Goal: Check status: Check status

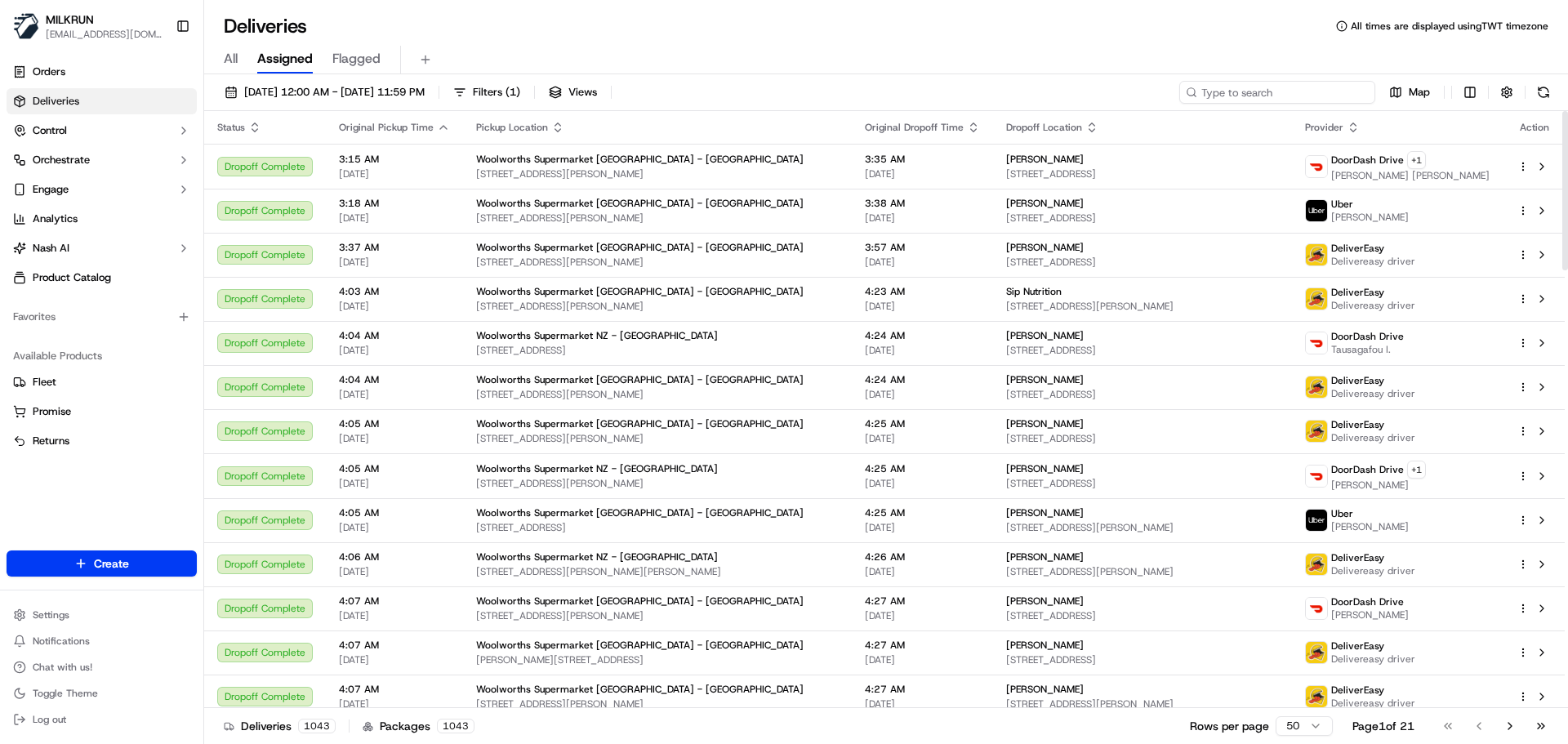
click at [1044, 83] on input at bounding box center [1277, 93] width 196 height 23
paste input "[PERSON_NAME]"
type input "[PERSON_NAME]"
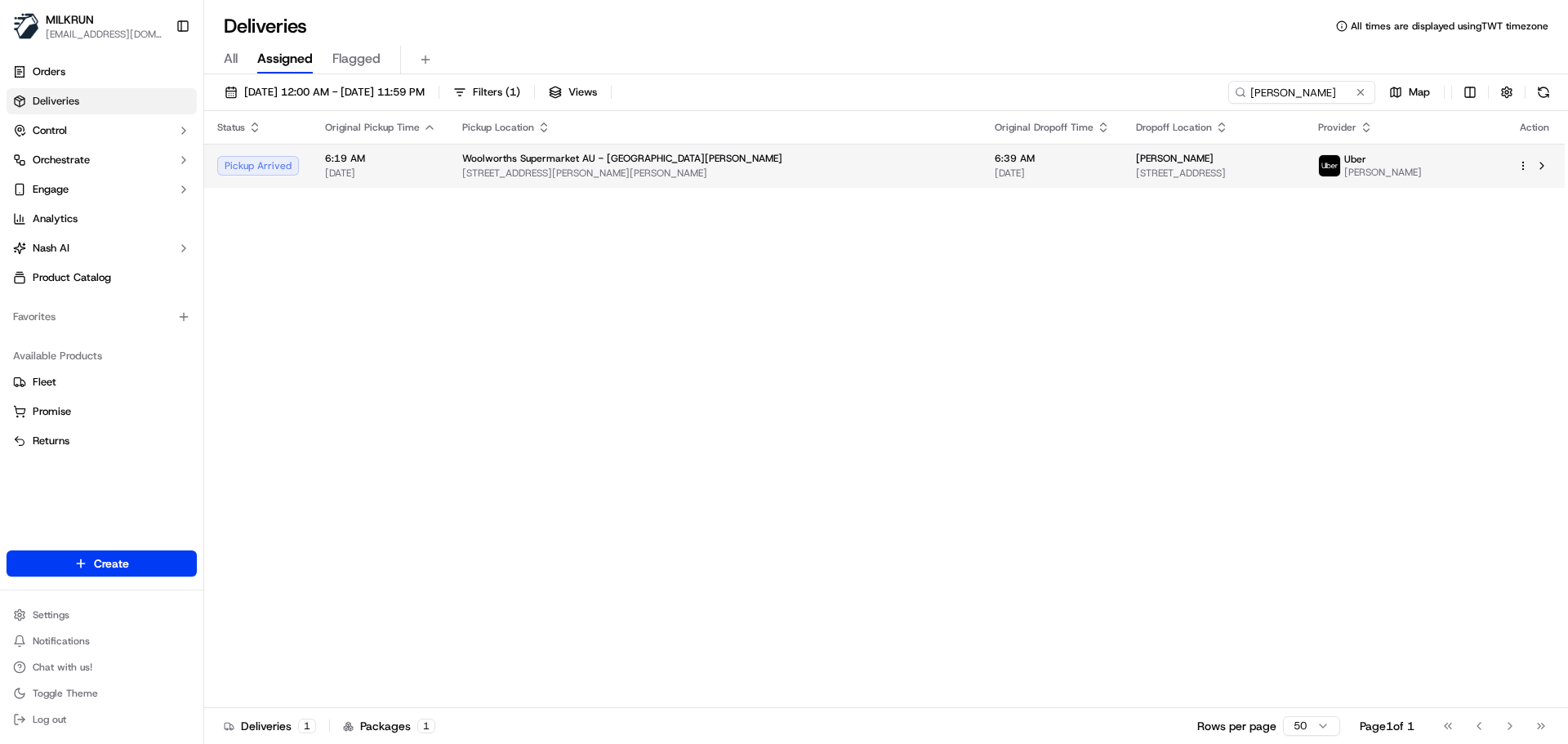
click at [621, 178] on span "[STREET_ADDRESS][PERSON_NAME][PERSON_NAME]" at bounding box center [715, 173] width 506 height 13
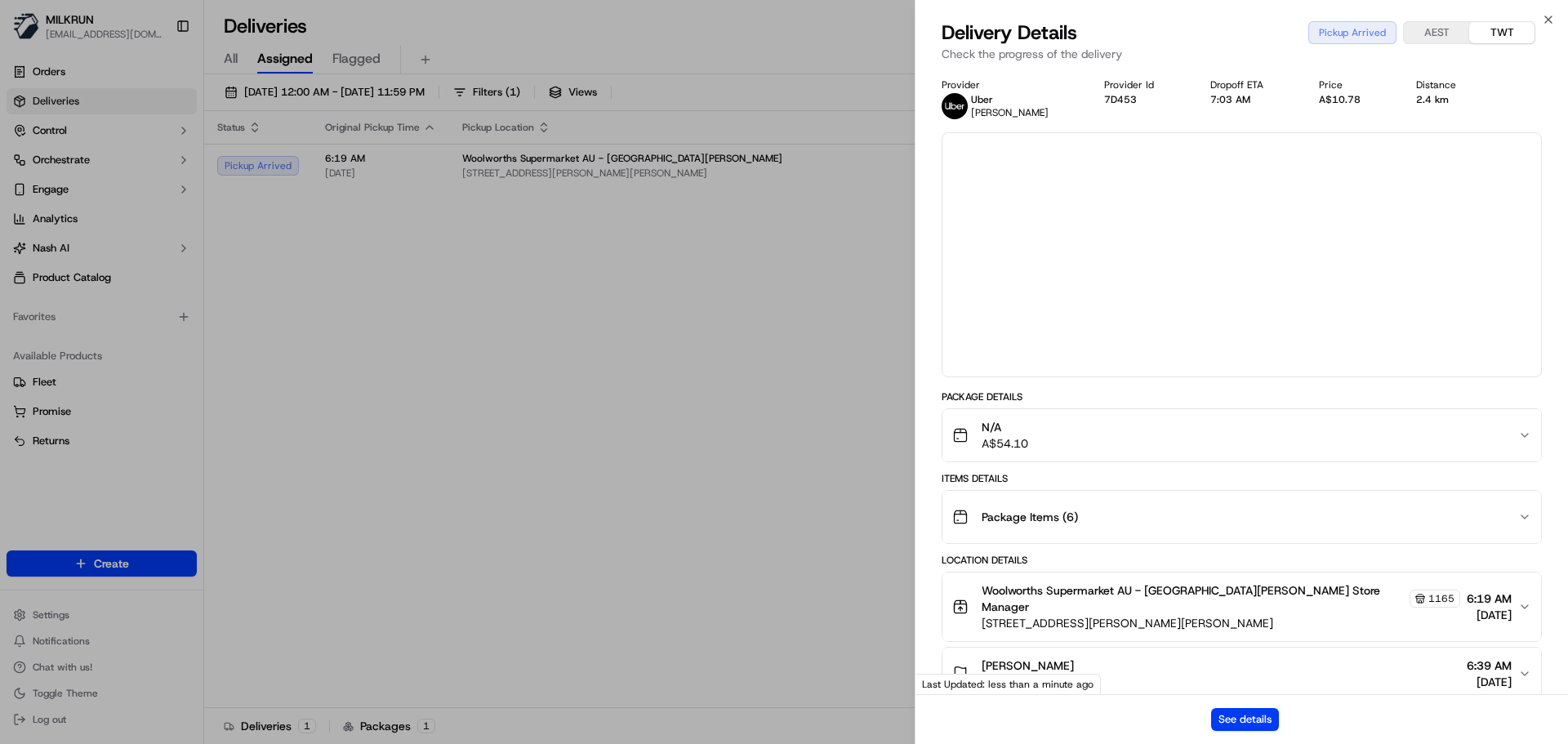
click at [1044, 448] on div "See details" at bounding box center [1242, 719] width 653 height 50
click at [1044, 448] on button "See details" at bounding box center [1245, 720] width 68 height 23
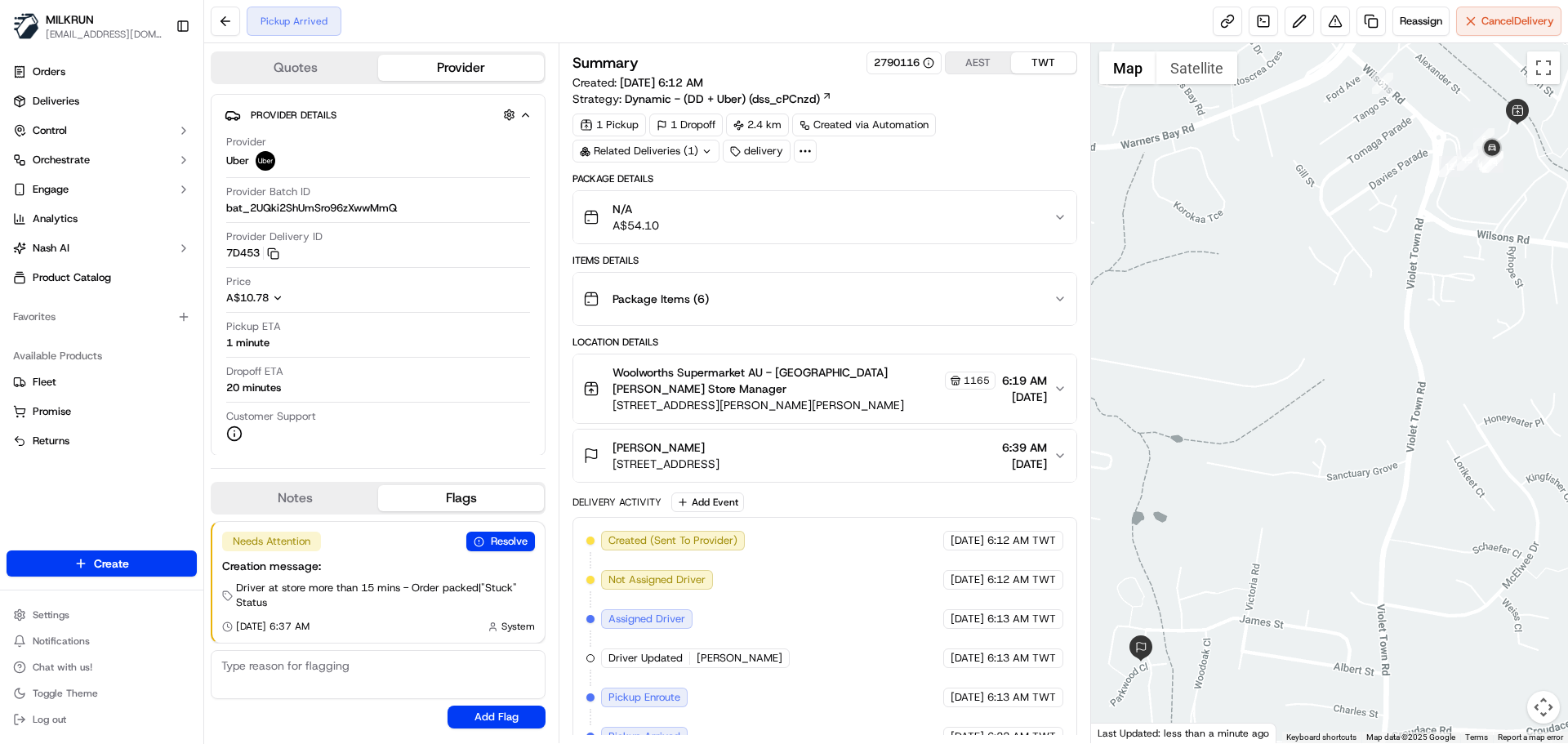
click at [608, 495] on div "Delivery Activity Add Event" at bounding box center [824, 503] width 504 height 19
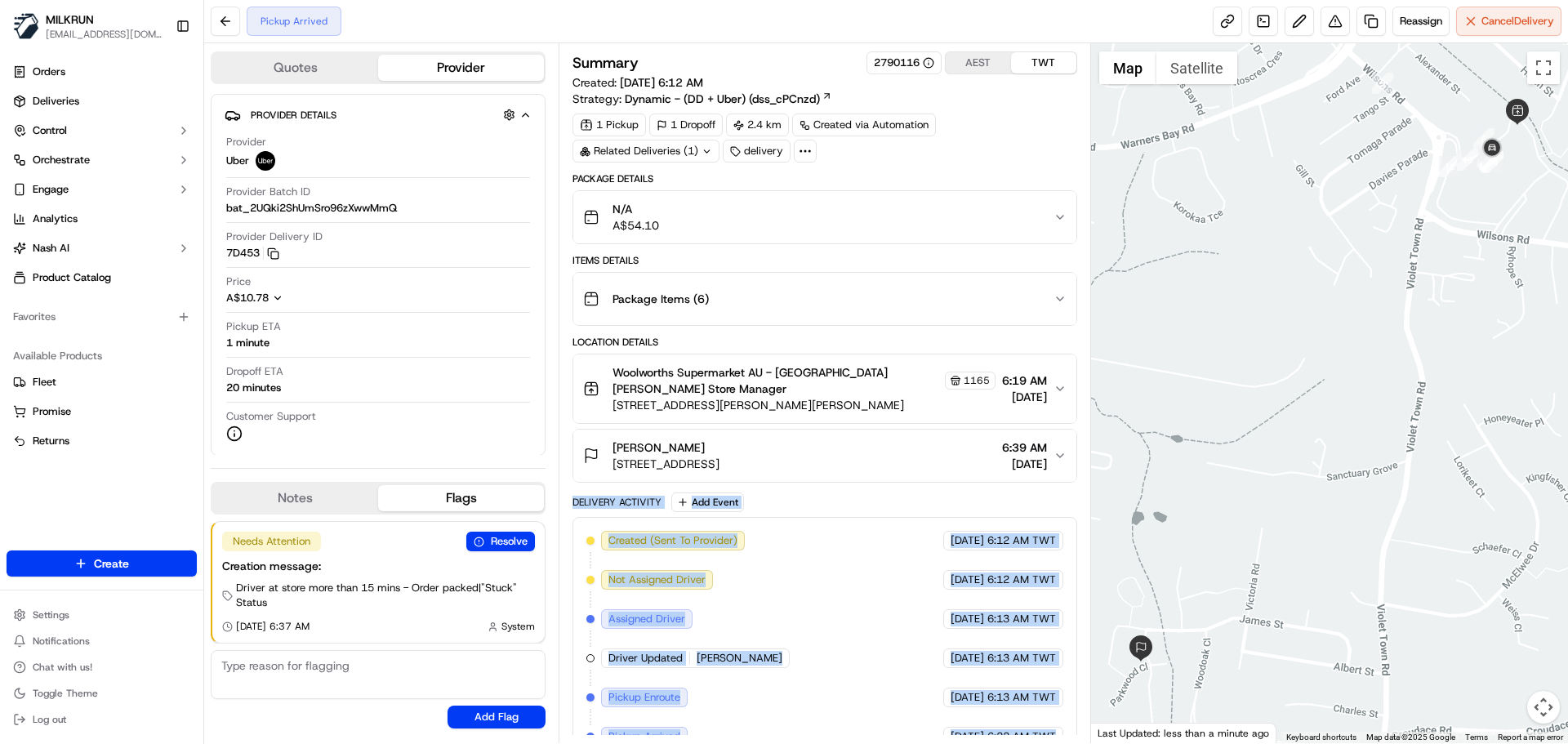
scroll to position [50, 0]
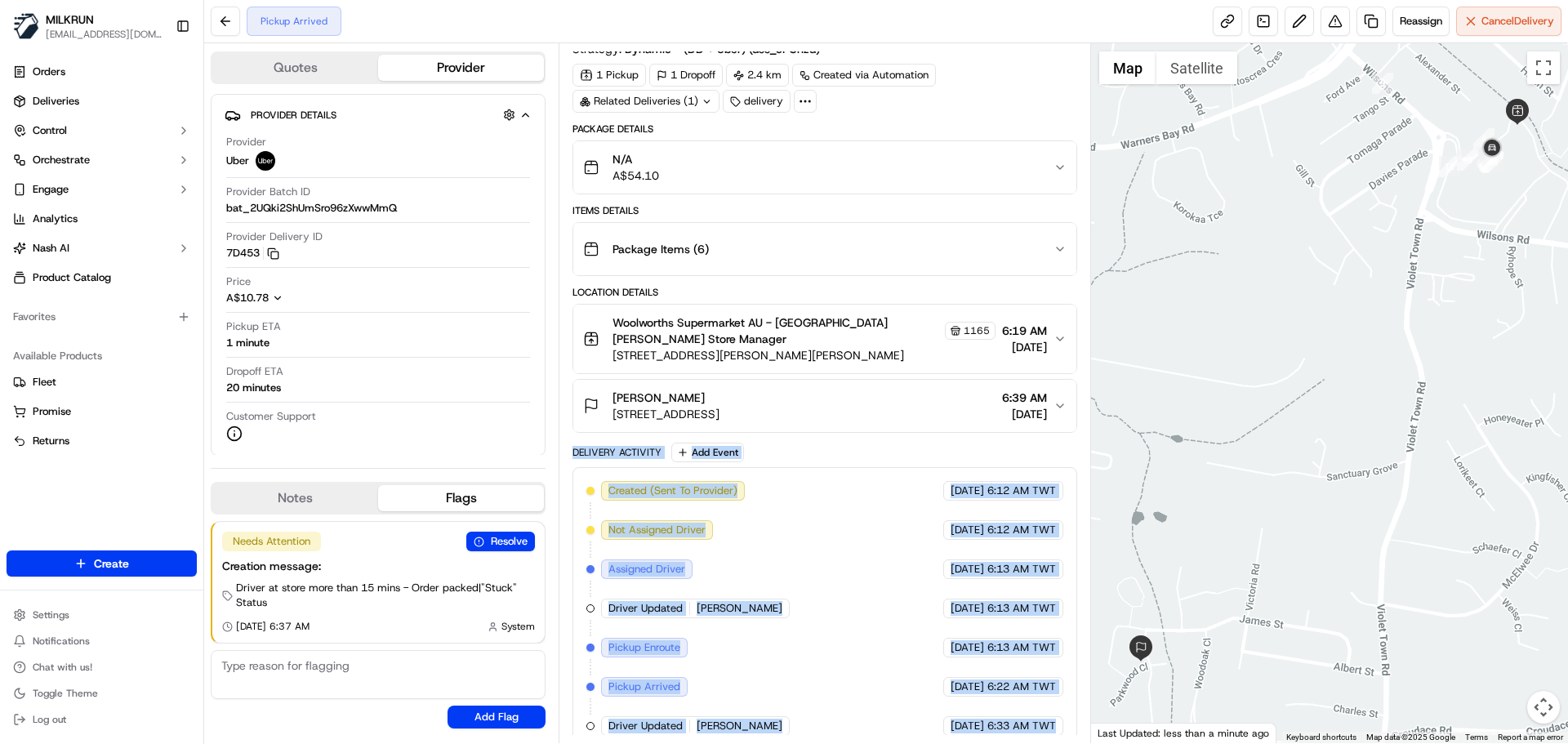
drag, startPoint x: 608, startPoint y: 495, endPoint x: 1044, endPoint y: 721, distance: 491.1
click at [1044, 721] on div "Delivery Activity Add Event Created (Sent To Provider) Uber [DATE] 6:12 AM TWT …" at bounding box center [824, 596] width 504 height 307
click at [1046, 721] on div "Created (Sent To Provider) Uber 19/09/2025 6:12 AM TWT Not Assigned Driver Uber…" at bounding box center [824, 608] width 504 height 282
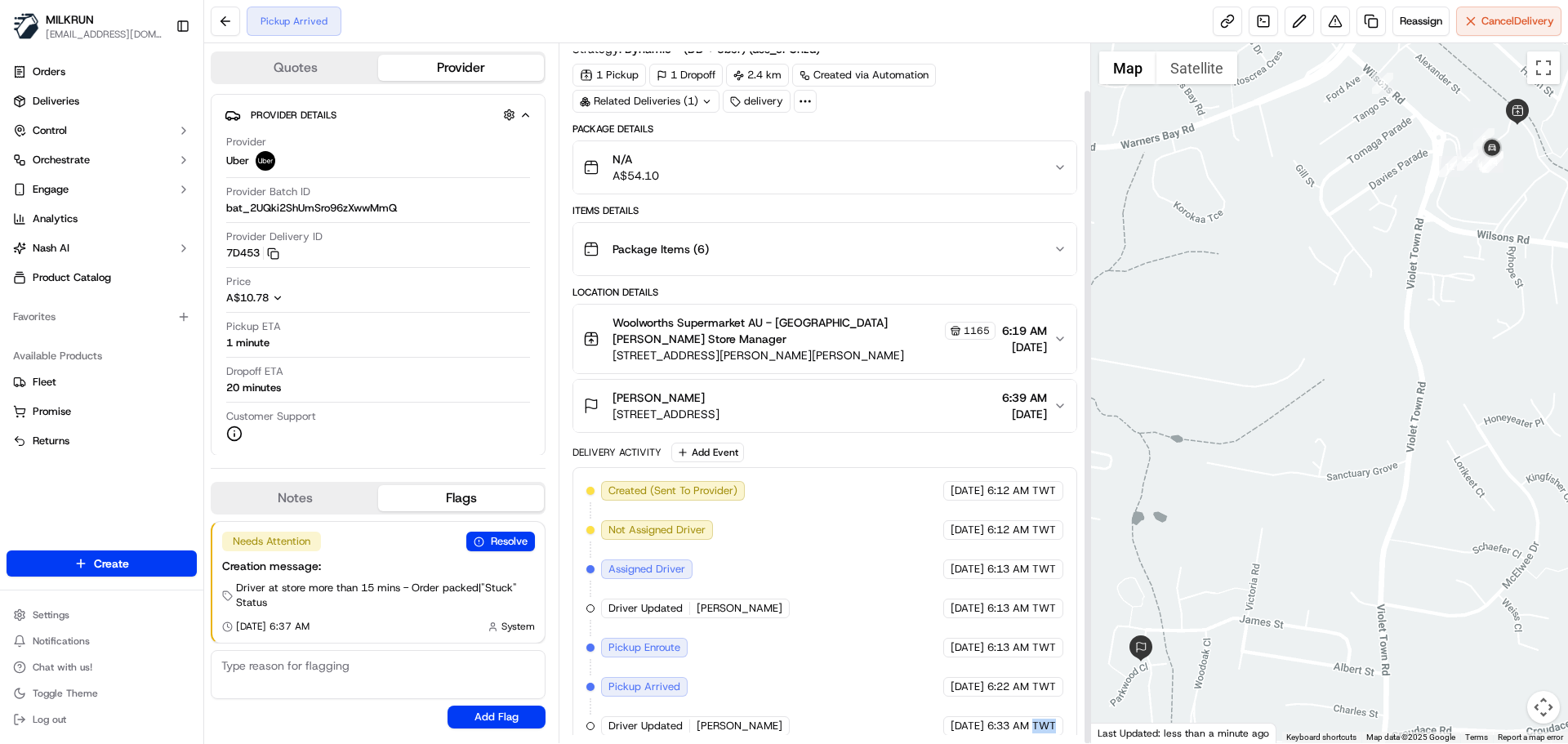
click at [1046, 721] on div "Created (Sent To Provider) Uber 19/09/2025 6:12 AM TWT Not Assigned Driver Uber…" at bounding box center [824, 608] width 504 height 282
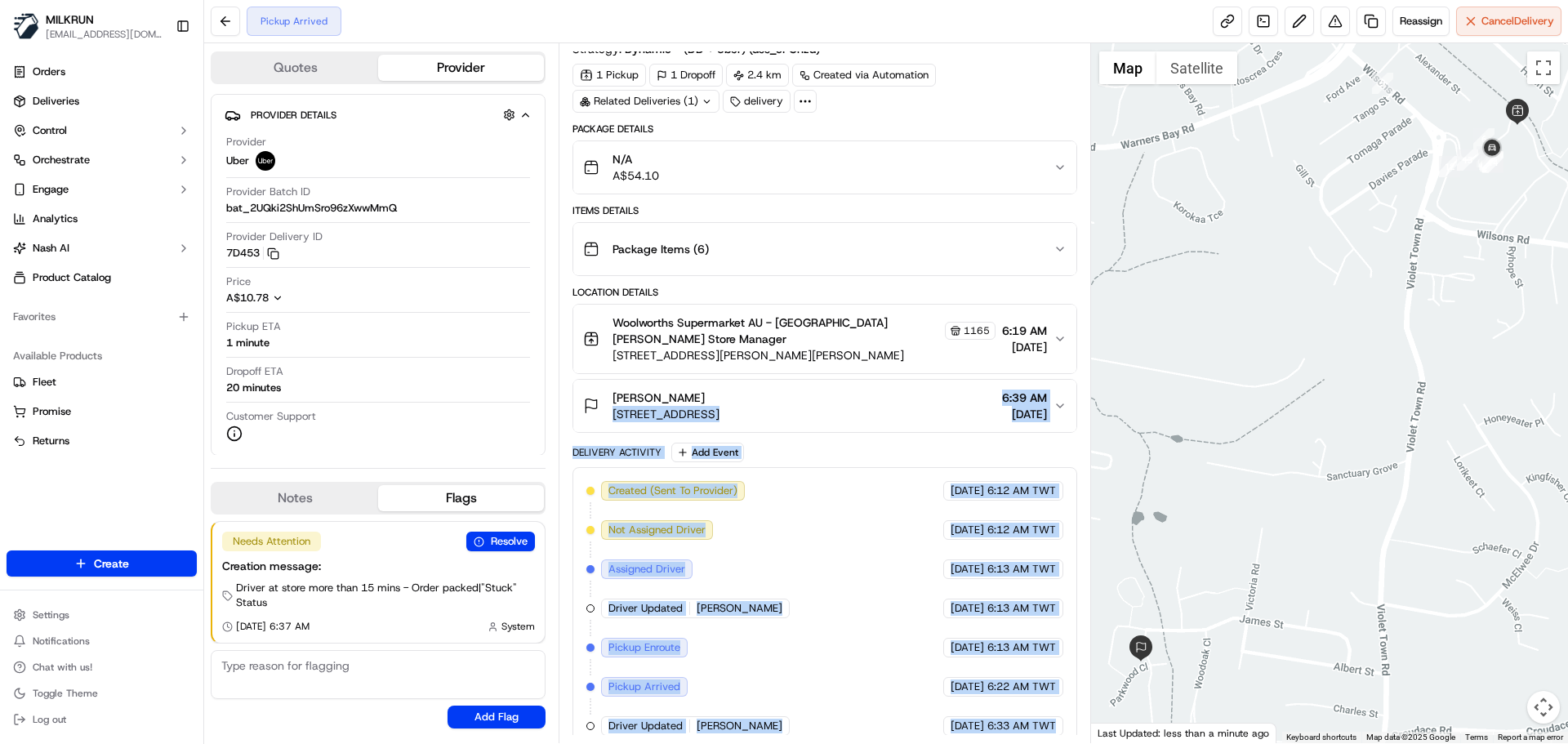
drag, startPoint x: 1046, startPoint y: 721, endPoint x: 802, endPoint y: 230, distance: 548.3
click at [803, 231] on div "Package Details N/A A$54.10 Items Details Package Items ( 6 ) Location Details …" at bounding box center [824, 436] width 504 height 628
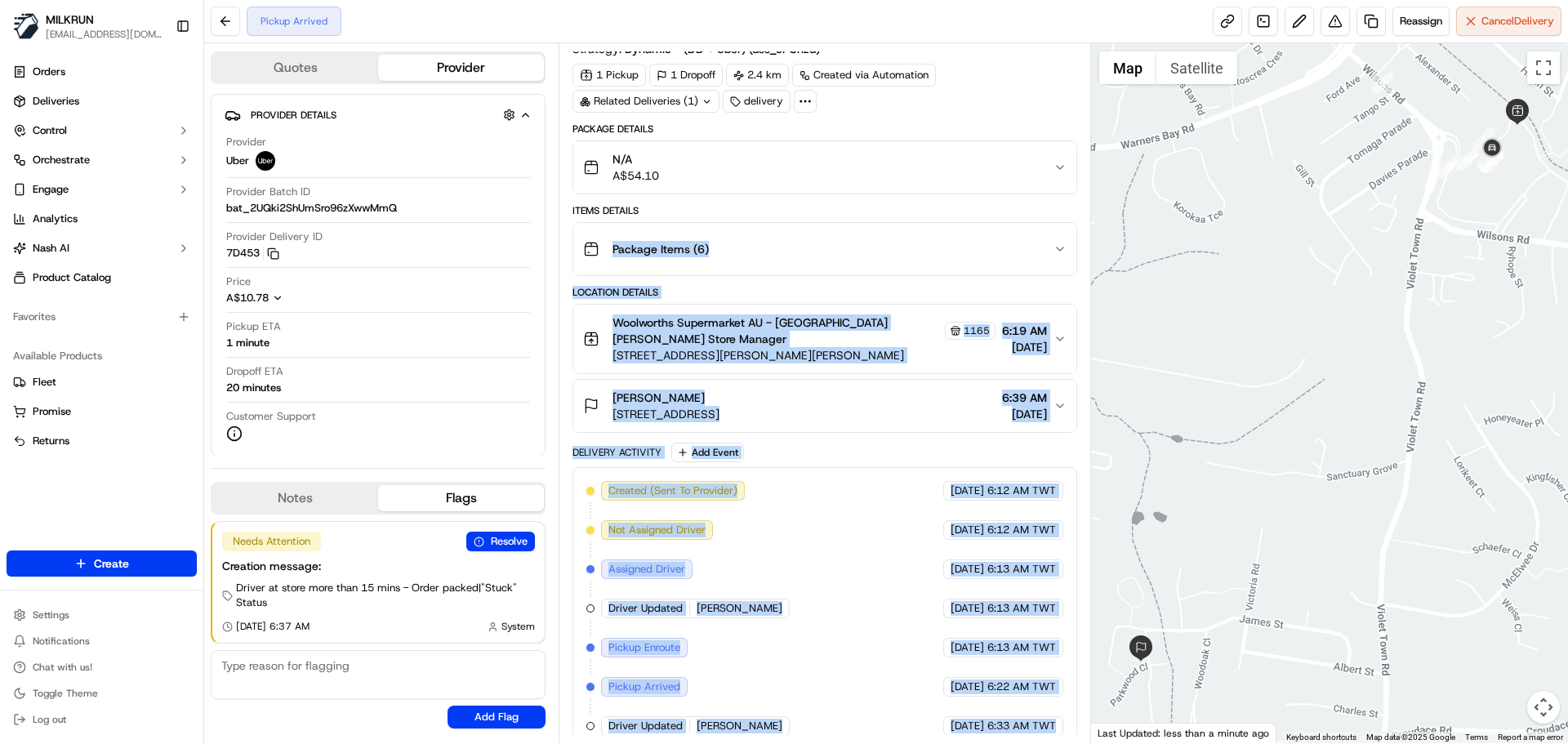
click at [791, 631] on div "Created (Sent To Provider) Uber 19/09/2025 6:12 AM TWT Not Assigned Driver Uber…" at bounding box center [824, 608] width 476 height 255
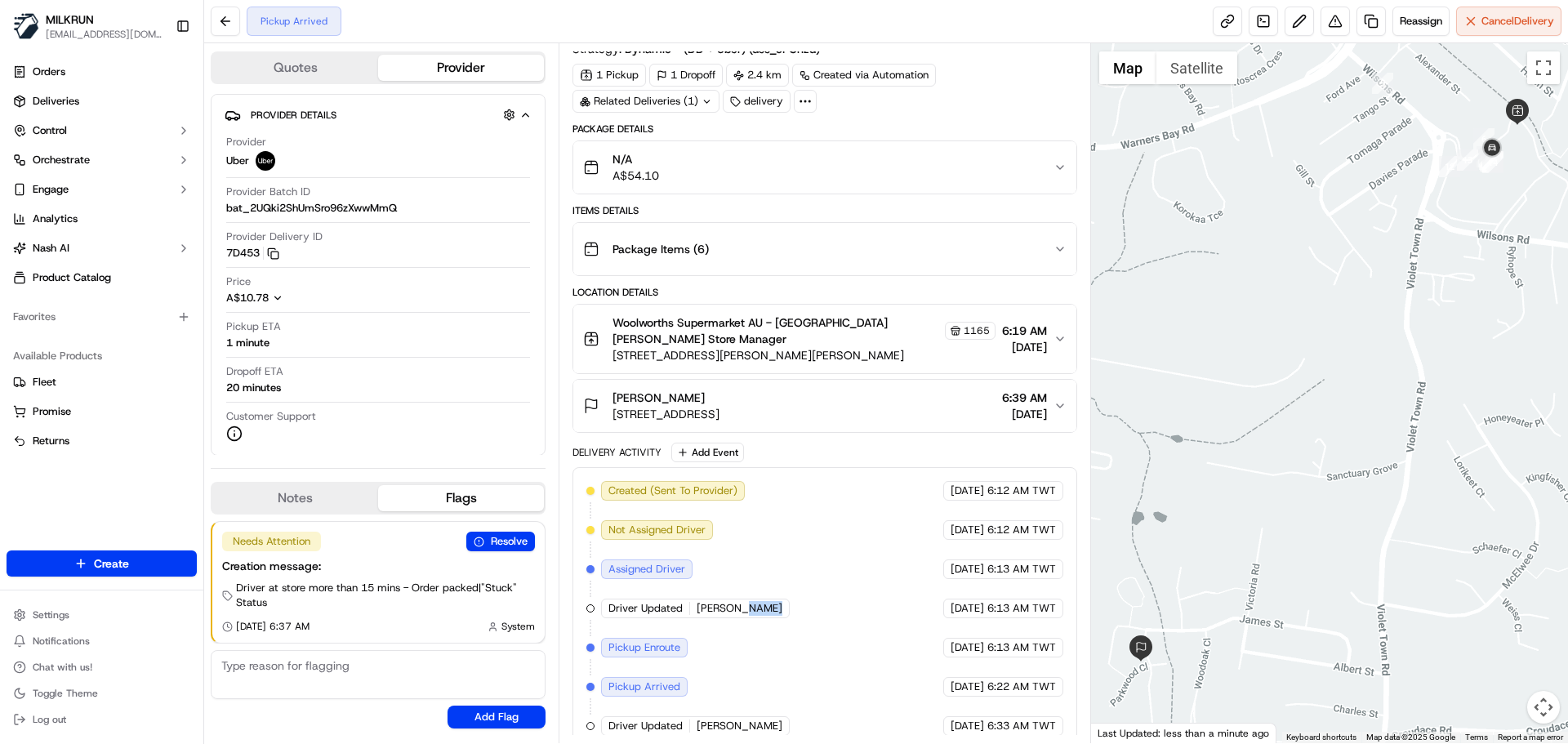
click at [791, 631] on div "Created (Sent To Provider) Uber 19/09/2025 6:12 AM TWT Not Assigned Driver Uber…" at bounding box center [824, 608] width 476 height 255
drag, startPoint x: 791, startPoint y: 631, endPoint x: 789, endPoint y: 385, distance: 246.0
click at [723, 283] on div "Package Details N/A A$54.10 Items Details Package Items ( 6 ) Location Details …" at bounding box center [824, 436] width 504 height 628
click at [1008, 721] on div "Created (Sent To Provider) Uber 19/09/2025 6:12 AM TWT Not Assigned Driver Uber…" at bounding box center [824, 608] width 504 height 282
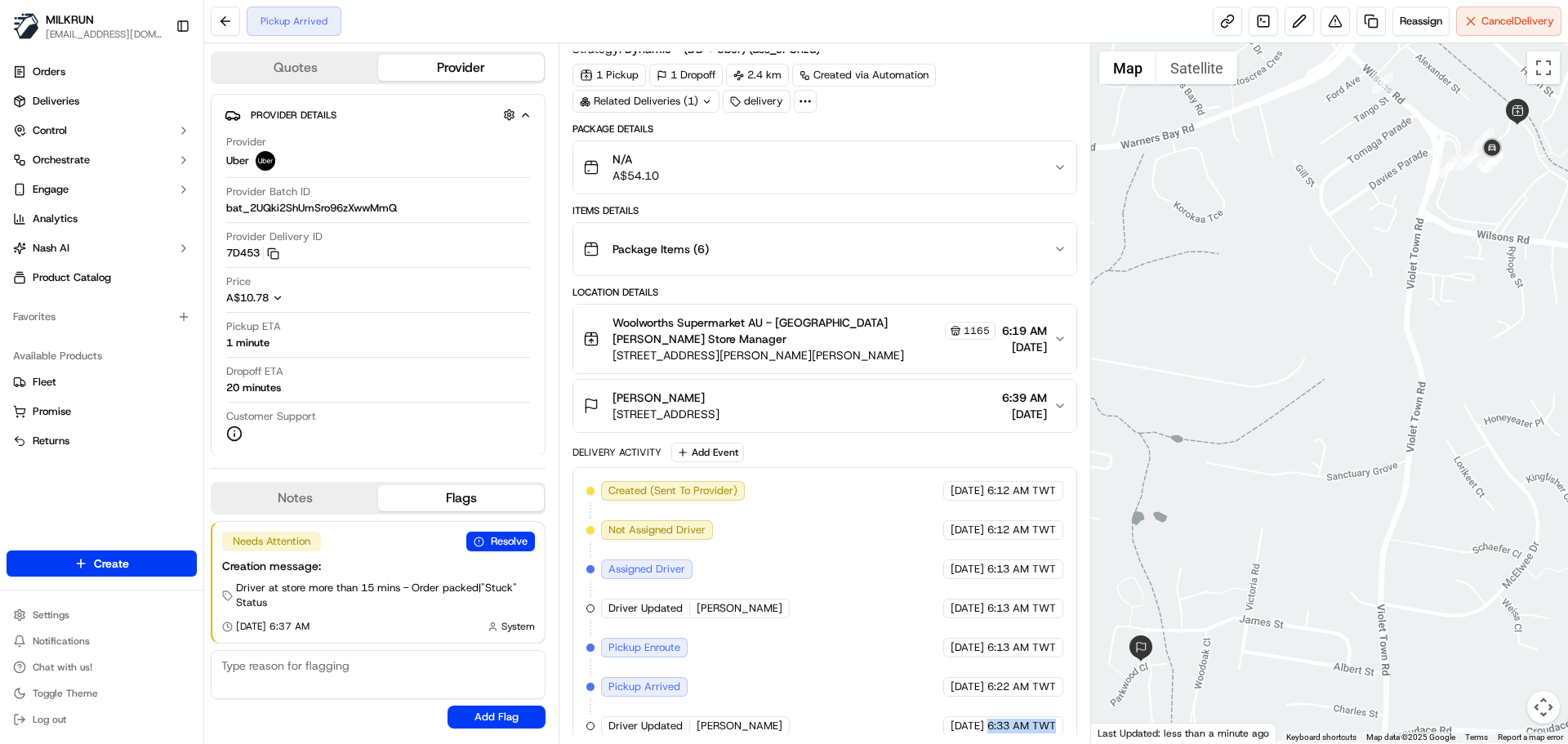
drag, startPoint x: 1008, startPoint y: 721, endPoint x: 963, endPoint y: 464, distance: 260.9
click at [967, 443] on div "Delivery Activity Add Event Created (Sent To Provider) Uber 19/09/2025 6:12 AM …" at bounding box center [824, 596] width 504 height 307
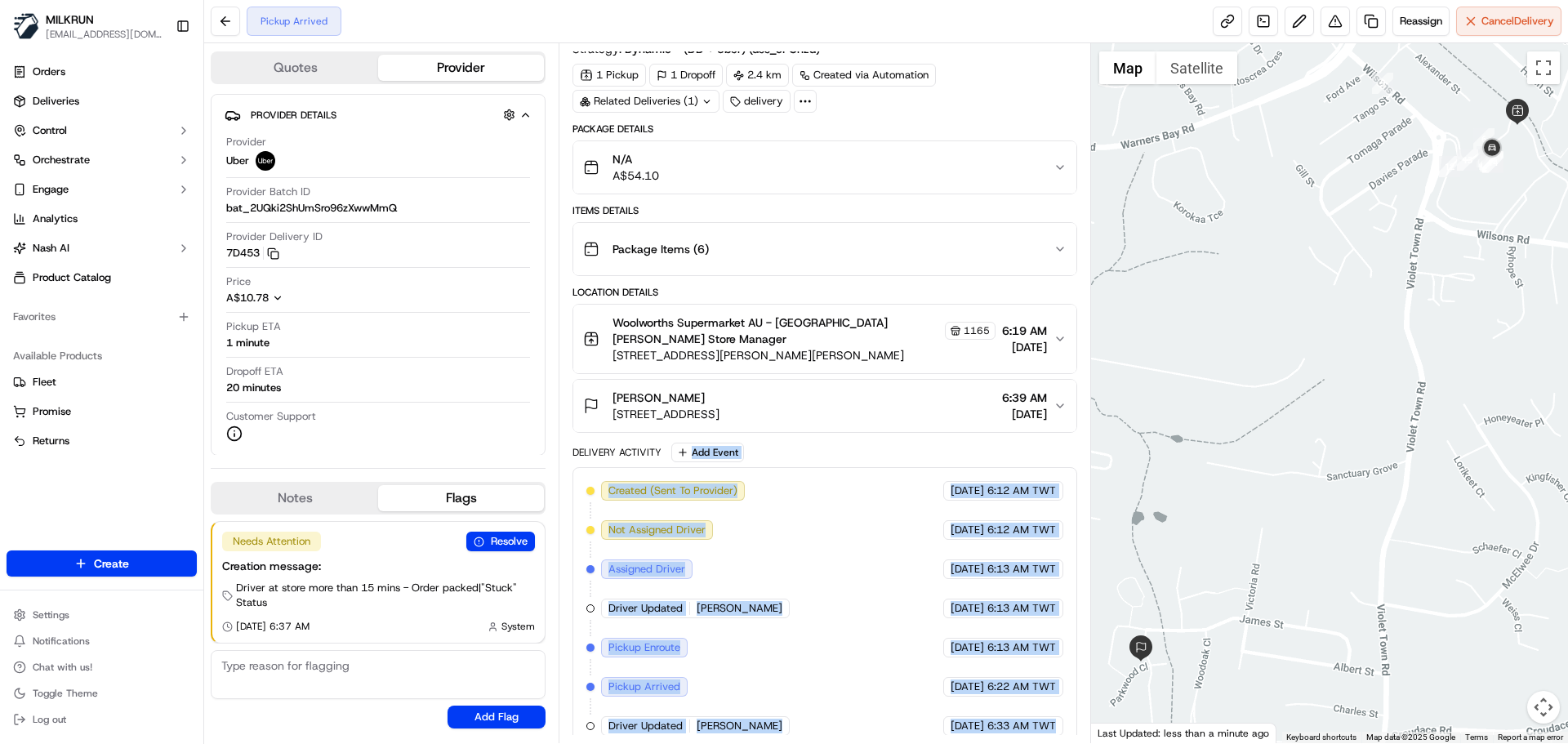
click at [879, 699] on div "Created (Sent To Provider) Uber 19/09/2025 6:12 AM TWT Not Assigned Driver Uber…" at bounding box center [824, 608] width 476 height 255
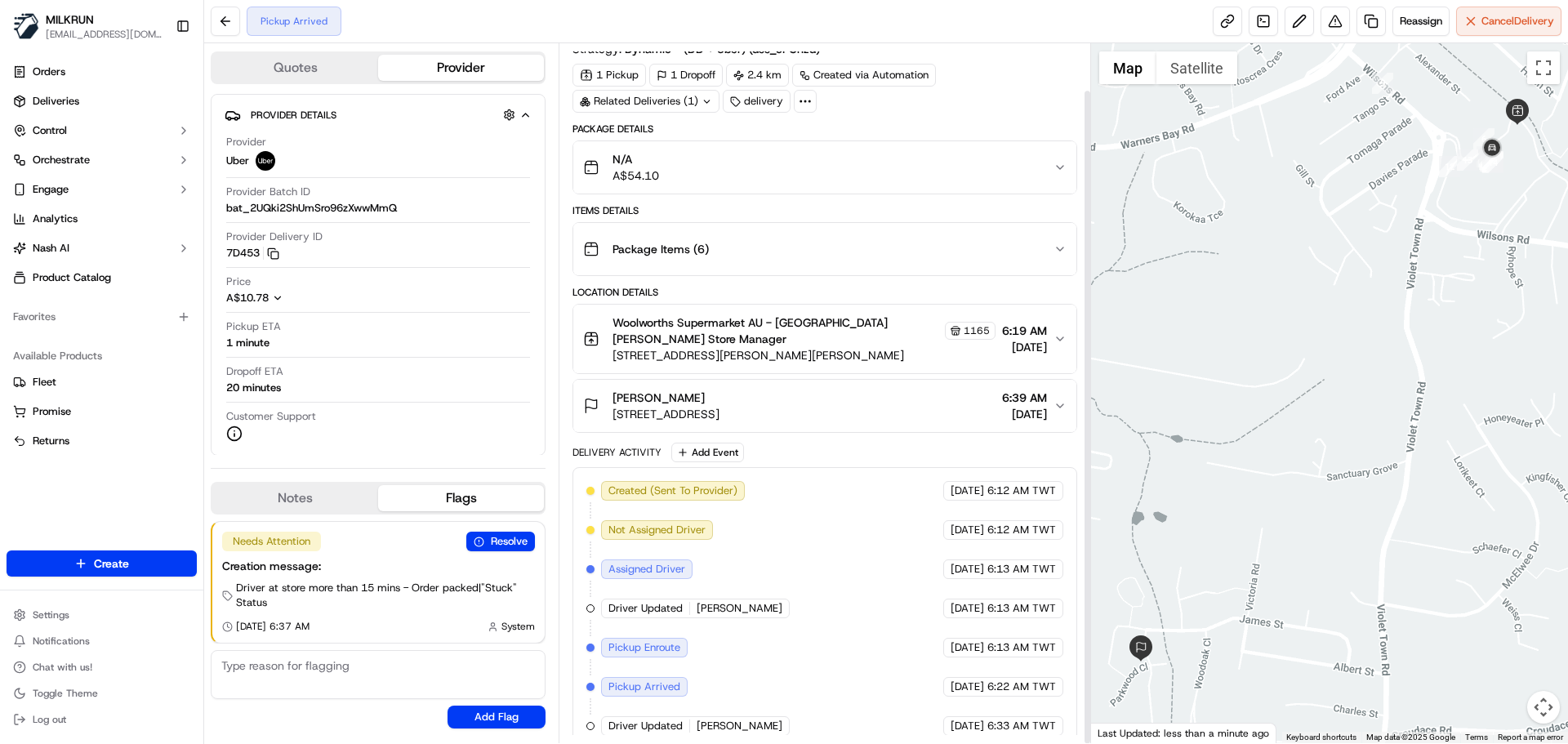
click at [1030, 719] on span "6:33 AM TWT" at bounding box center [1022, 726] width 69 height 15
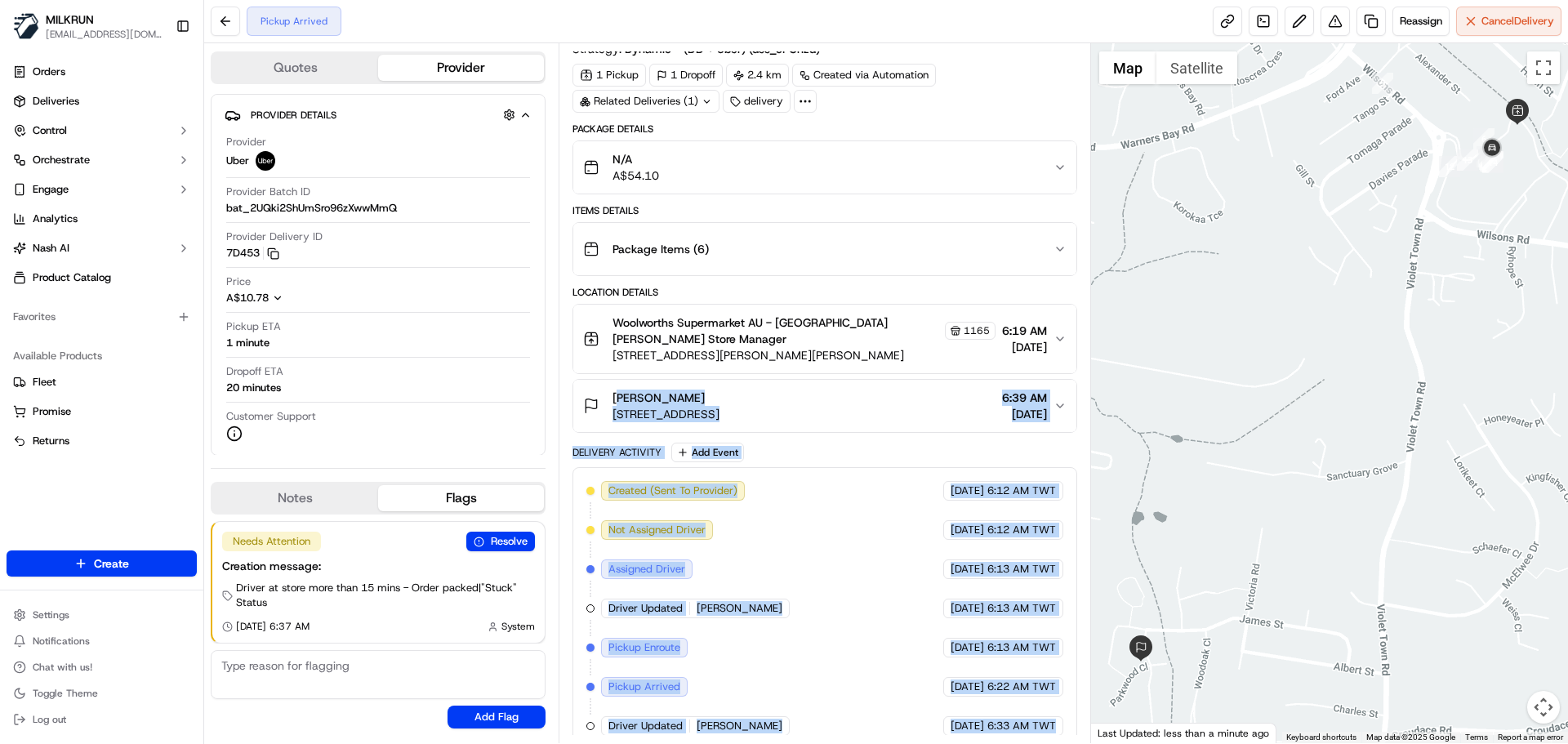
drag, startPoint x: 1030, startPoint y: 713, endPoint x: 720, endPoint y: 325, distance: 496.6
click at [730, 331] on div "Package Details N/A A$54.10 Items Details Package Items ( 6 ) Location Details …" at bounding box center [824, 436] width 504 height 628
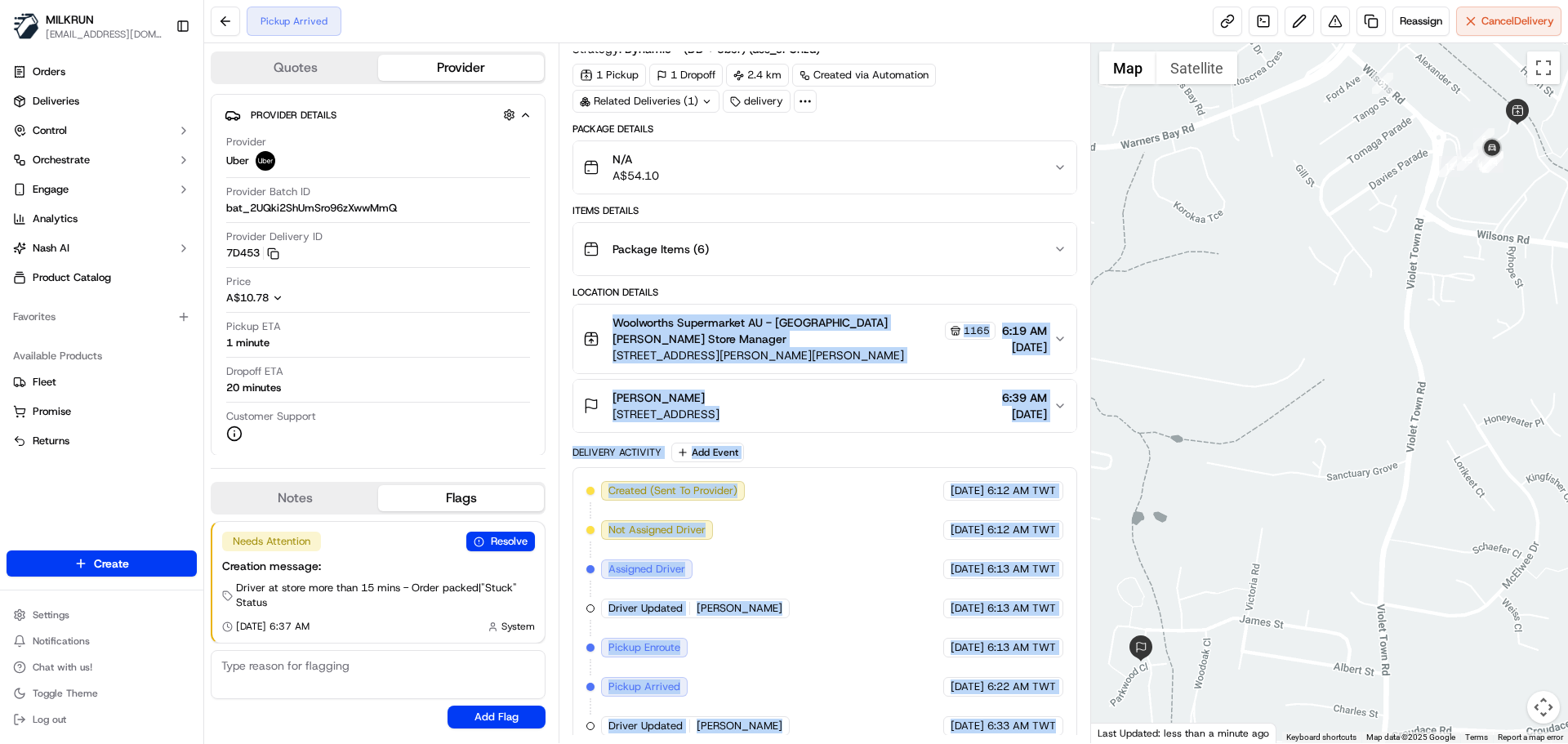
click at [1042, 737] on div "Summary 2790116 AEST TWT Created: 19/09/2025 6:12 AM Strategy: Dynamic - (DD + …" at bounding box center [824, 393] width 531 height 700
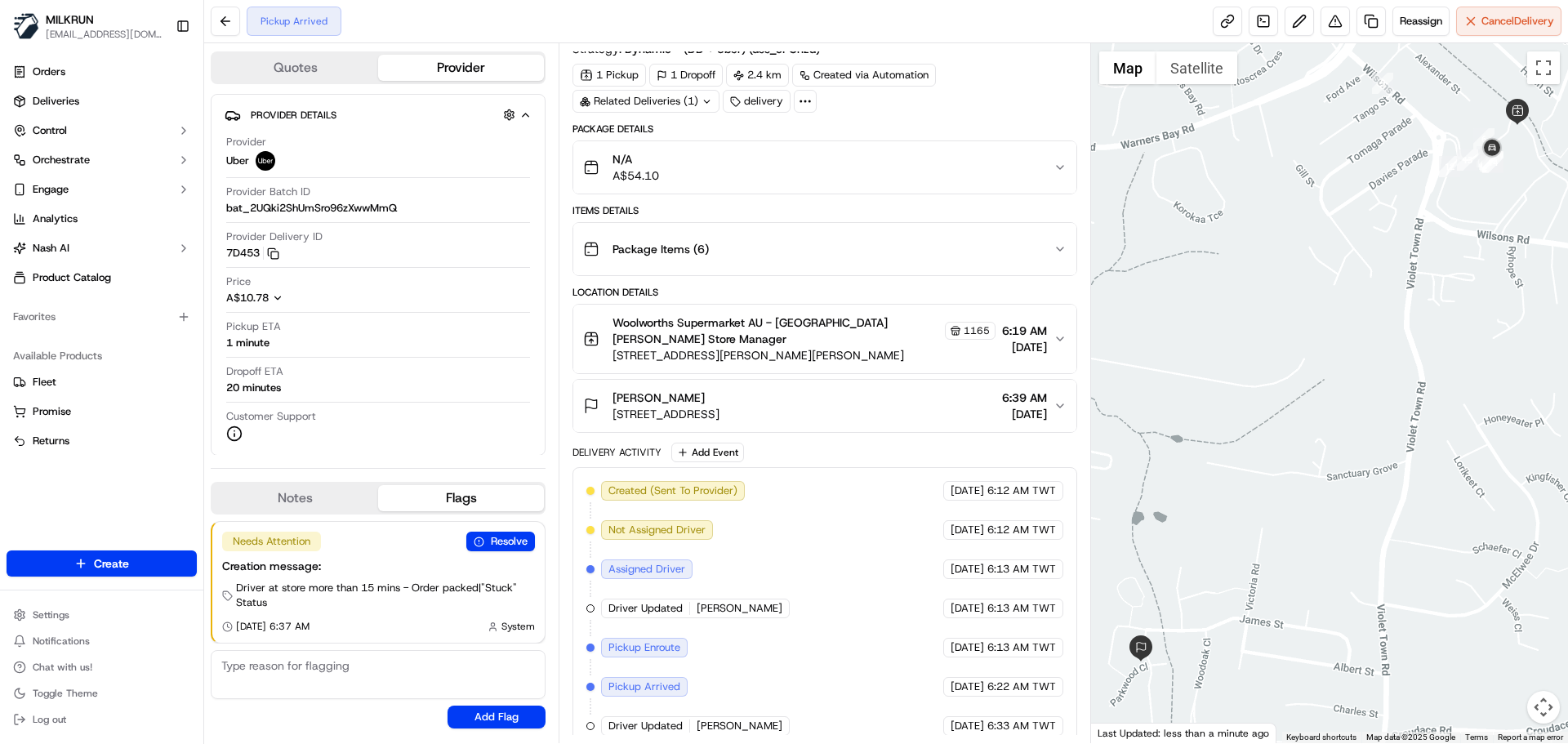
click at [1042, 737] on div "Summary 2790116 AEST TWT Created: 19/09/2025 6:12 AM Strategy: Dynamic - (DD + …" at bounding box center [824, 393] width 531 height 700
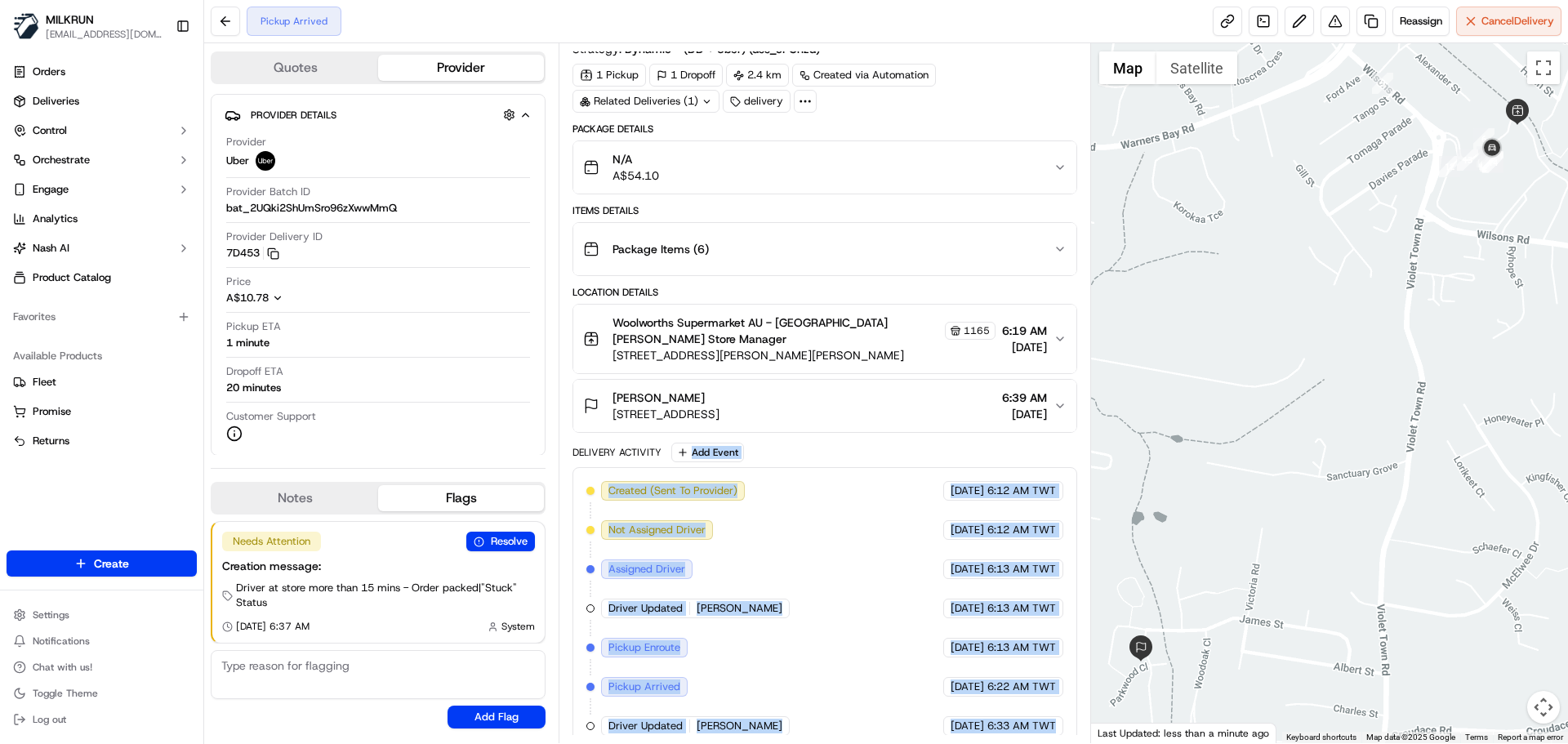
drag, startPoint x: 1042, startPoint y: 737, endPoint x: 935, endPoint y: 368, distance: 384.2
click at [935, 368] on div "Summary 2790116 AEST TWT Created: 19/09/2025 6:12 AM Strategy: Dynamic - (DD + …" at bounding box center [824, 393] width 531 height 700
click at [785, 730] on div "Created (Sent To Provider) Uber 19/09/2025 6:12 AM TWT Not Assigned Driver Uber…" at bounding box center [824, 608] width 504 height 282
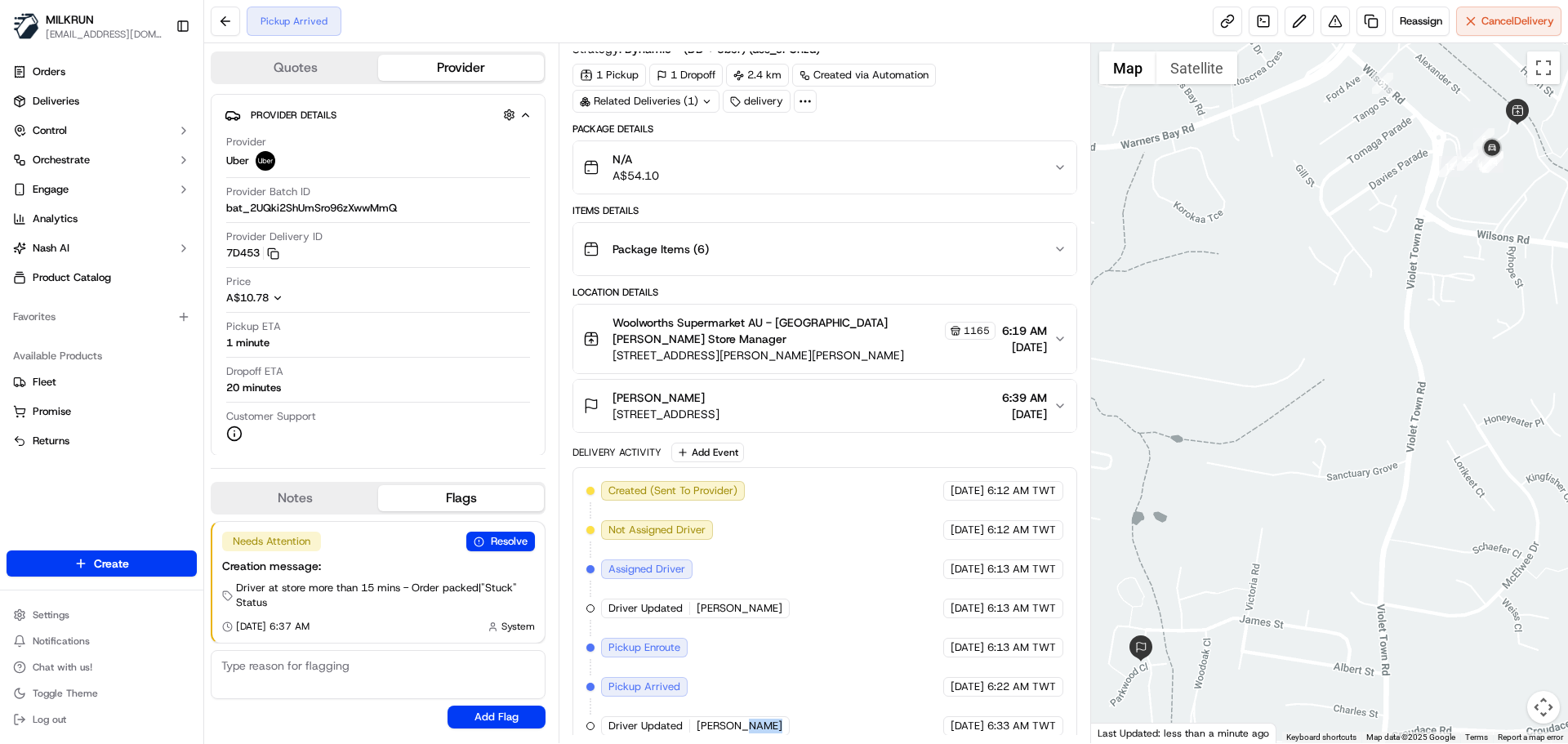
click at [785, 730] on div "Created (Sent To Provider) Uber 19/09/2025 6:12 AM TWT Not Assigned Driver Uber…" at bounding box center [824, 608] width 504 height 282
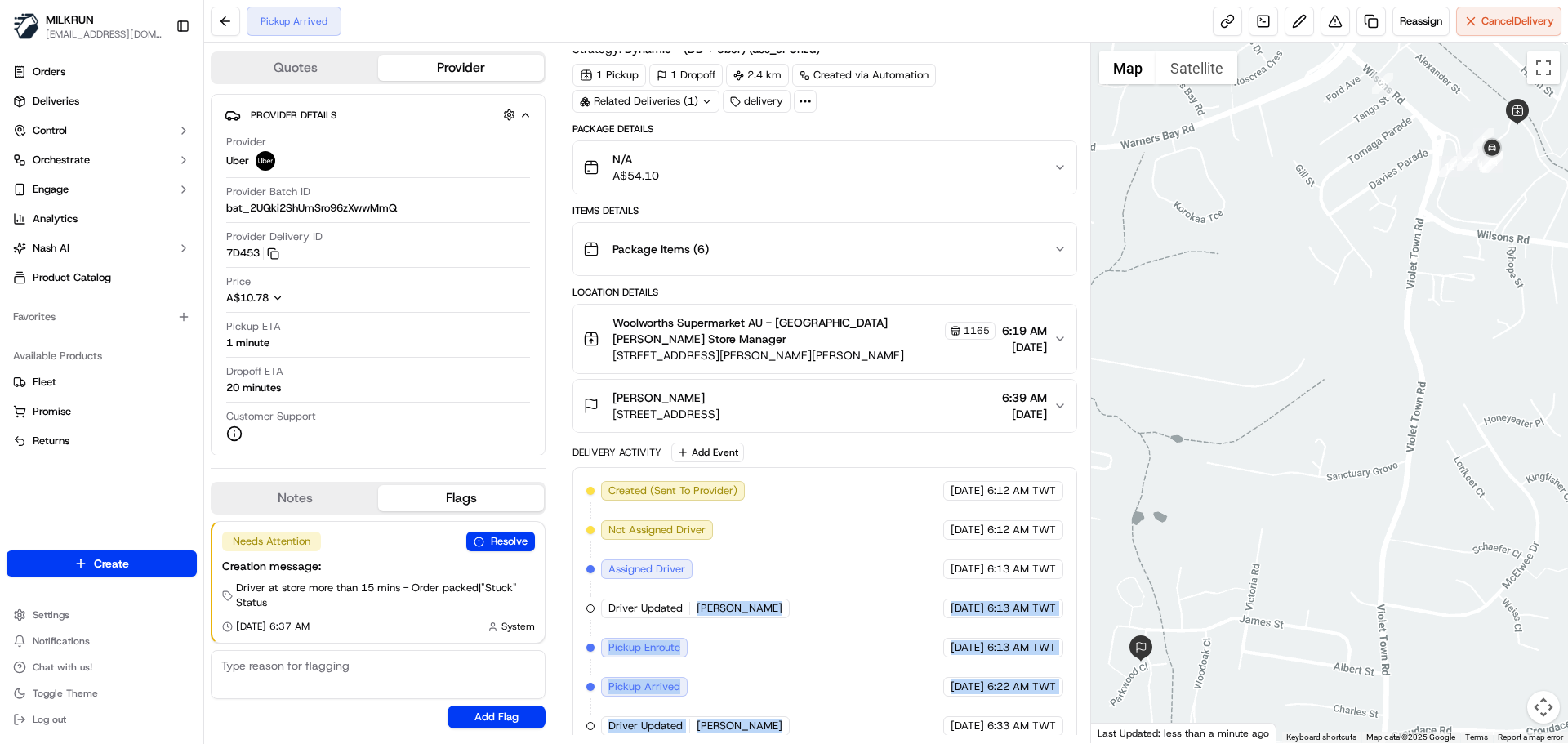
drag, startPoint x: 785, startPoint y: 730, endPoint x: 807, endPoint y: 555, distance: 176.4
click at [806, 556] on div "Created (Sent To Provider) Uber 19/09/2025 6:12 AM TWT Not Assigned Driver Uber…" at bounding box center [824, 608] width 504 height 282
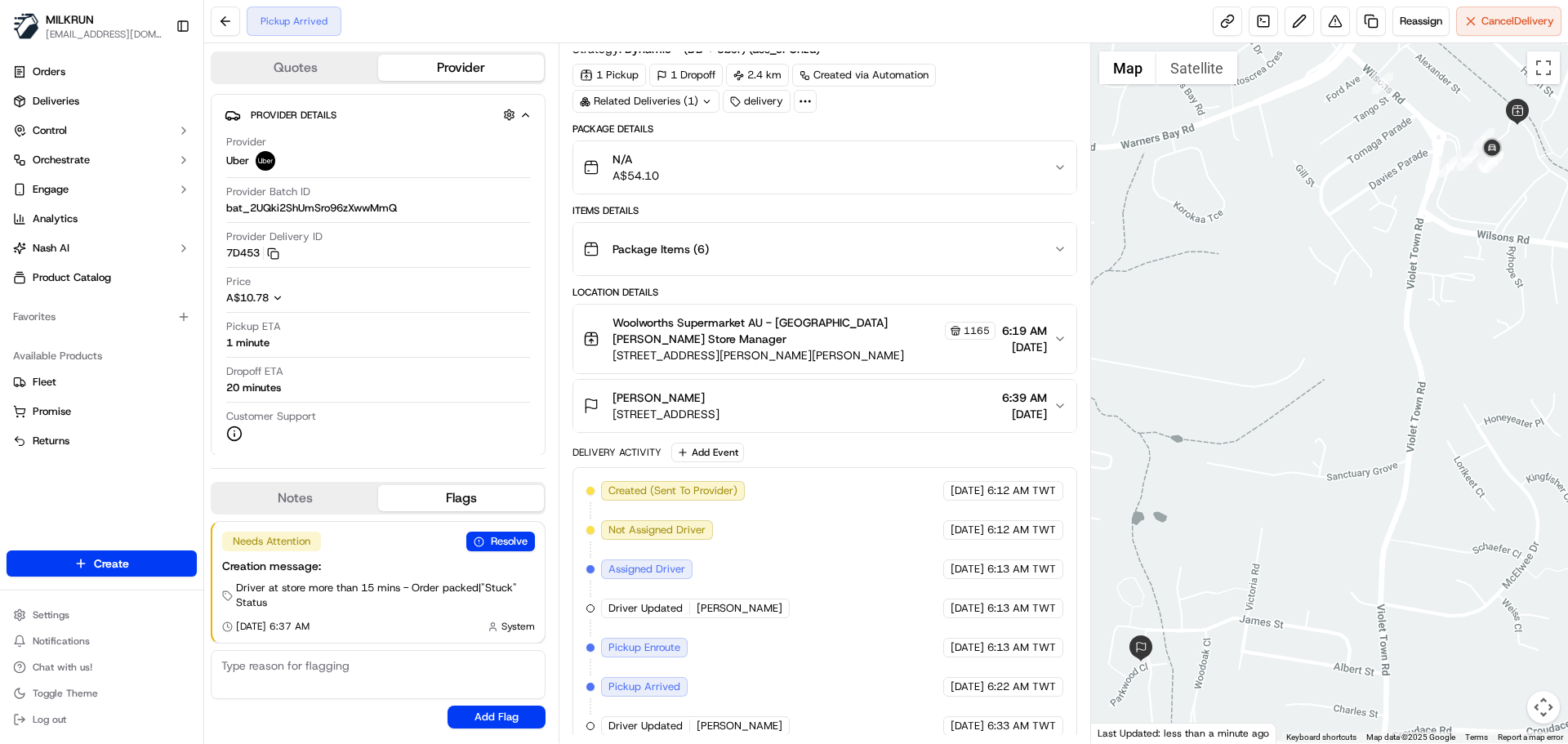
click at [1022, 728] on div "Created (Sent To Provider) Uber 19/09/2025 6:12 AM TWT Not Assigned Driver Uber…" at bounding box center [824, 608] width 504 height 282
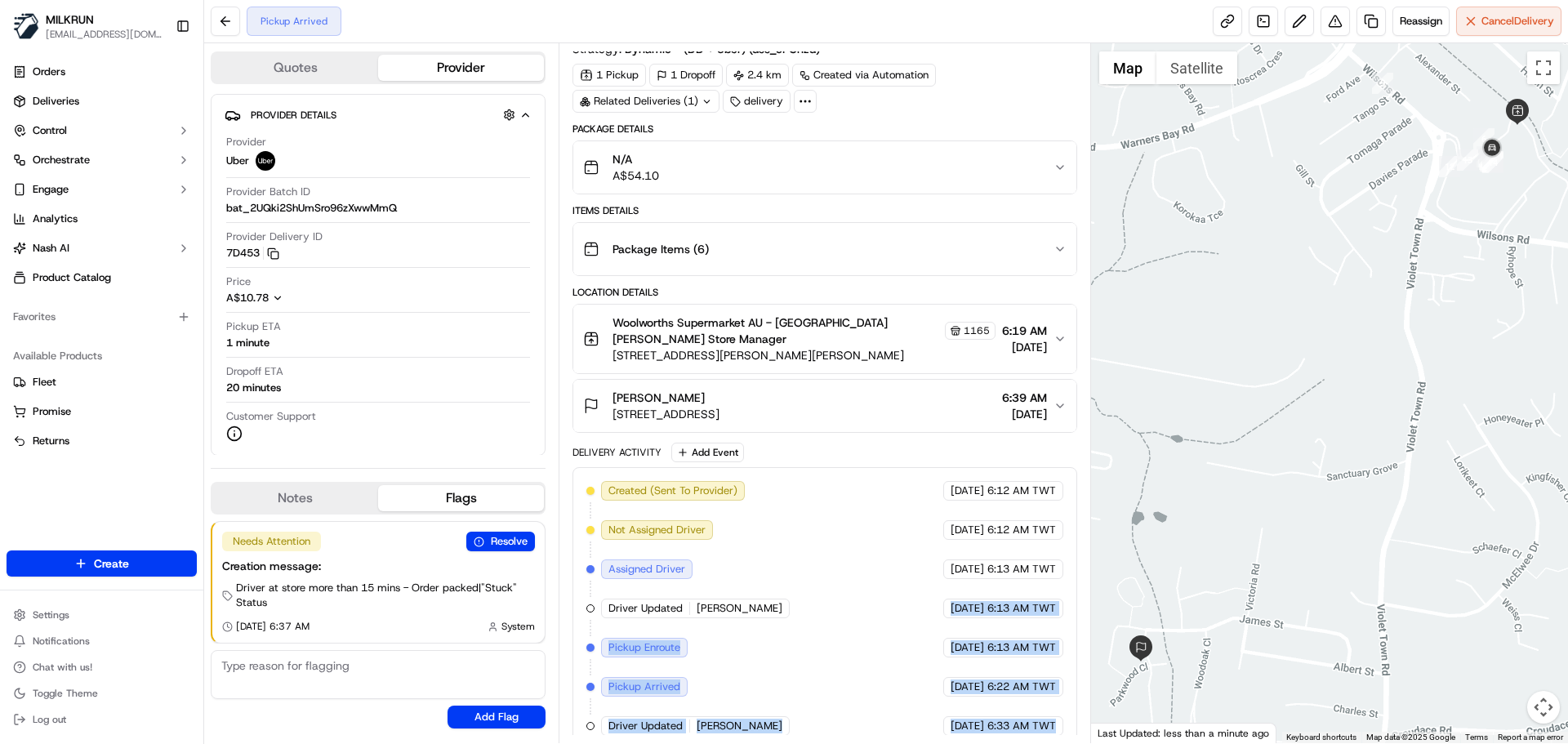
drag, startPoint x: 1022, startPoint y: 728, endPoint x: 930, endPoint y: 622, distance: 140.4
click at [935, 605] on div "Created (Sent To Provider) Uber 19/09/2025 6:12 AM TWT Not Assigned Driver Uber…" at bounding box center [824, 608] width 504 height 282
click at [922, 656] on div "Created (Sent To Provider) Uber 19/09/2025 6:12 AM TWT Not Assigned Driver Uber…" at bounding box center [824, 608] width 476 height 255
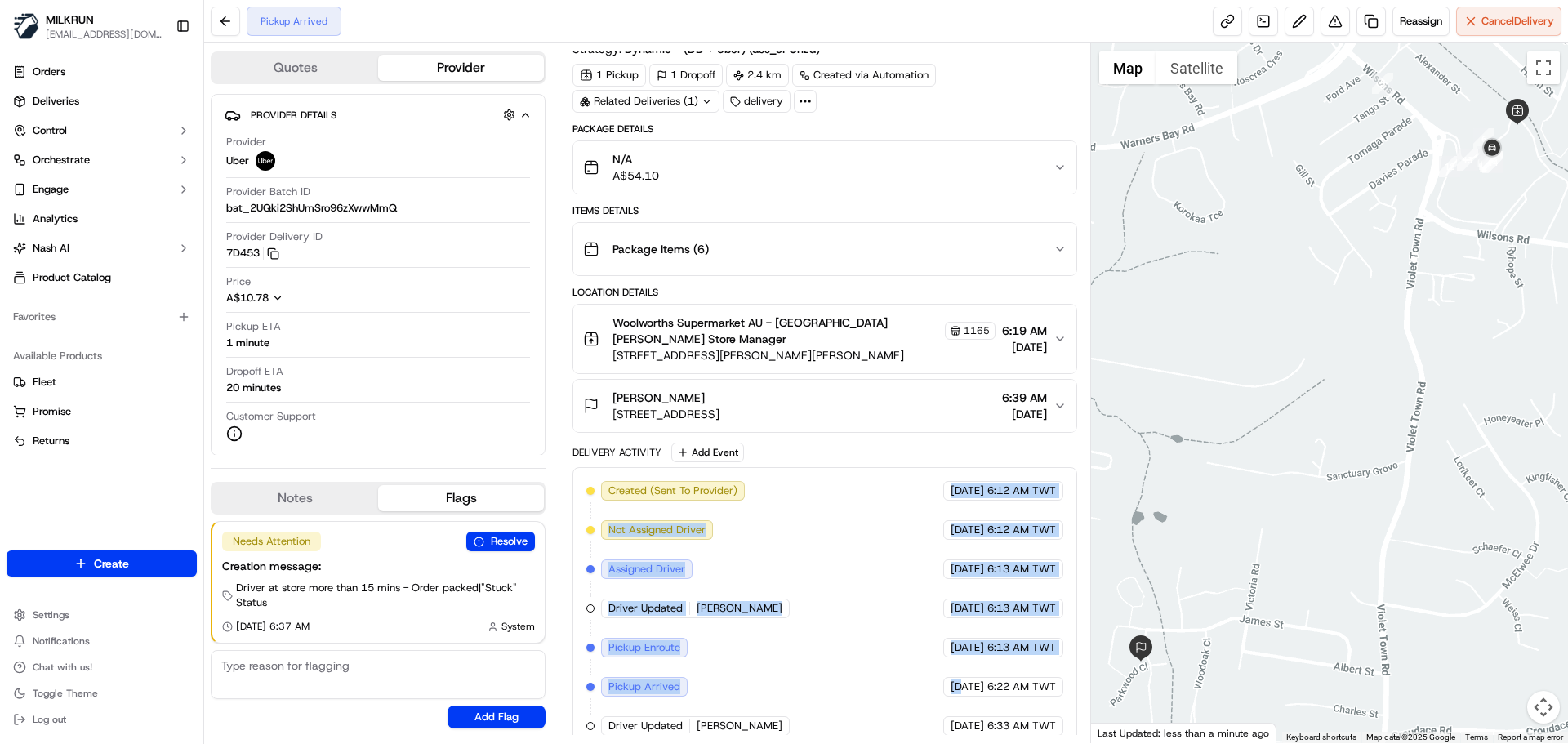
drag, startPoint x: 922, startPoint y: 656, endPoint x: 819, endPoint y: 636, distance: 104.9
click at [899, 468] on div "Created (Sent To Provider) Uber 19/09/2025 6:12 AM TWT Not Assigned Driver Uber…" at bounding box center [824, 608] width 504 height 282
click at [812, 638] on div "Created (Sent To Provider) Uber 19/09/2025 6:12 AM TWT Not Assigned Driver Uber…" at bounding box center [824, 608] width 476 height 255
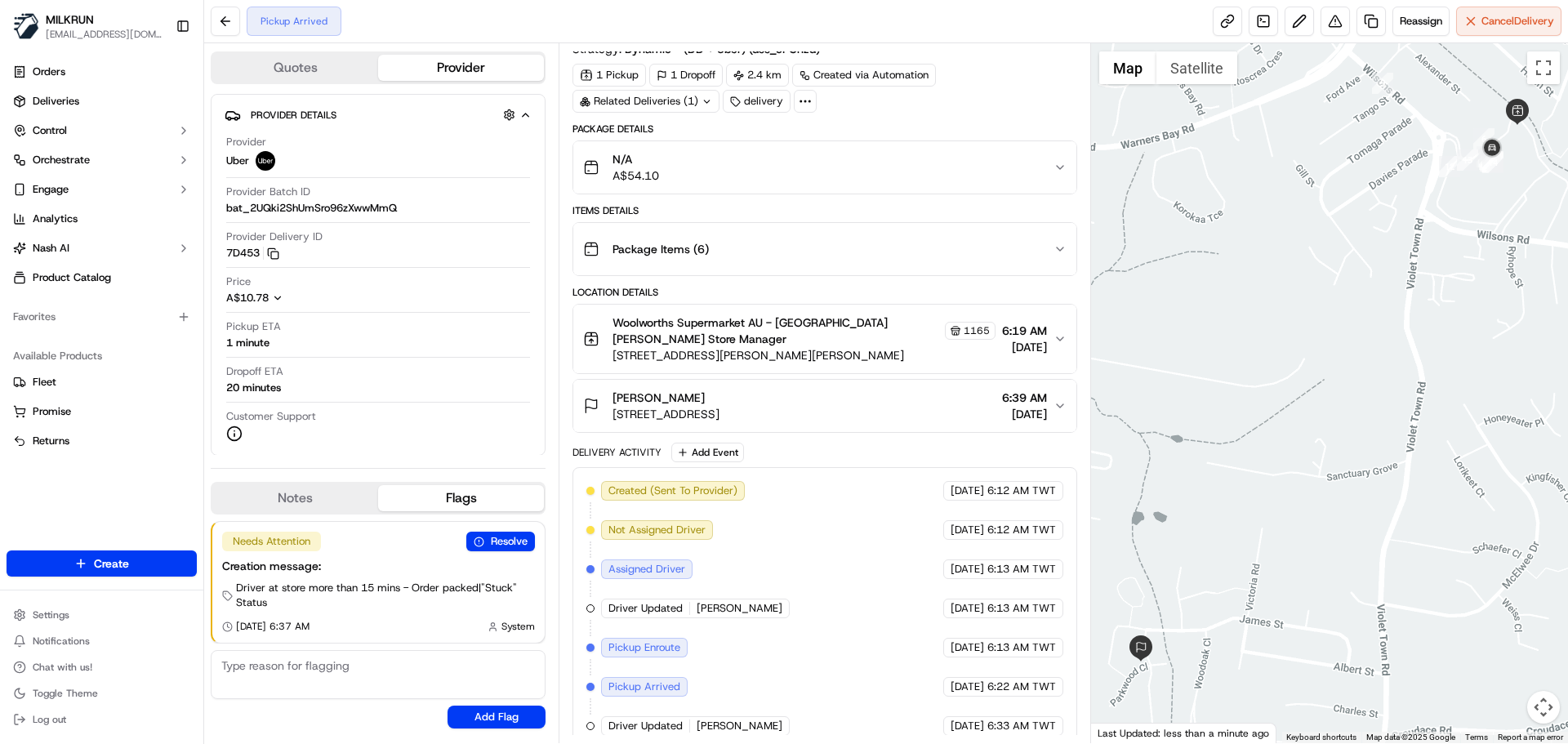
click at [705, 528] on div "Created (Sent To Provider) Uber 19/09/2025 6:12 AM TWT Not Assigned Driver Uber…" at bounding box center [824, 608] width 476 height 255
drag, startPoint x: 705, startPoint y: 528, endPoint x: 718, endPoint y: 443, distance: 86.0
click at [700, 418] on div "Package Details N/A A$54.10 Items Details Package Items ( 6 ) Location Details …" at bounding box center [824, 436] width 504 height 628
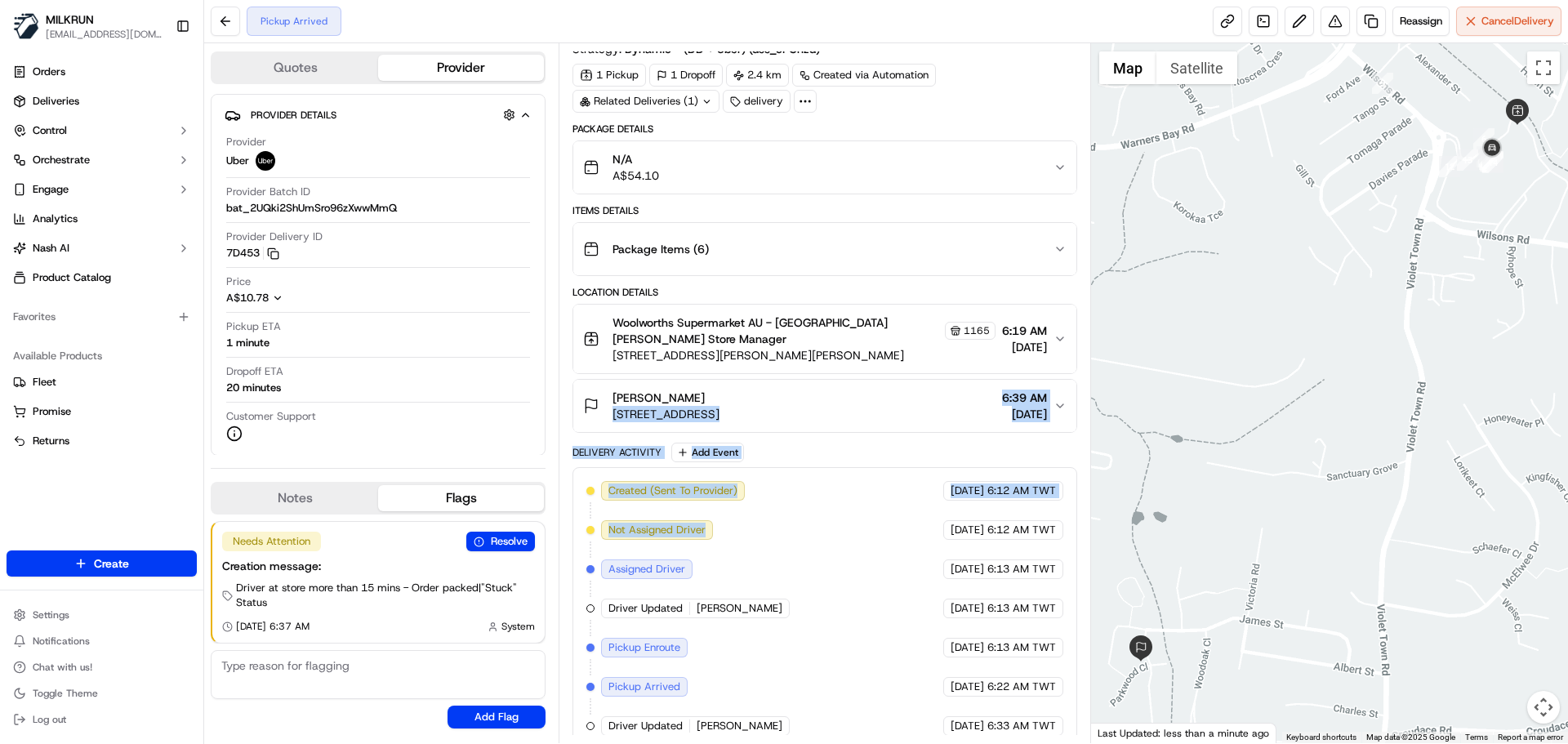
scroll to position [0, 0]
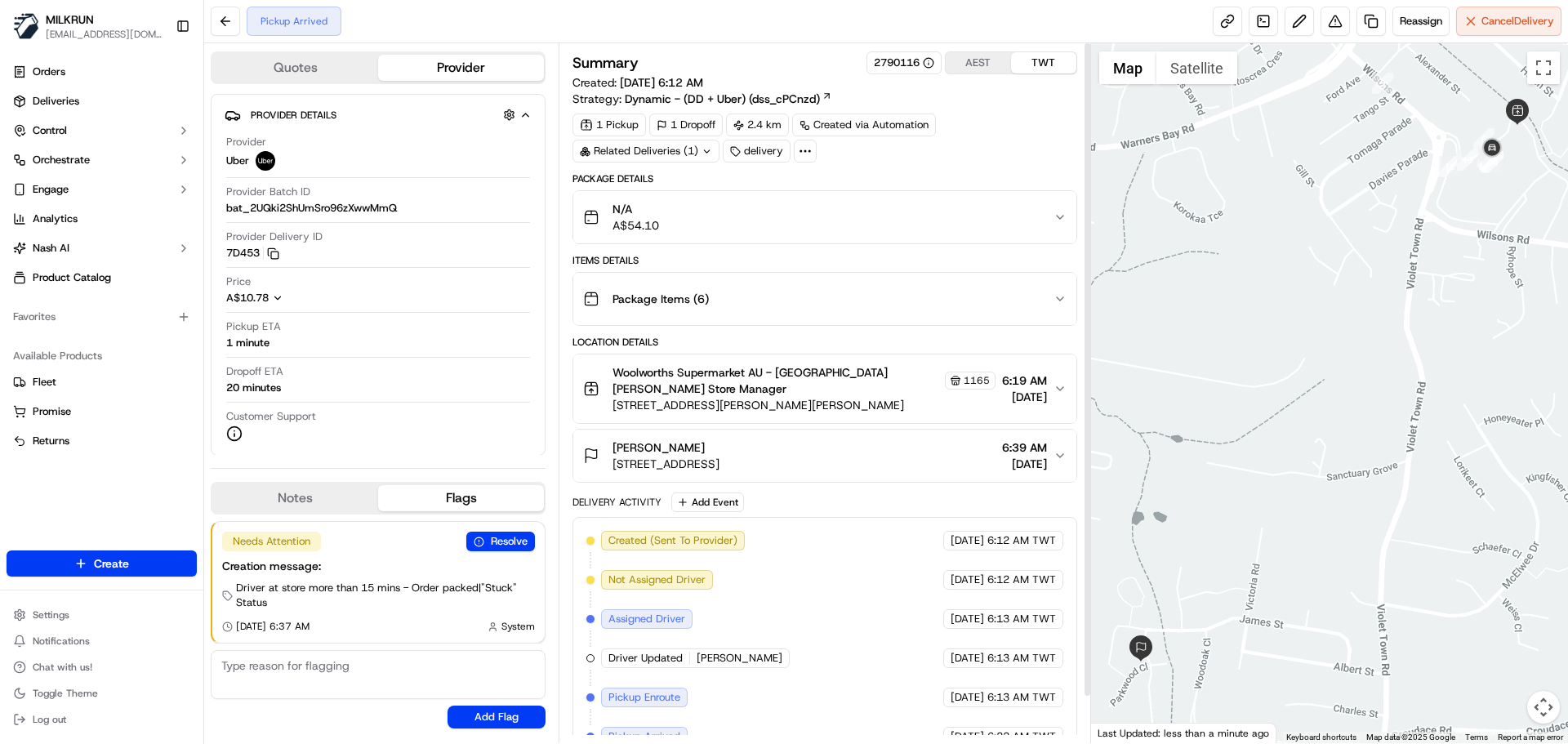
click at [957, 657] on div "Created (Sent To Provider) Uber 19/09/2025 6:12 AM TWT Not Assigned Driver Uber…" at bounding box center [824, 658] width 476 height 255
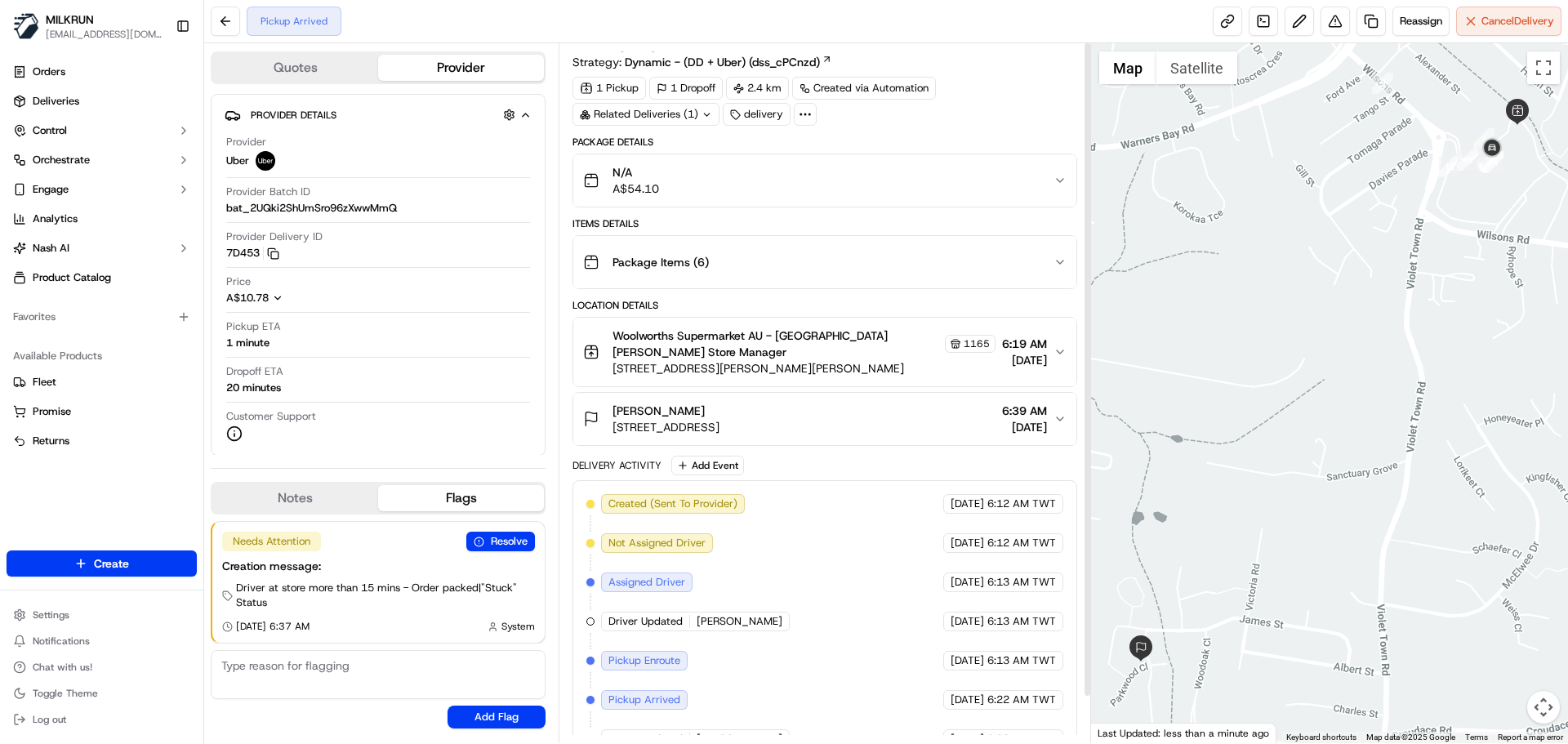
click at [957, 657] on div "Created (Sent To Provider) Uber 19/09/2025 6:12 AM TWT Not Assigned Driver Uber…" at bounding box center [824, 622] width 476 height 255
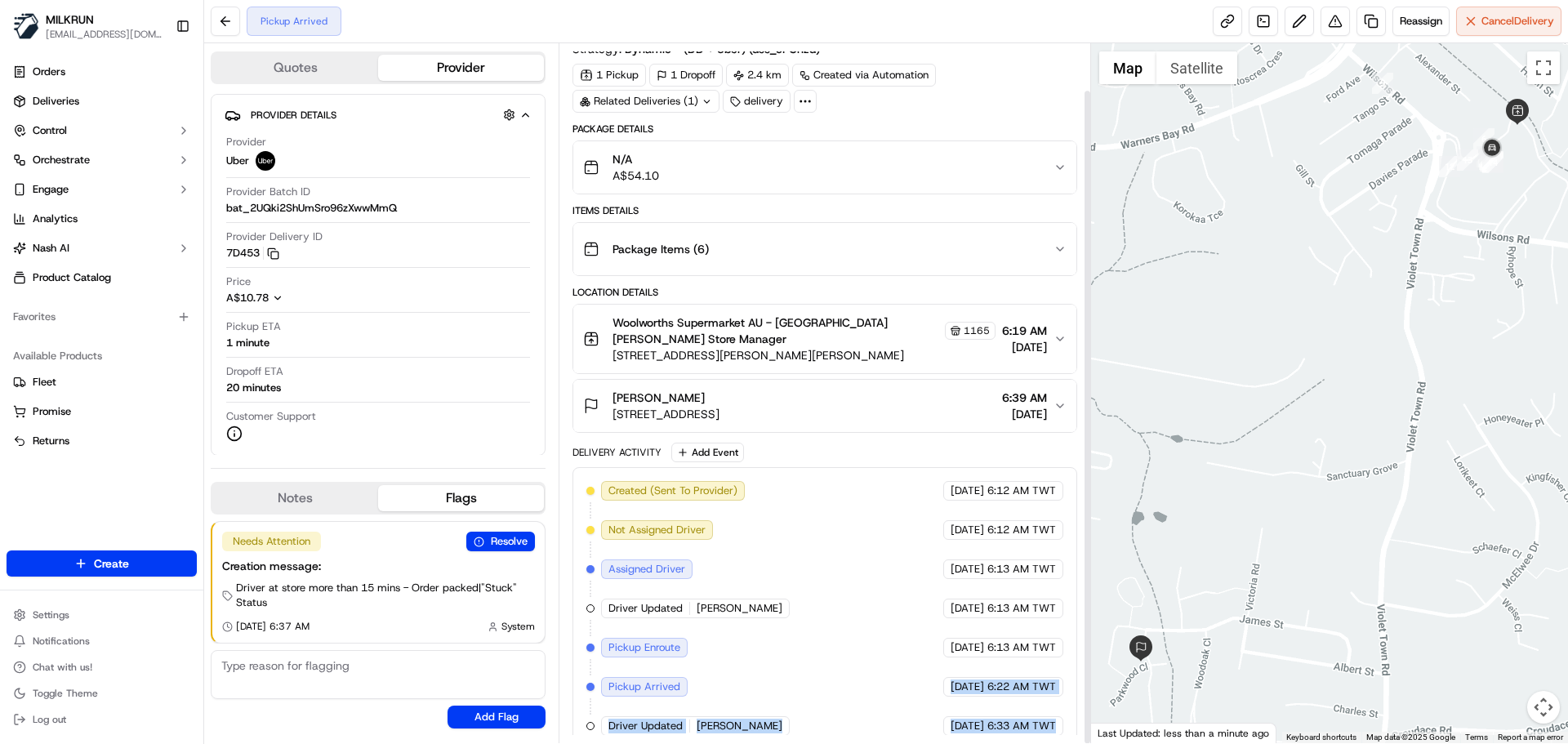
drag, startPoint x: 957, startPoint y: 657, endPoint x: 1006, endPoint y: 730, distance: 87.9
click at [1006, 724] on div "Created (Sent To Provider) Uber 19/09/2025 6:12 AM TWT Not Assigned Driver Uber…" at bounding box center [824, 608] width 504 height 282
click at [1023, 724] on div "Created (Sent To Provider) Uber 19/09/2025 6:12 AM TWT Not Assigned Driver Uber…" at bounding box center [824, 608] width 504 height 282
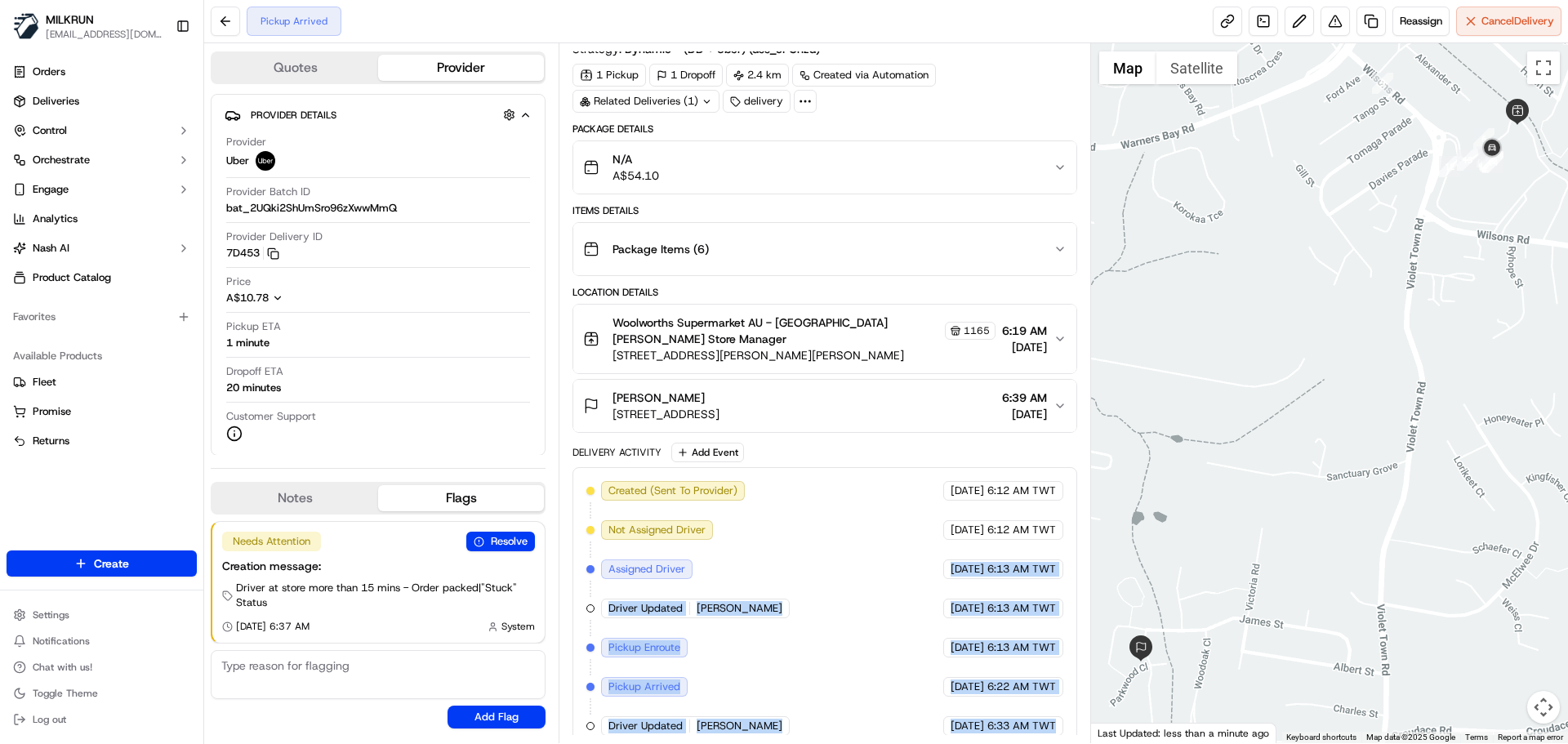
drag, startPoint x: 1023, startPoint y: 724, endPoint x: 871, endPoint y: 461, distance: 303.8
click at [854, 424] on div "Package Details N/A A$54.10 Items Details Package Items ( 6 ) Location Details …" at bounding box center [824, 436] width 504 height 628
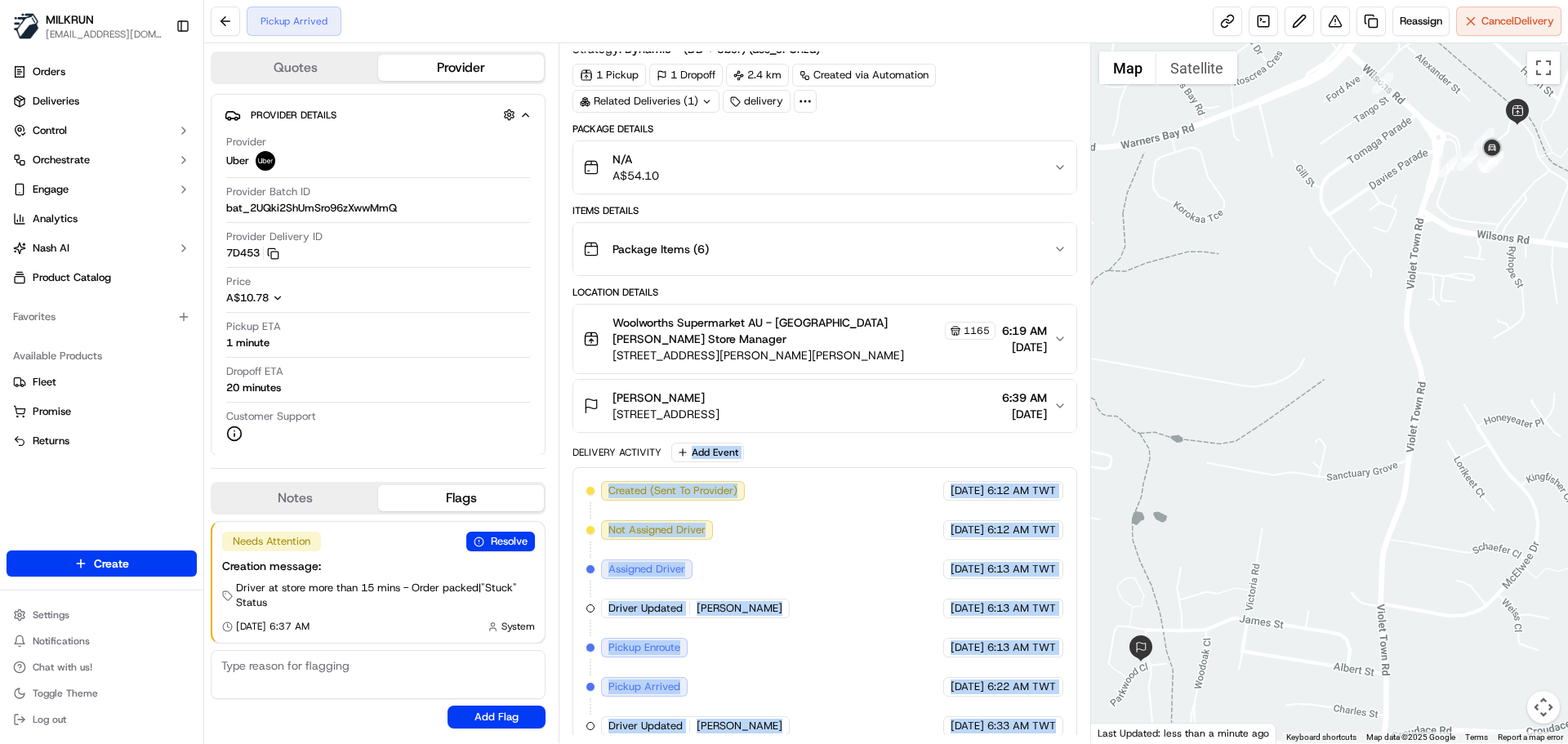
click at [943, 717] on div "19/09/2025 6:33 AM TWT" at bounding box center [1003, 727] width 120 height 19
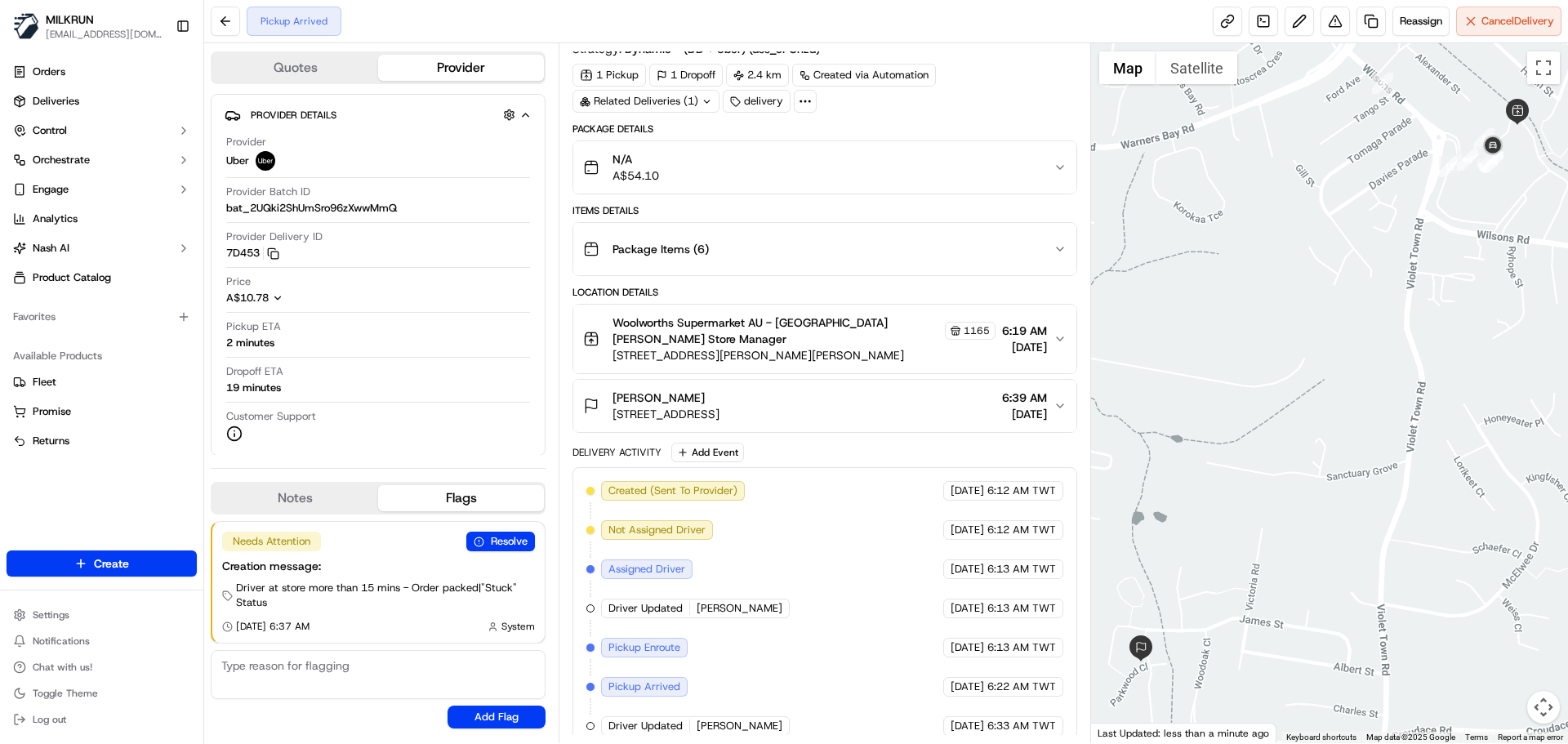
click at [912, 729] on div "Created (Sent To Provider) Uber 19/09/2025 6:12 AM TWT Not Assigned Driver Uber…" at bounding box center [824, 608] width 504 height 282
drag, startPoint x: 912, startPoint y: 729, endPoint x: 1009, endPoint y: 710, distance: 98.8
click at [938, 567] on div "Created (Sent To Provider) Uber 19/09/2025 6:12 AM TWT Not Assigned Driver Uber…" at bounding box center [824, 608] width 504 height 282
click at [1037, 732] on div "Created (Sent To Provider) Uber 19/09/2025 6:12 AM TWT Not Assigned Driver Uber…" at bounding box center [824, 608] width 504 height 282
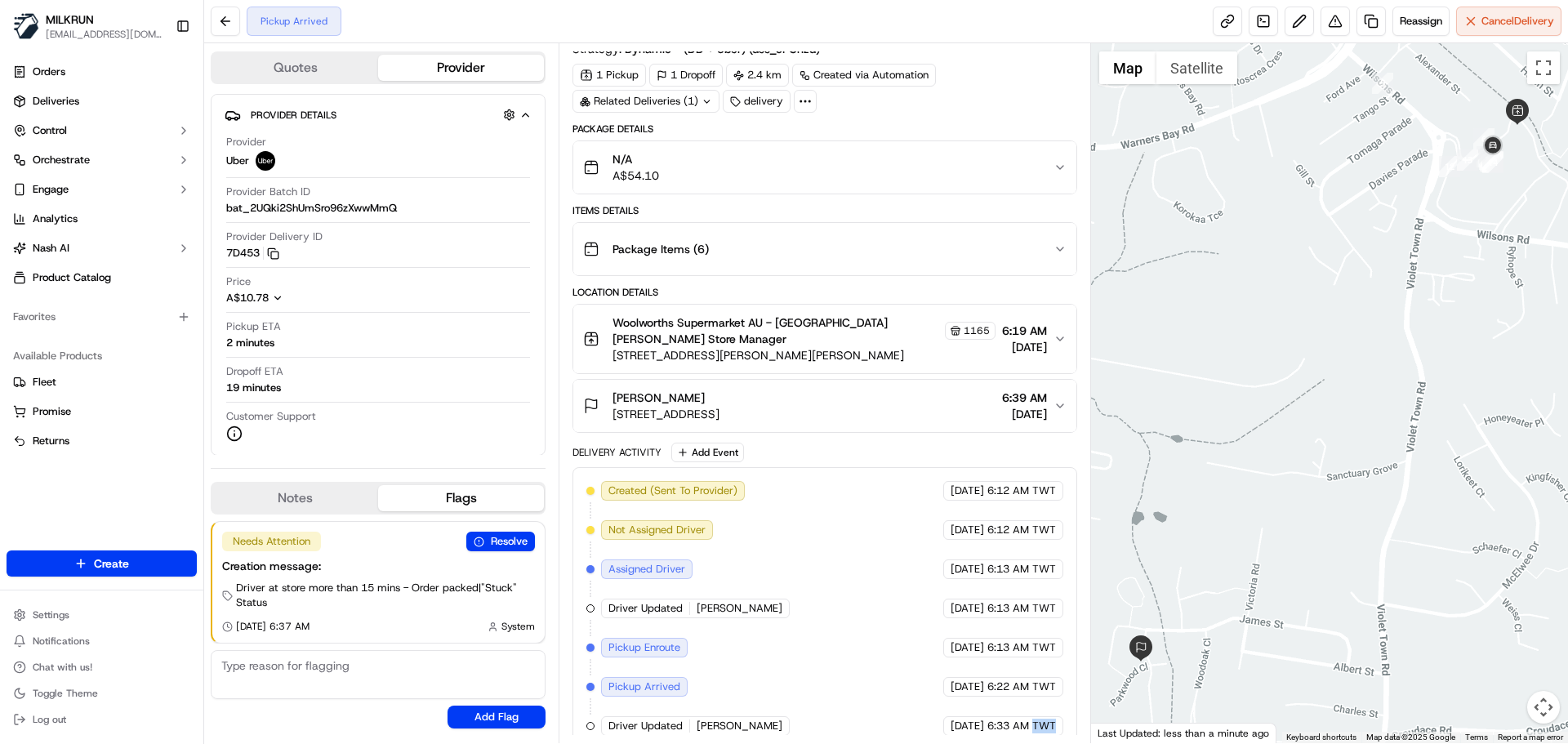
click at [1037, 732] on div "Created (Sent To Provider) Uber 19/09/2025 6:12 AM TWT Not Assigned Driver Uber…" at bounding box center [824, 608] width 504 height 282
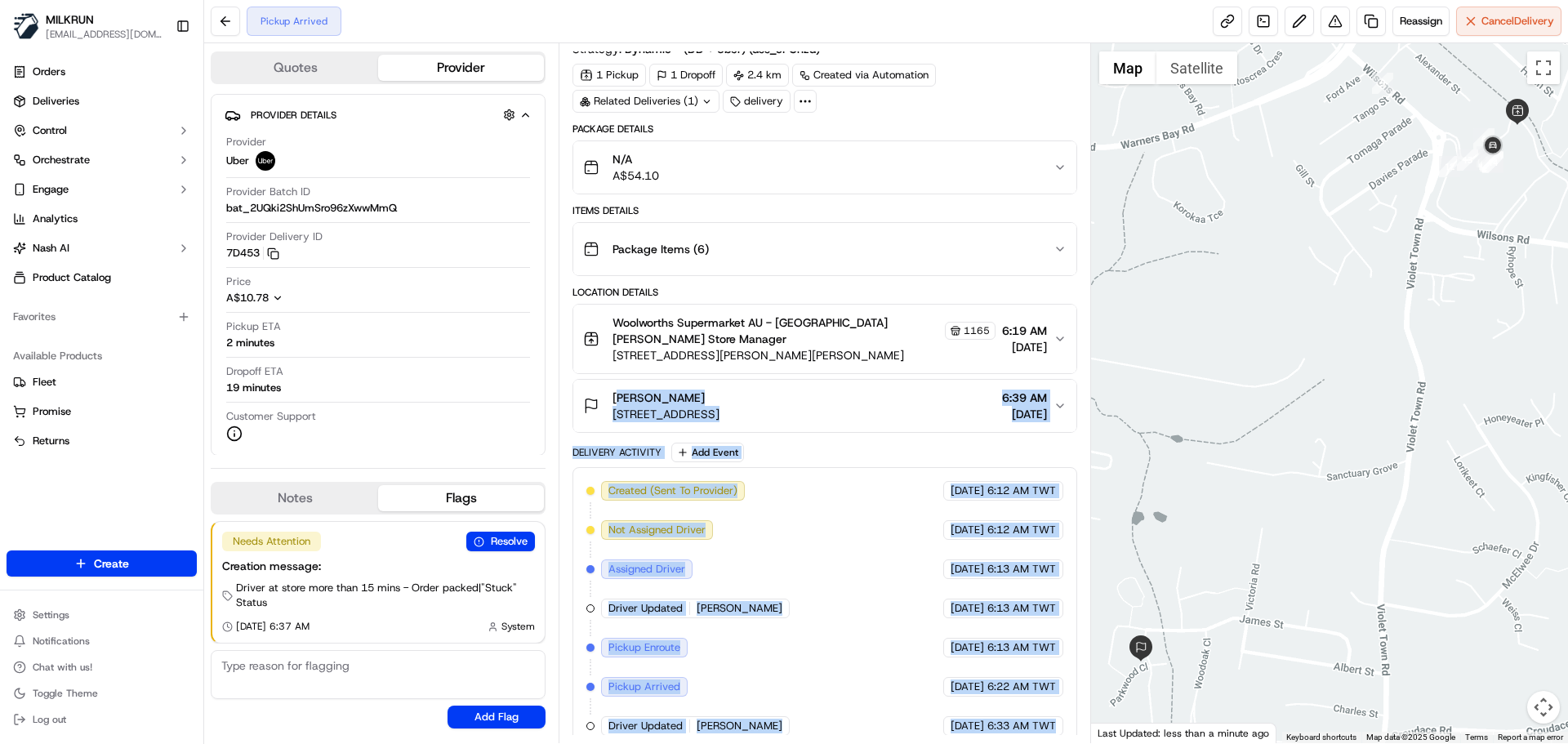
drag, startPoint x: 1037, startPoint y: 732, endPoint x: 745, endPoint y: 363, distance: 470.6
click at [735, 351] on div "Package Details N/A A$54.10 Items Details Package Items ( 6 ) Location Details …" at bounding box center [824, 436] width 504 height 628
click at [1006, 680] on span "6:22 AM TWT" at bounding box center [1022, 687] width 69 height 15
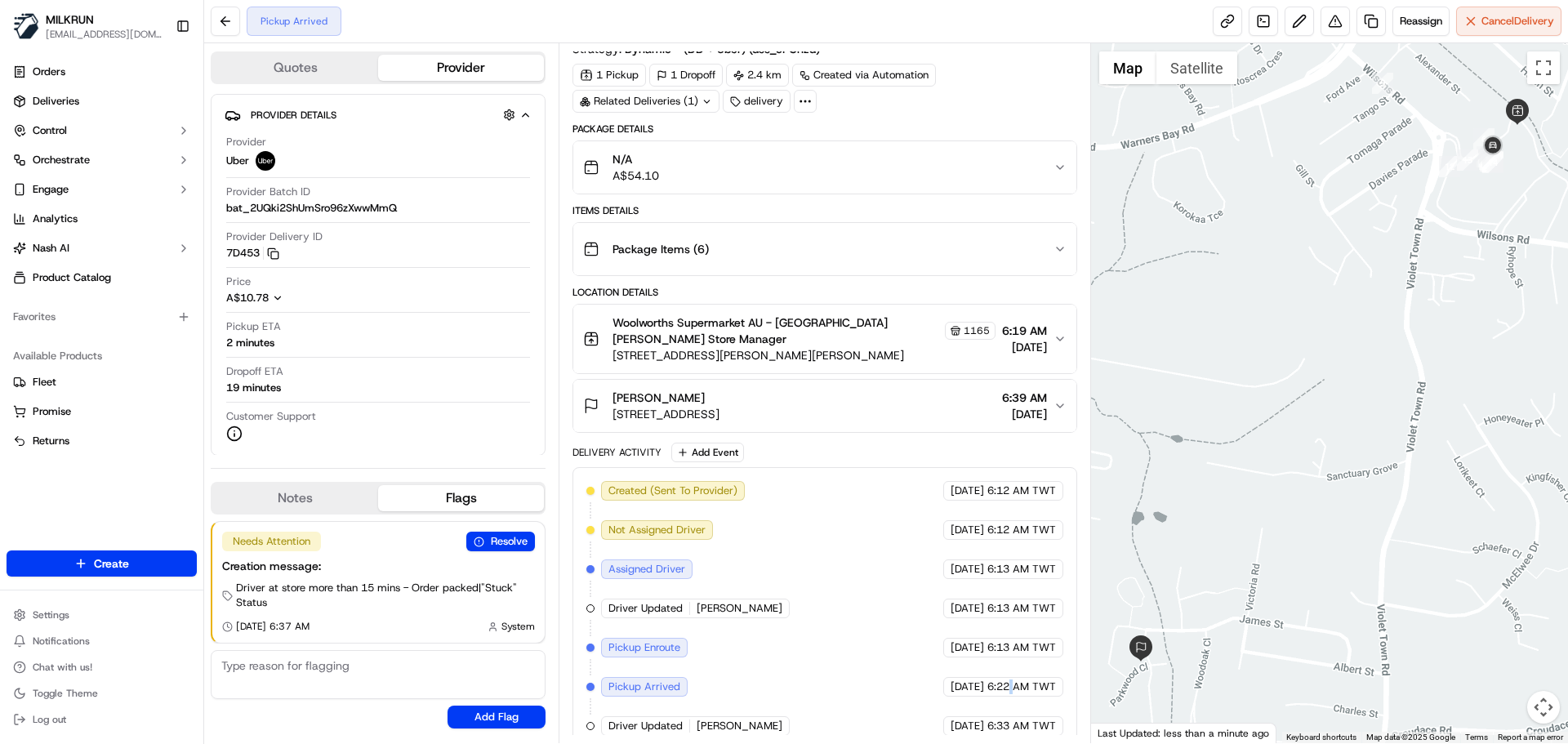
click at [1006, 680] on span "6:22 AM TWT" at bounding box center [1022, 687] width 69 height 15
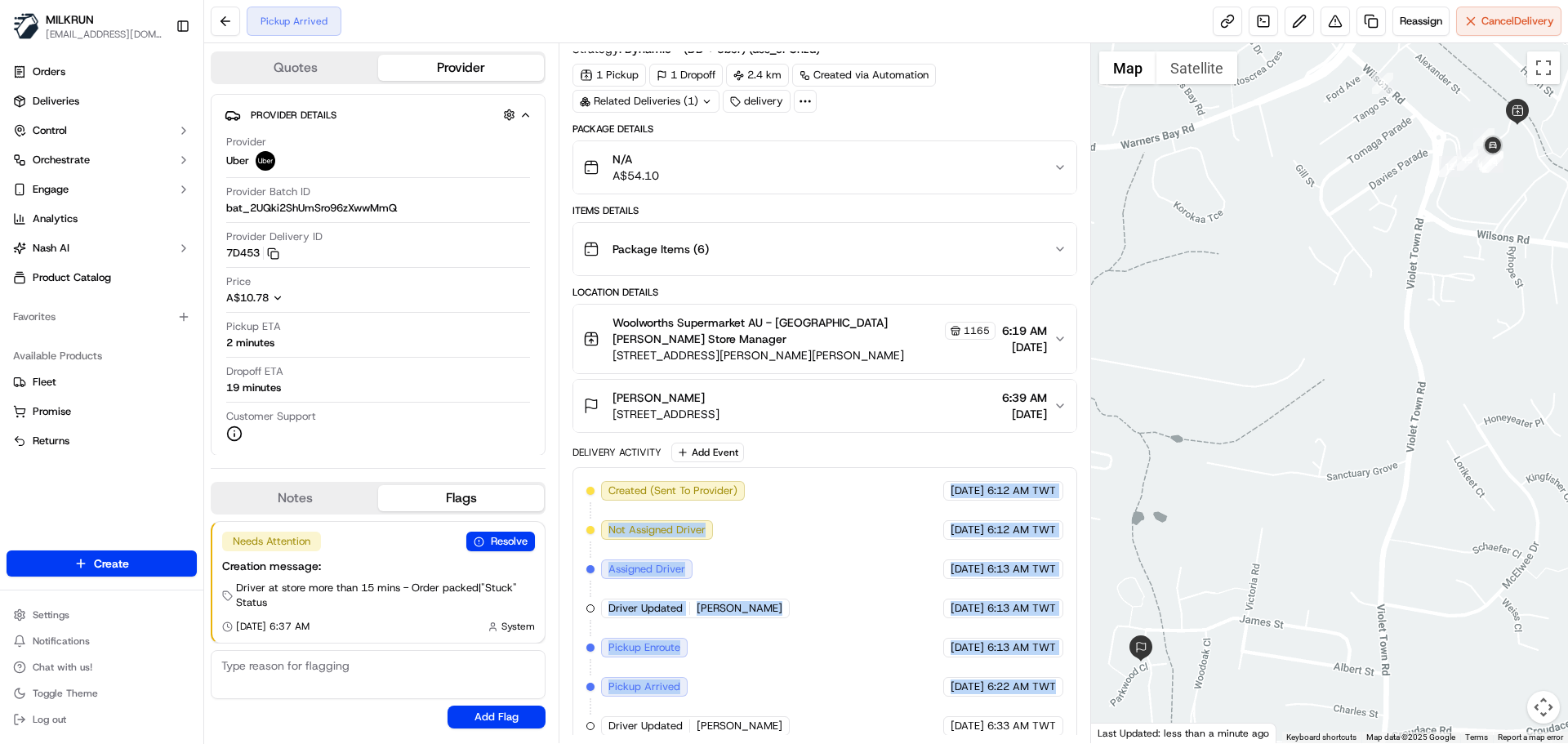
drag, startPoint x: 1006, startPoint y: 672, endPoint x: 980, endPoint y: 588, distance: 87.9
click at [969, 481] on div "Created (Sent To Provider) Uber 19/09/2025 6:12 AM TWT Not Assigned Driver Uber…" at bounding box center [824, 608] width 476 height 255
click at [987, 685] on div "Created (Sent To Provider) Uber 19/09/2025 6:12 AM TWT Not Assigned Driver Uber…" at bounding box center [824, 608] width 476 height 255
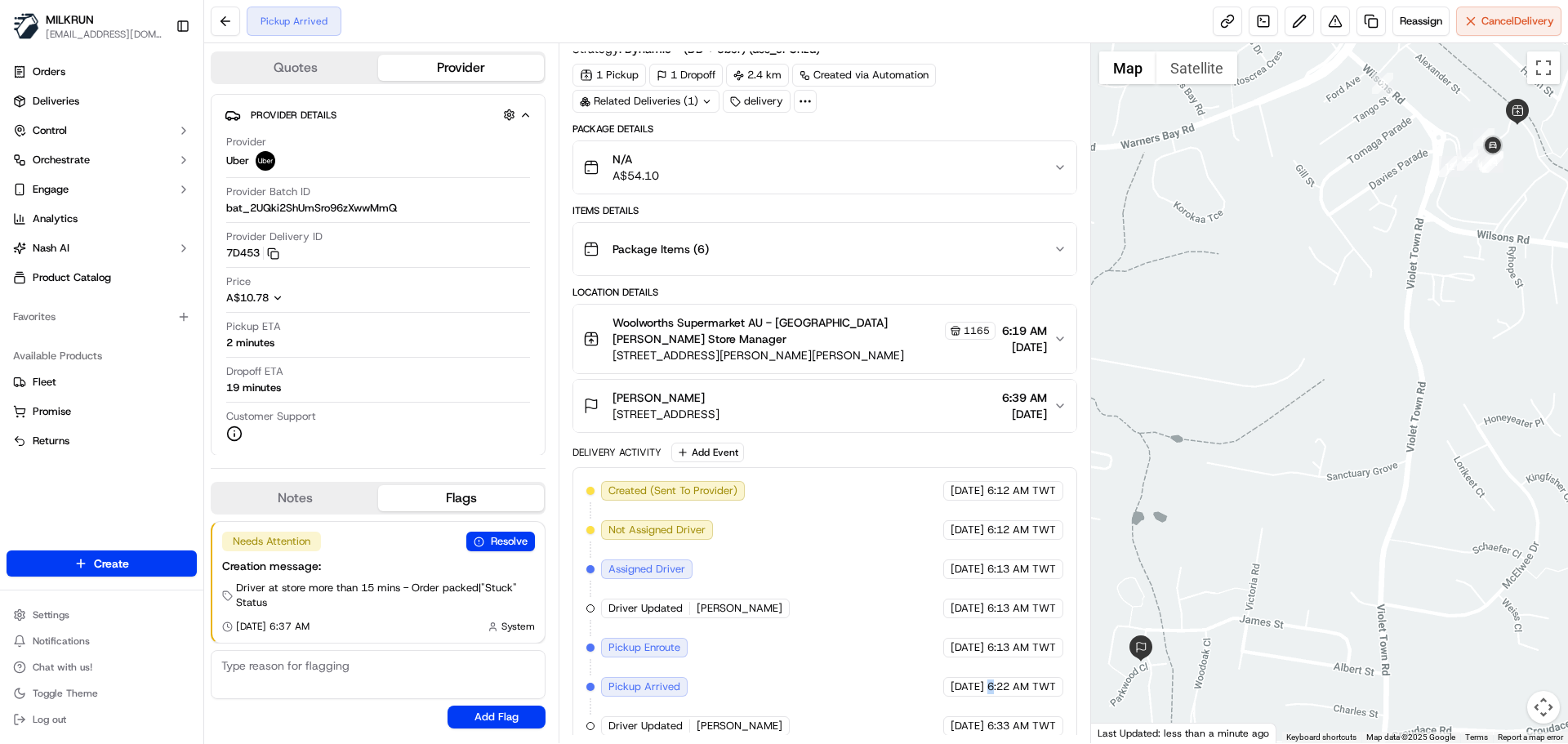
click at [987, 685] on div "Created (Sent To Provider) Uber 19/09/2025 6:12 AM TWT Not Assigned Driver Uber…" at bounding box center [824, 608] width 476 height 255
drag, startPoint x: 987, startPoint y: 685, endPoint x: 1018, endPoint y: 696, distance: 32.9
click at [1017, 696] on div "Created (Sent To Provider) Uber 19/09/2025 6:12 AM TWT Not Assigned Driver Uber…" at bounding box center [824, 608] width 476 height 255
click at [1018, 696] on div "Created (Sent To Provider) Uber 19/09/2025 6:12 AM TWT Not Assigned Driver Uber…" at bounding box center [824, 608] width 476 height 255
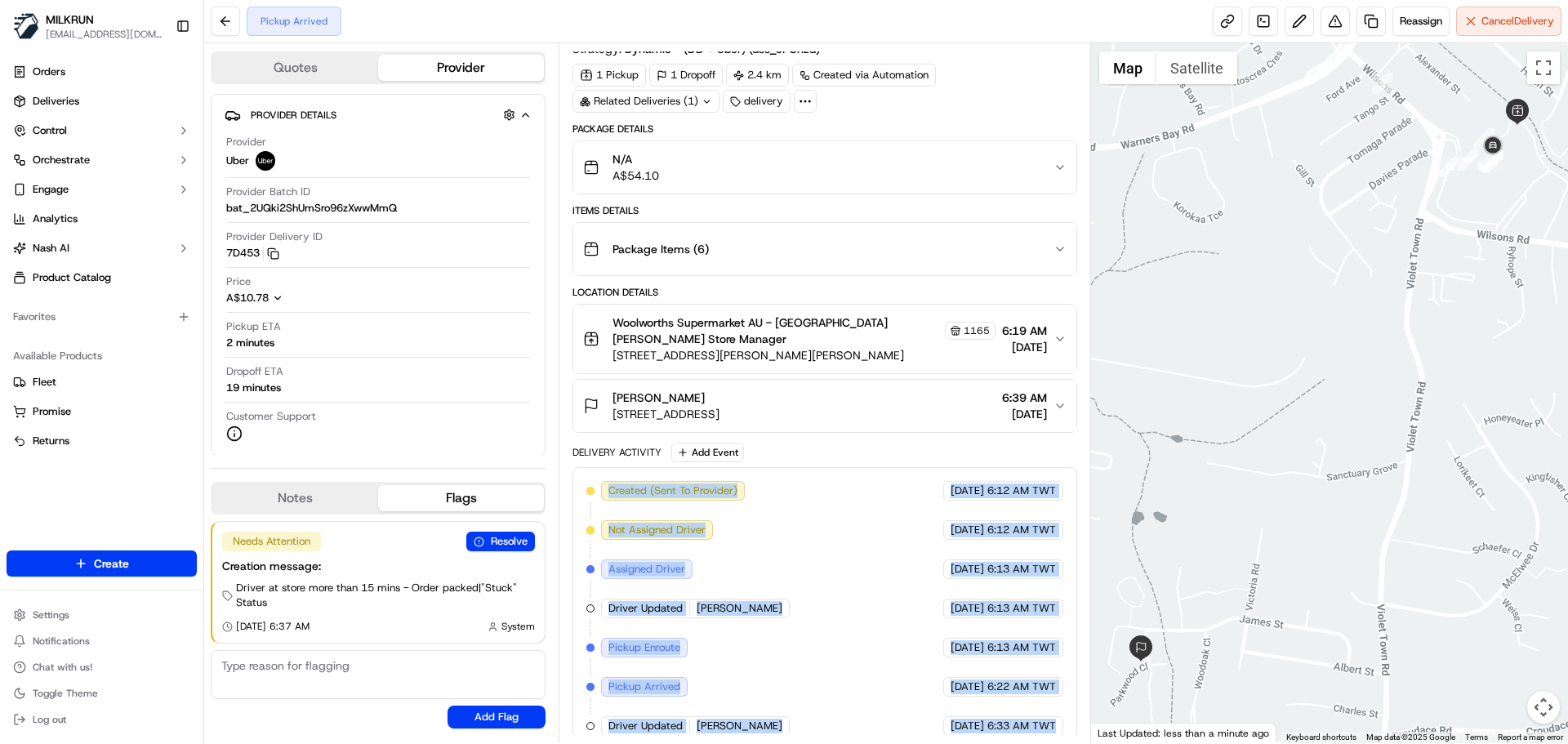
drag, startPoint x: 1018, startPoint y: 696, endPoint x: 829, endPoint y: 571, distance: 226.6
click at [745, 499] on div "Created (Sent To Provider) Uber 19/09/2025 6:12 AM TWT Not Assigned Driver Uber…" at bounding box center [824, 608] width 476 height 255
click at [843, 618] on div "Created (Sent To Provider) Uber 19/09/2025 6:12 AM TWT Not Assigned Driver Uber…" at bounding box center [824, 608] width 476 height 255
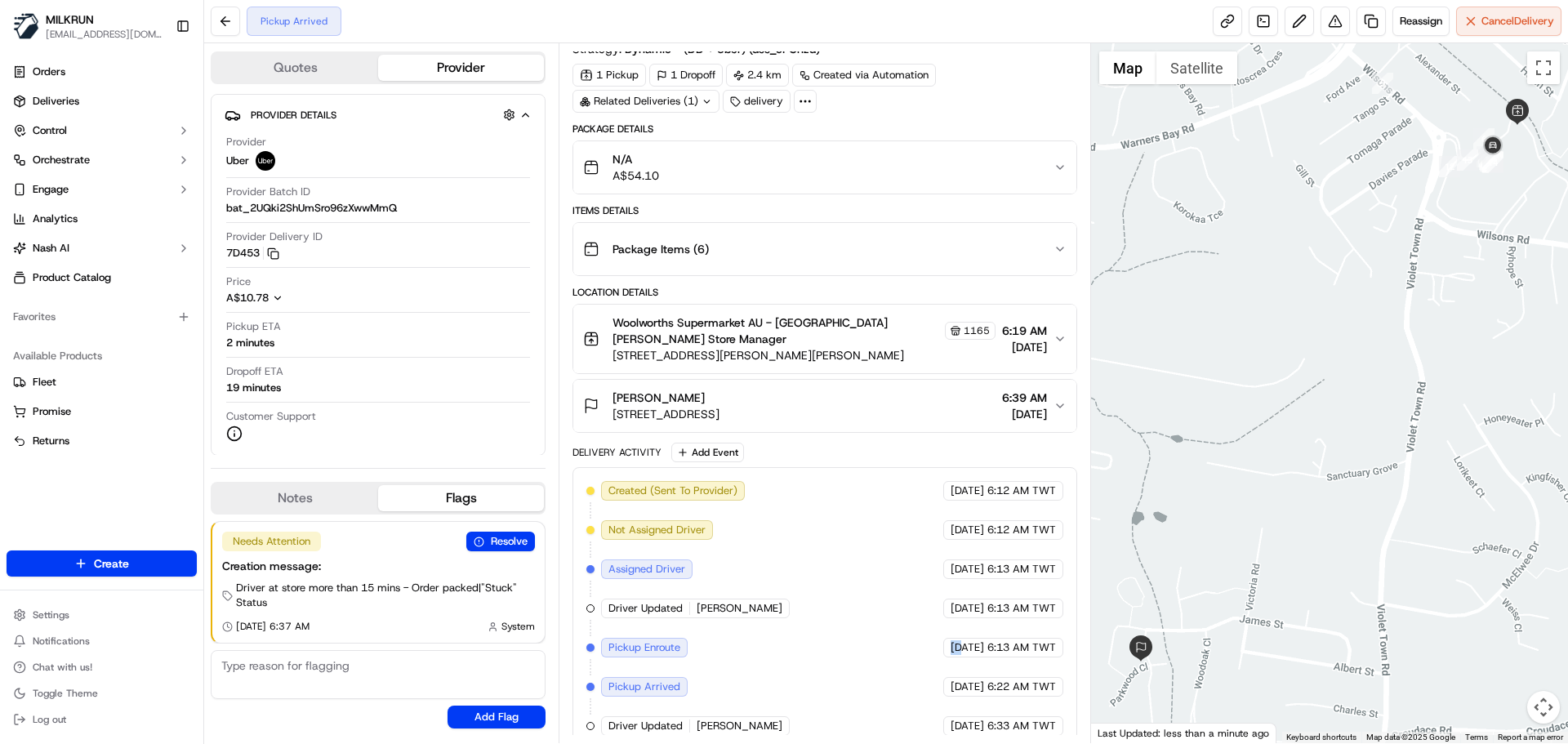
click at [843, 618] on div "Created (Sent To Provider) Uber 19/09/2025 6:12 AM TWT Not Assigned Driver Uber…" at bounding box center [824, 608] width 476 height 255
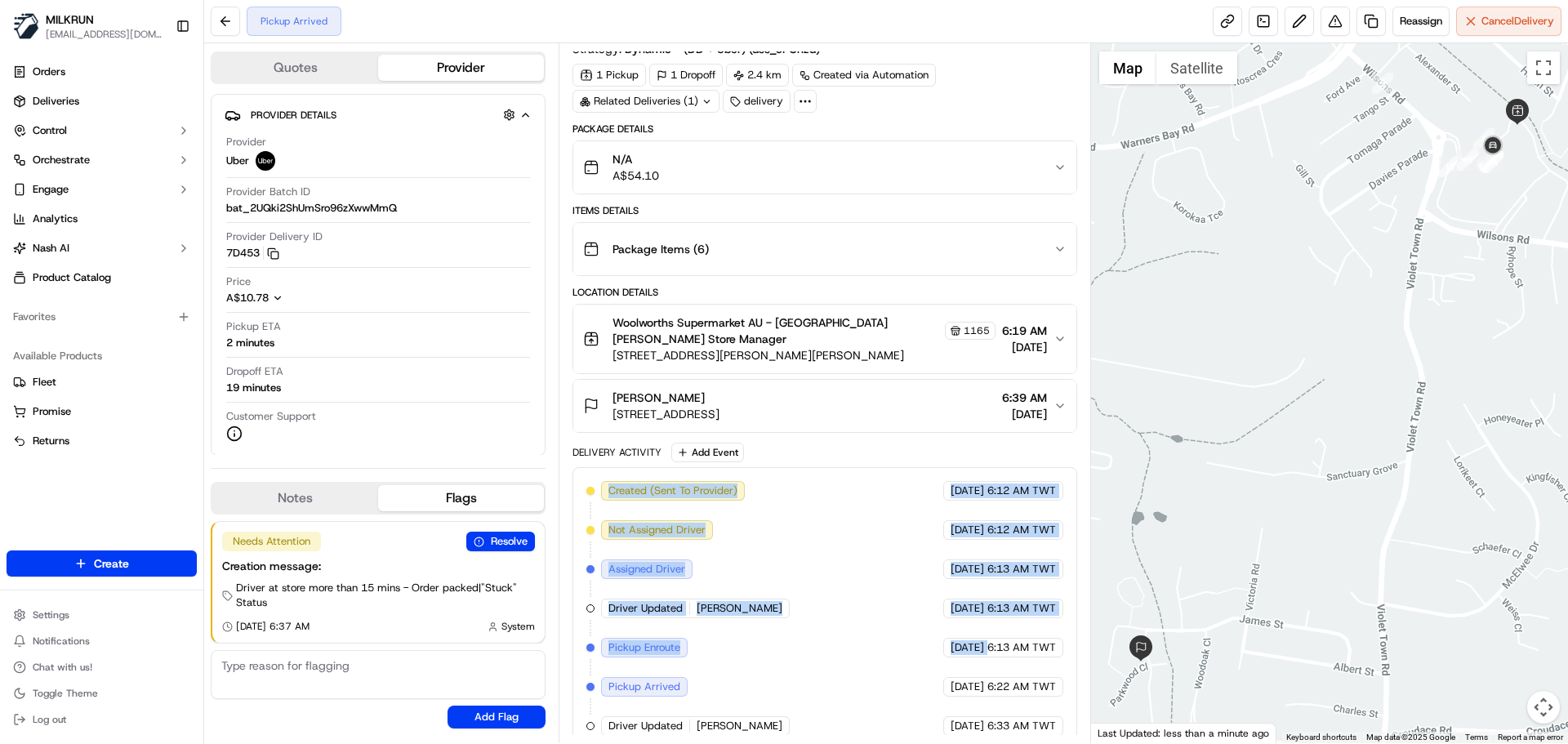
drag, startPoint x: 843, startPoint y: 618, endPoint x: 808, endPoint y: 454, distance: 167.7
click at [808, 468] on div "Created (Sent To Provider) Uber 19/09/2025 6:12 AM TWT Not Assigned Driver Uber…" at bounding box center [824, 608] width 504 height 282
click at [675, 483] on span "Created (Sent To Provider)" at bounding box center [673, 490] width 129 height 15
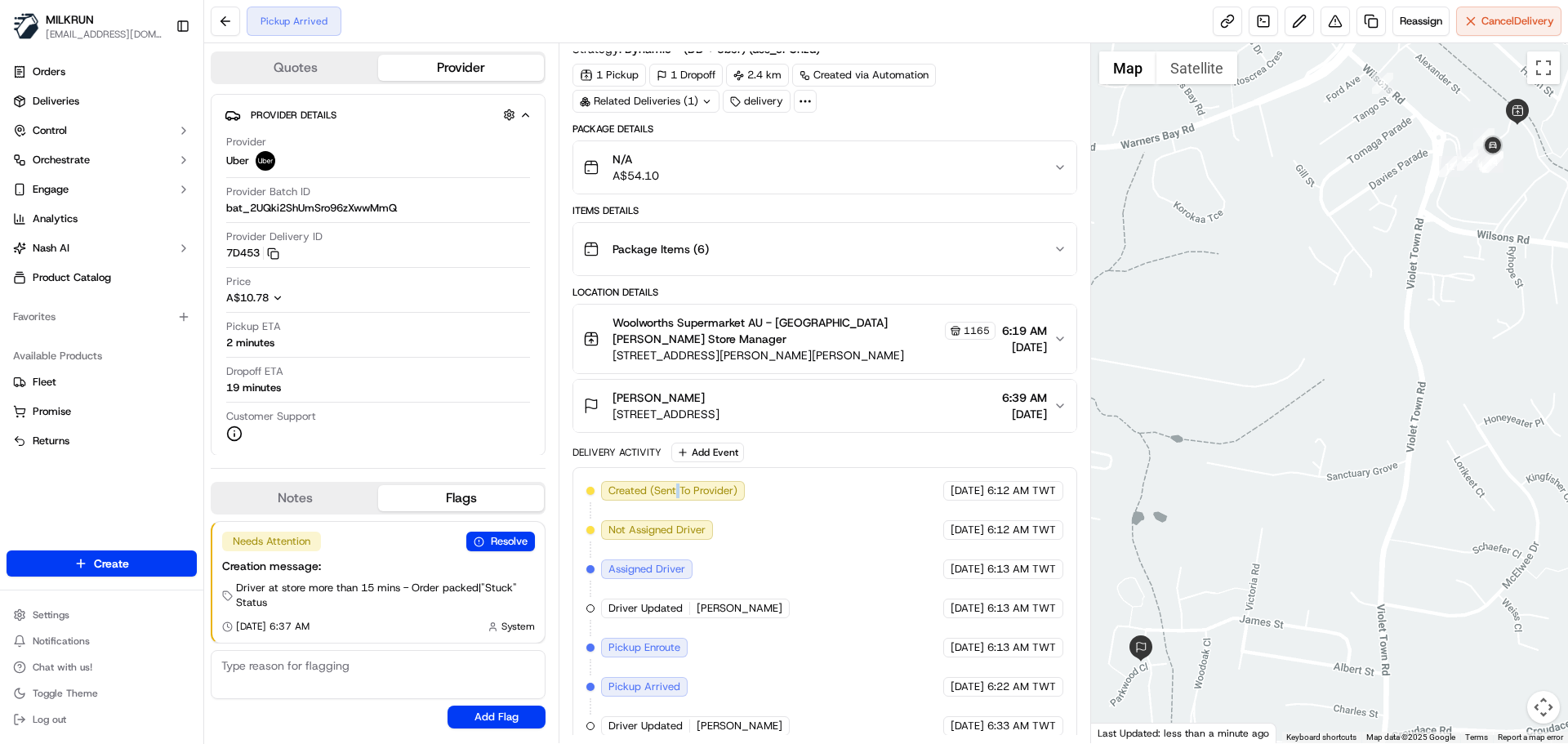
click at [675, 483] on span "Created (Sent To Provider)" at bounding box center [673, 490] width 129 height 15
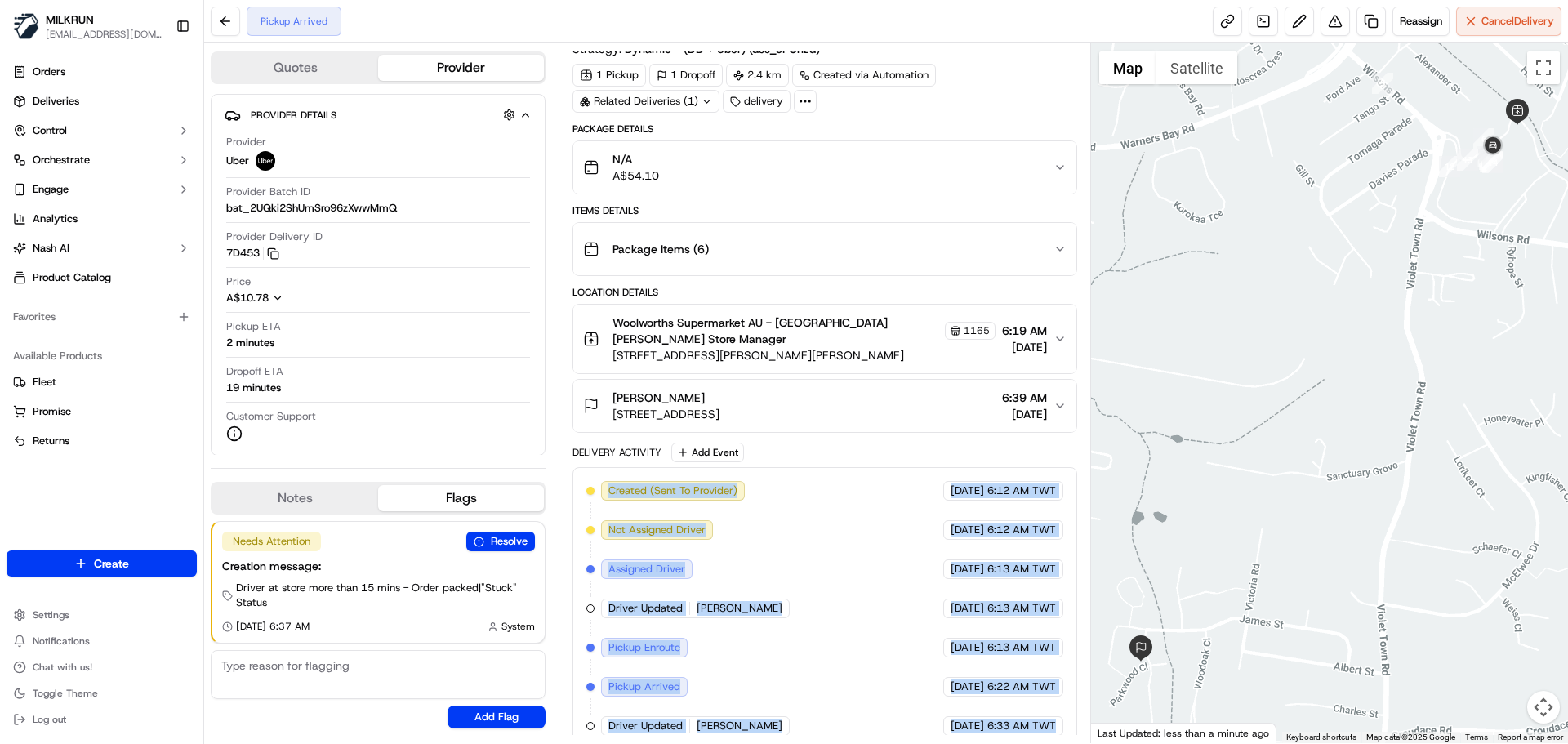
drag, startPoint x: 675, startPoint y: 483, endPoint x: 998, endPoint y: 721, distance: 401.2
click at [998, 721] on div "Created (Sent To Provider) Uber 19/09/2025 6:12 AM TWT Not Assigned Driver Uber…" at bounding box center [824, 608] width 504 height 282
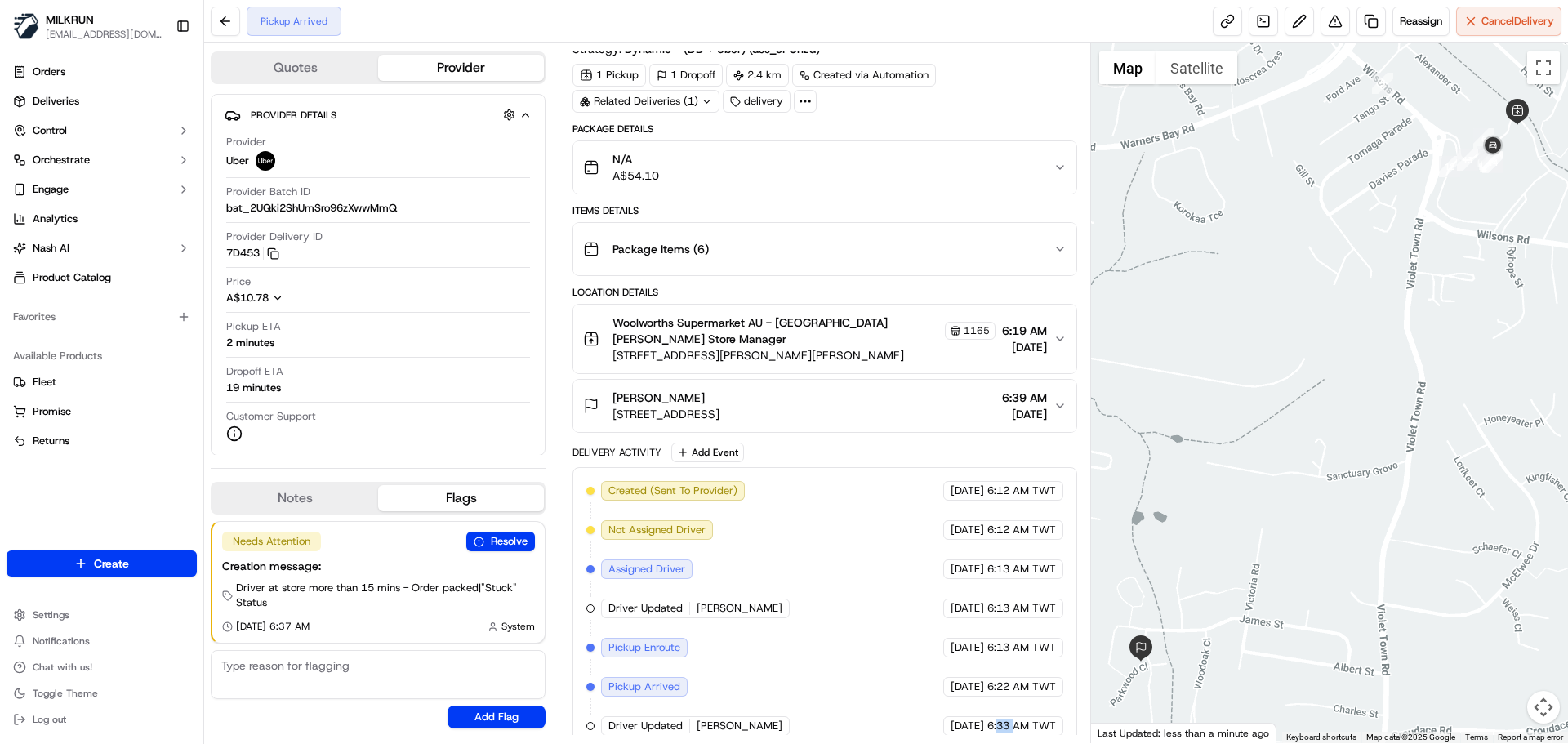
click at [998, 721] on div "Created (Sent To Provider) Uber 19/09/2025 6:12 AM TWT Not Assigned Driver Uber…" at bounding box center [824, 608] width 504 height 282
drag, startPoint x: 998, startPoint y: 721, endPoint x: 896, endPoint y: 539, distance: 208.6
click at [912, 516] on div "Created (Sent To Provider) Uber 19/09/2025 6:12 AM TWT Not Assigned Driver Uber…" at bounding box center [824, 608] width 504 height 282
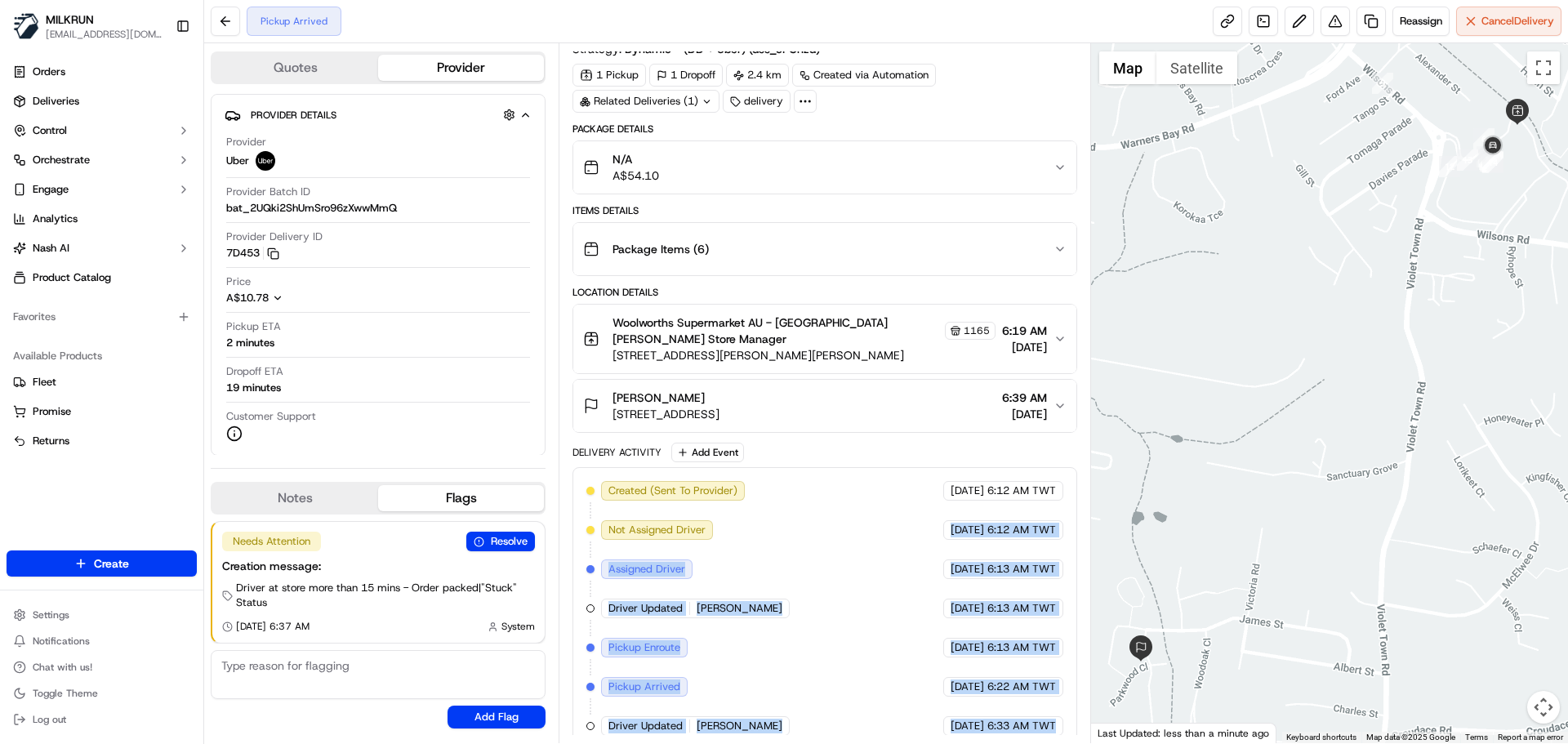
click at [873, 640] on div "Created (Sent To Provider) Uber 19/09/2025 6:12 AM TWT Not Assigned Driver Uber…" at bounding box center [824, 608] width 476 height 255
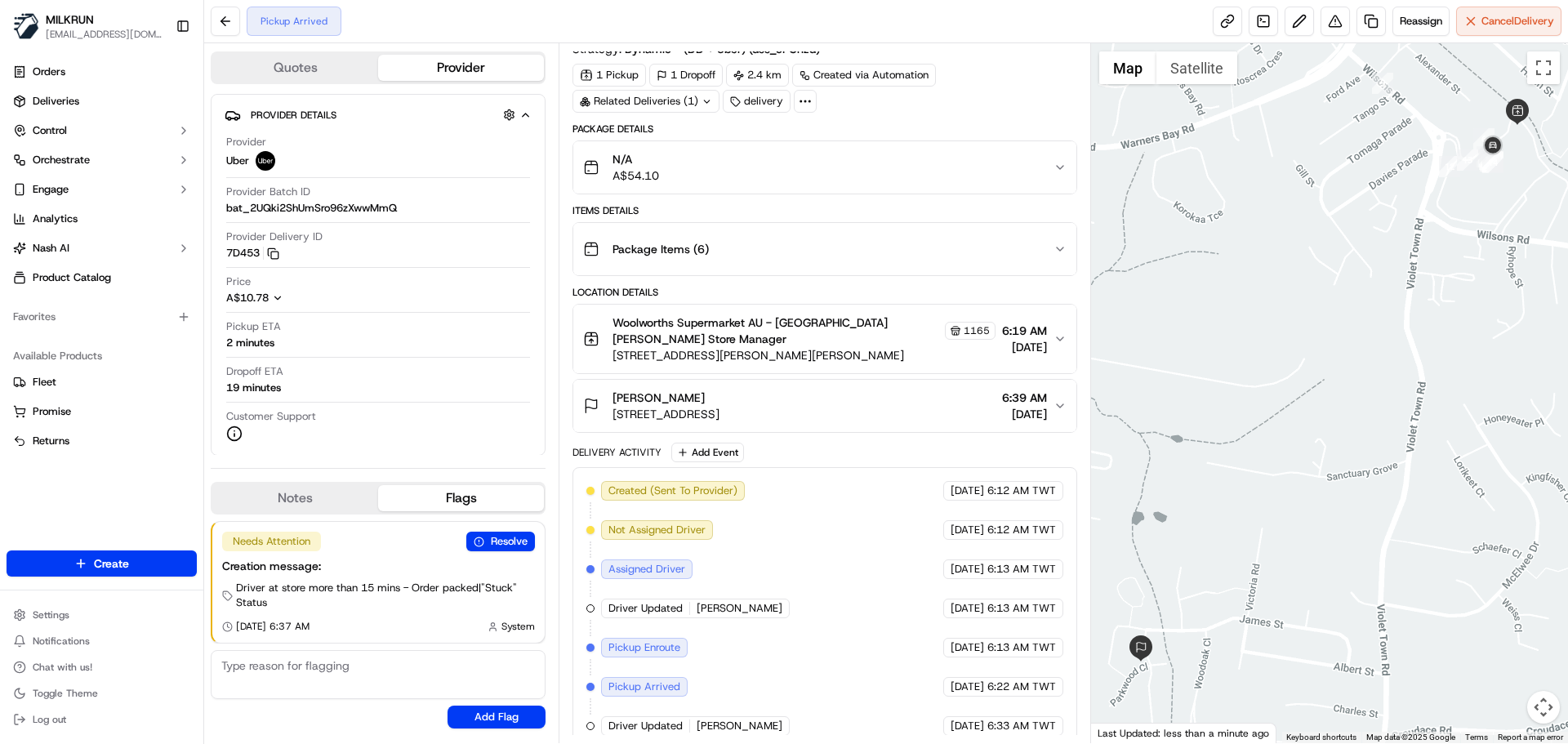
click at [687, 536] on div "Created (Sent To Provider) Uber 19/09/2025 6:12 AM TWT Not Assigned Driver Uber…" at bounding box center [824, 608] width 476 height 255
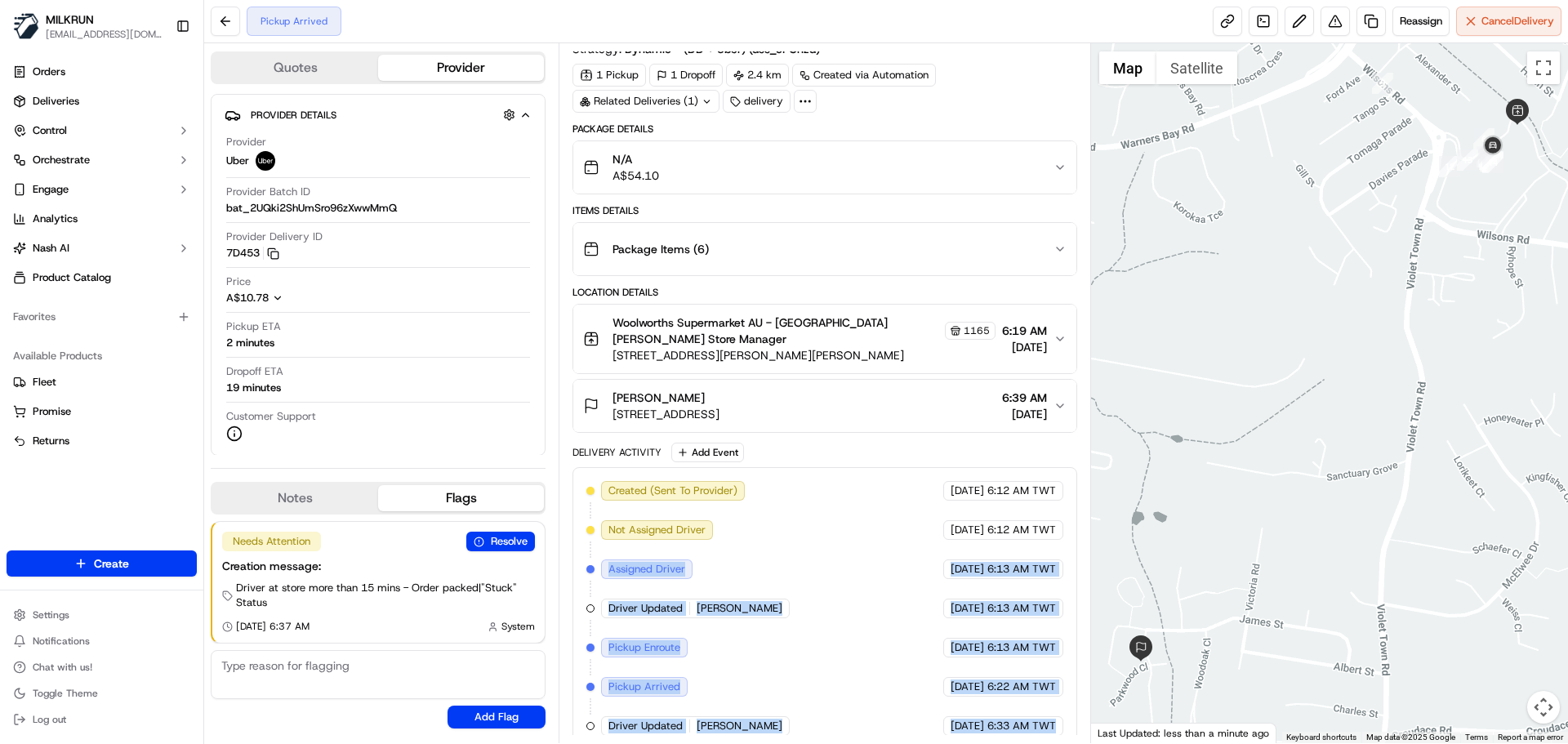
drag, startPoint x: 687, startPoint y: 536, endPoint x: 1007, endPoint y: 701, distance: 360.0
click at [996, 708] on div "Created (Sent To Provider) Uber 19/09/2025 6:12 AM TWT Not Assigned Driver Uber…" at bounding box center [824, 608] width 476 height 255
click at [1014, 717] on div "19/09/2025 6:33 AM TWT" at bounding box center [1003, 727] width 120 height 19
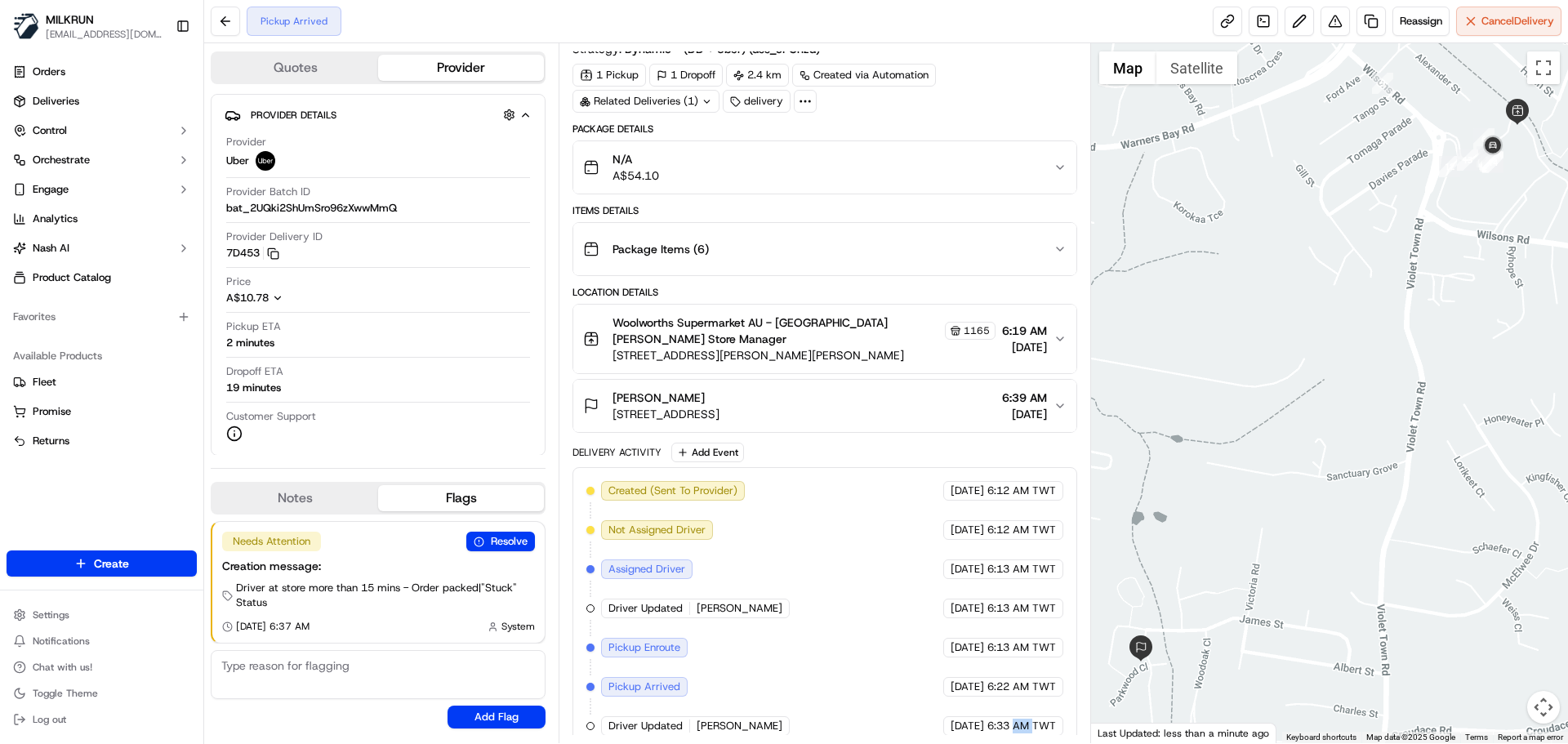
click at [1014, 717] on div "19/09/2025 6:33 AM TWT" at bounding box center [1003, 727] width 120 height 19
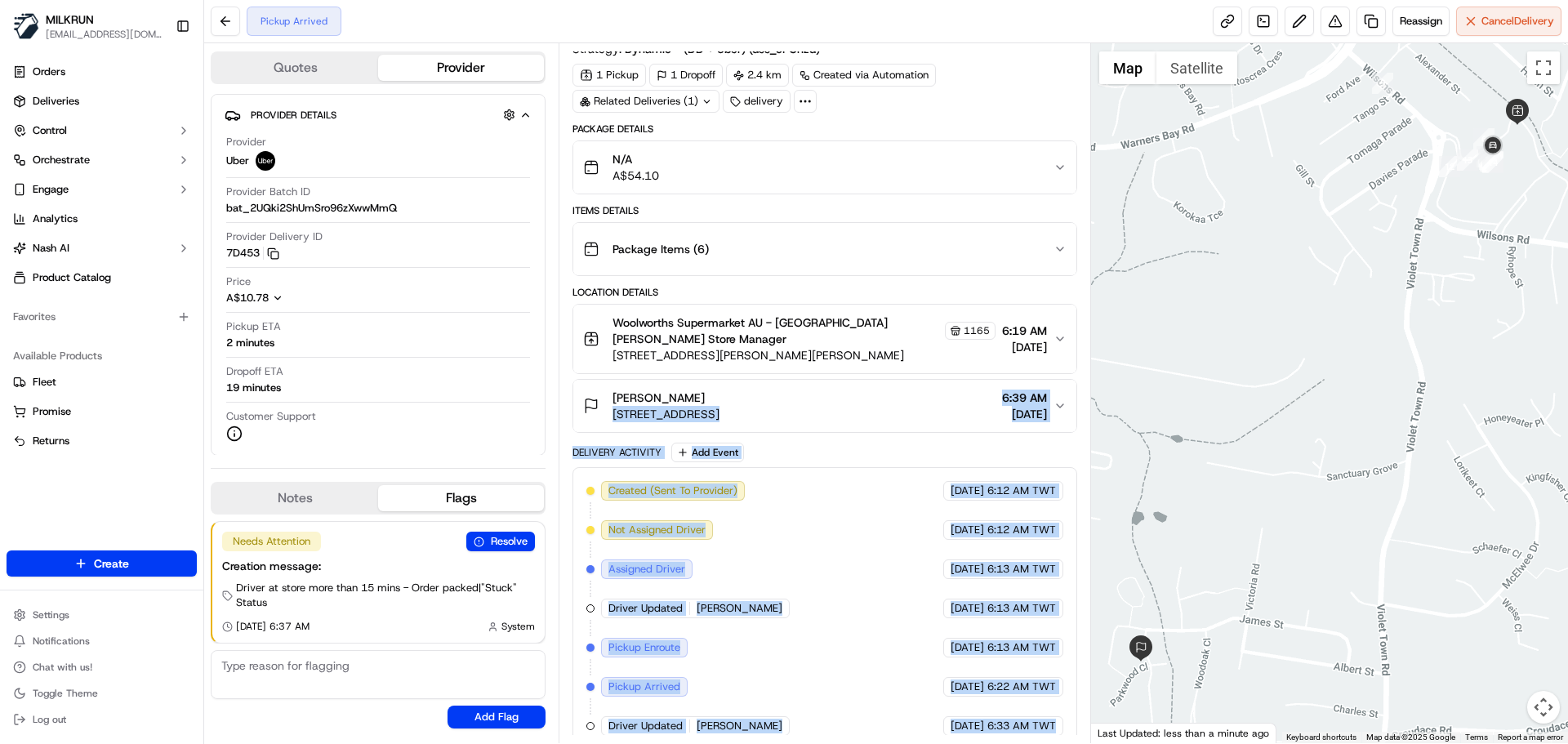
drag, startPoint x: 1014, startPoint y: 702, endPoint x: 678, endPoint y: 345, distance: 490.2
click at [666, 318] on div "Package Details N/A A$54.10 Items Details Package Items ( 6 ) Location Details …" at bounding box center [824, 436] width 504 height 628
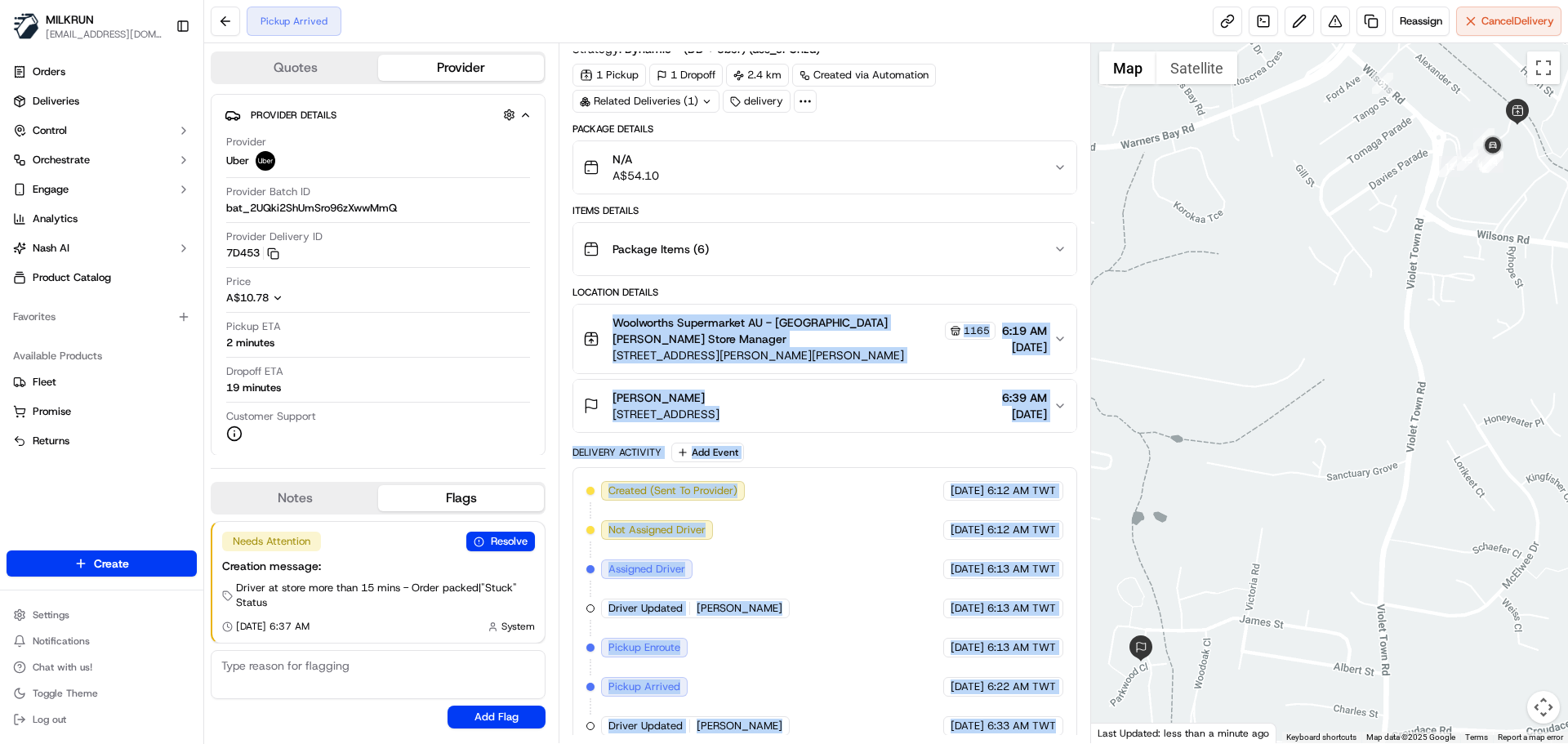
click at [711, 487] on div "Created (Sent To Provider) Uber 19/09/2025 6:12 AM TWT Not Assigned Driver Uber…" at bounding box center [824, 608] width 476 height 255
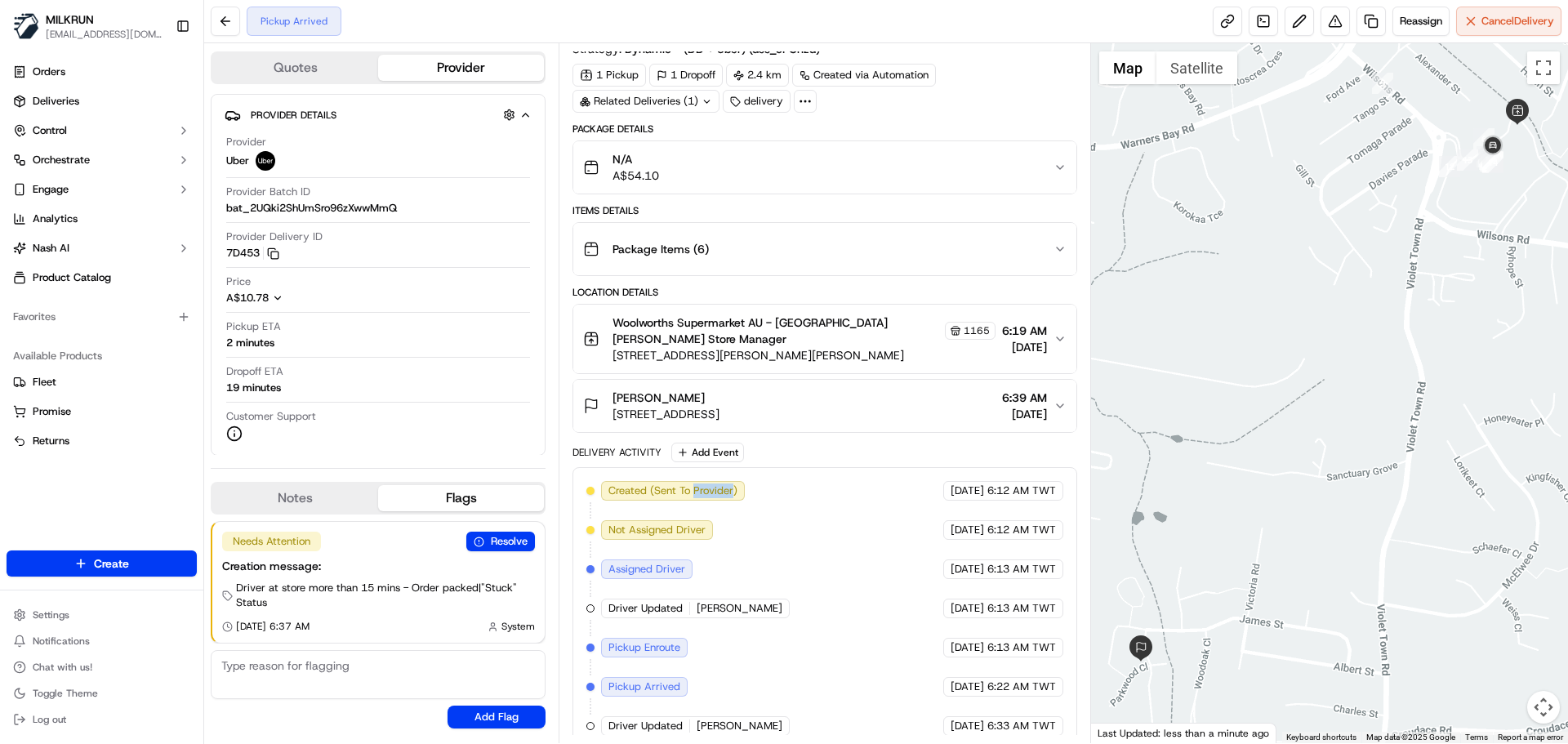
click at [711, 487] on div "Created (Sent To Provider) Uber 19/09/2025 6:12 AM TWT Not Assigned Driver Uber…" at bounding box center [824, 608] width 476 height 255
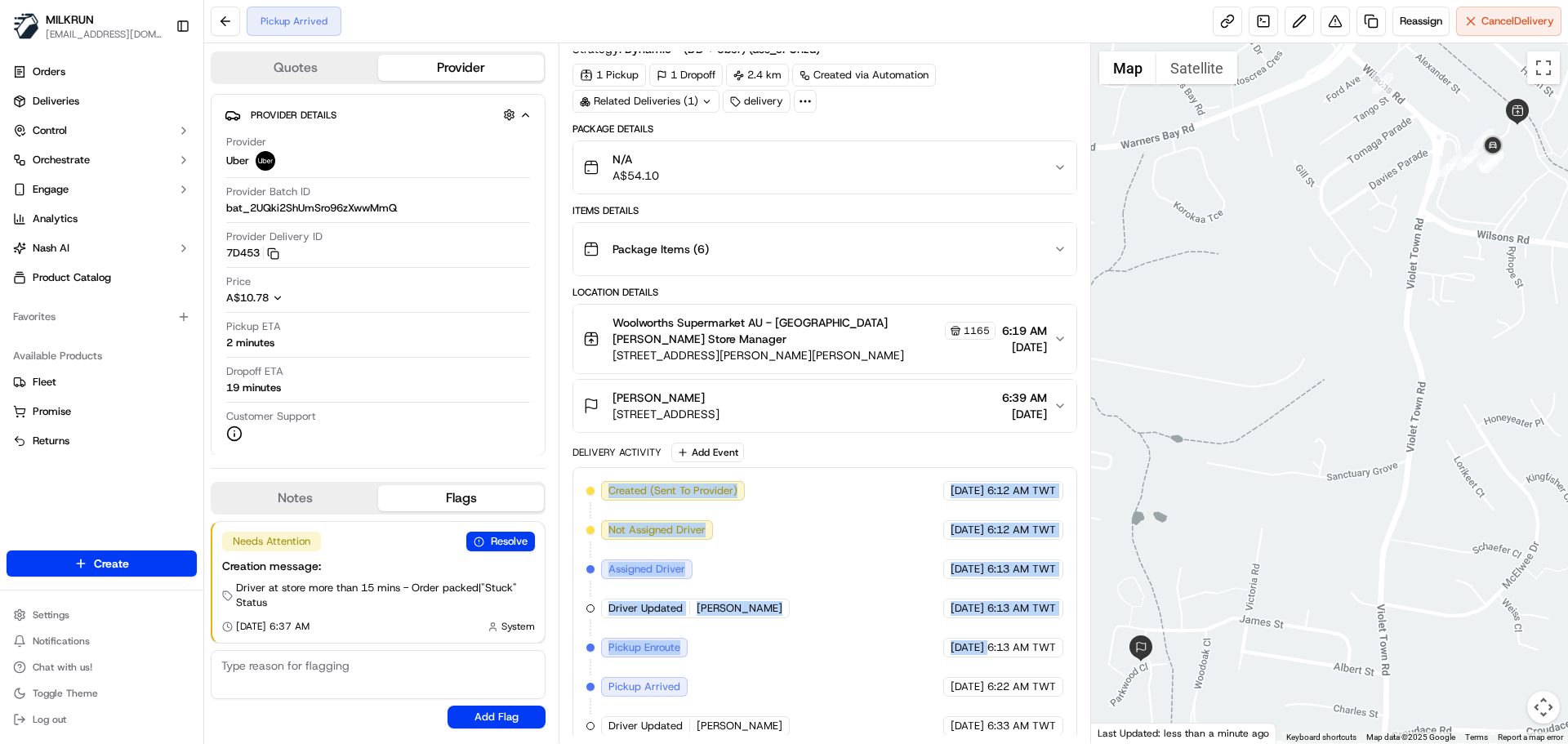
drag, startPoint x: 711, startPoint y: 487, endPoint x: 968, endPoint y: 650, distance: 304.3
click at [968, 650] on div "Created (Sent To Provider) Uber 19/09/2025 6:12 AM TWT Not Assigned Driver Uber…" at bounding box center [824, 608] width 476 height 255
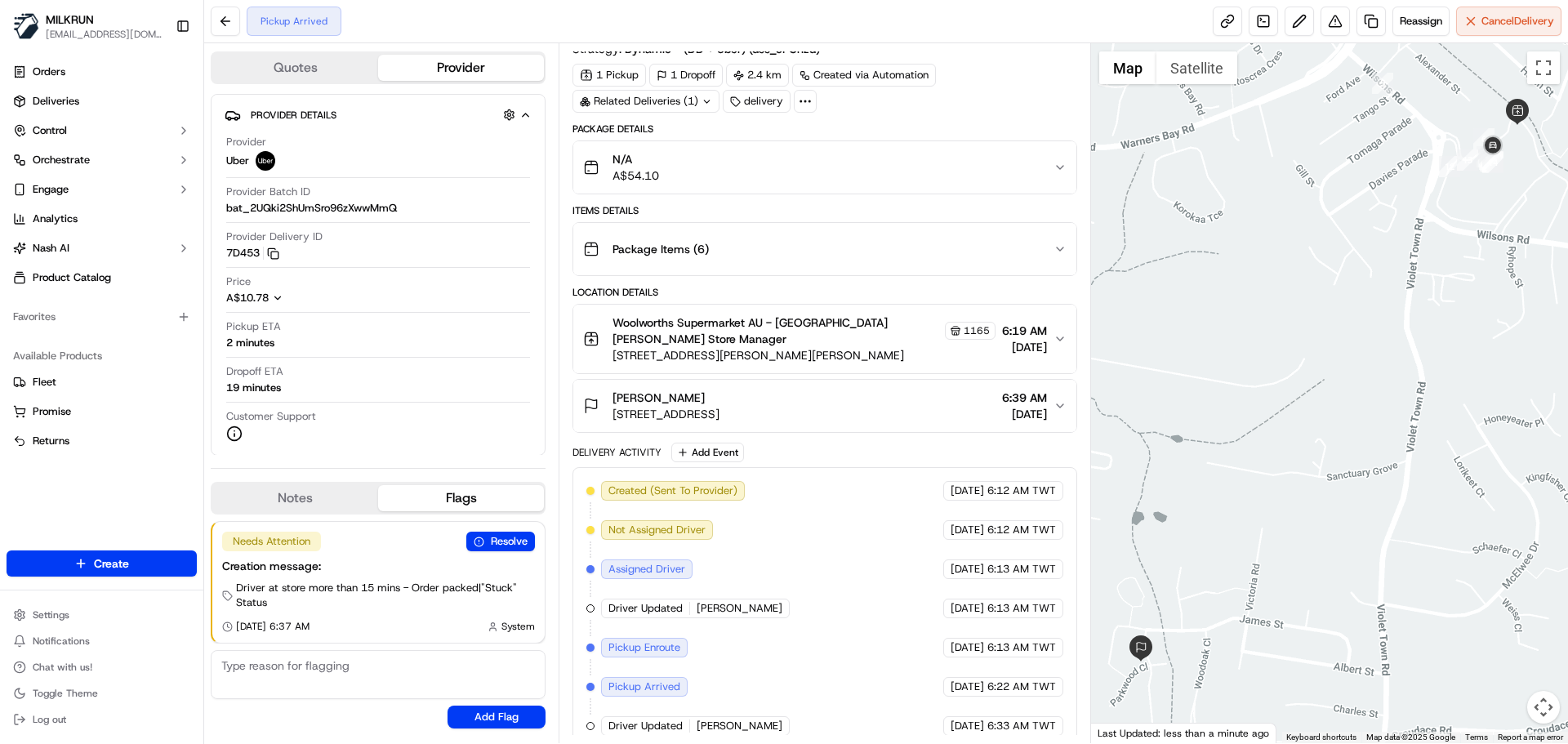
click at [1030, 719] on span "6:33 AM TWT" at bounding box center [1022, 726] width 69 height 15
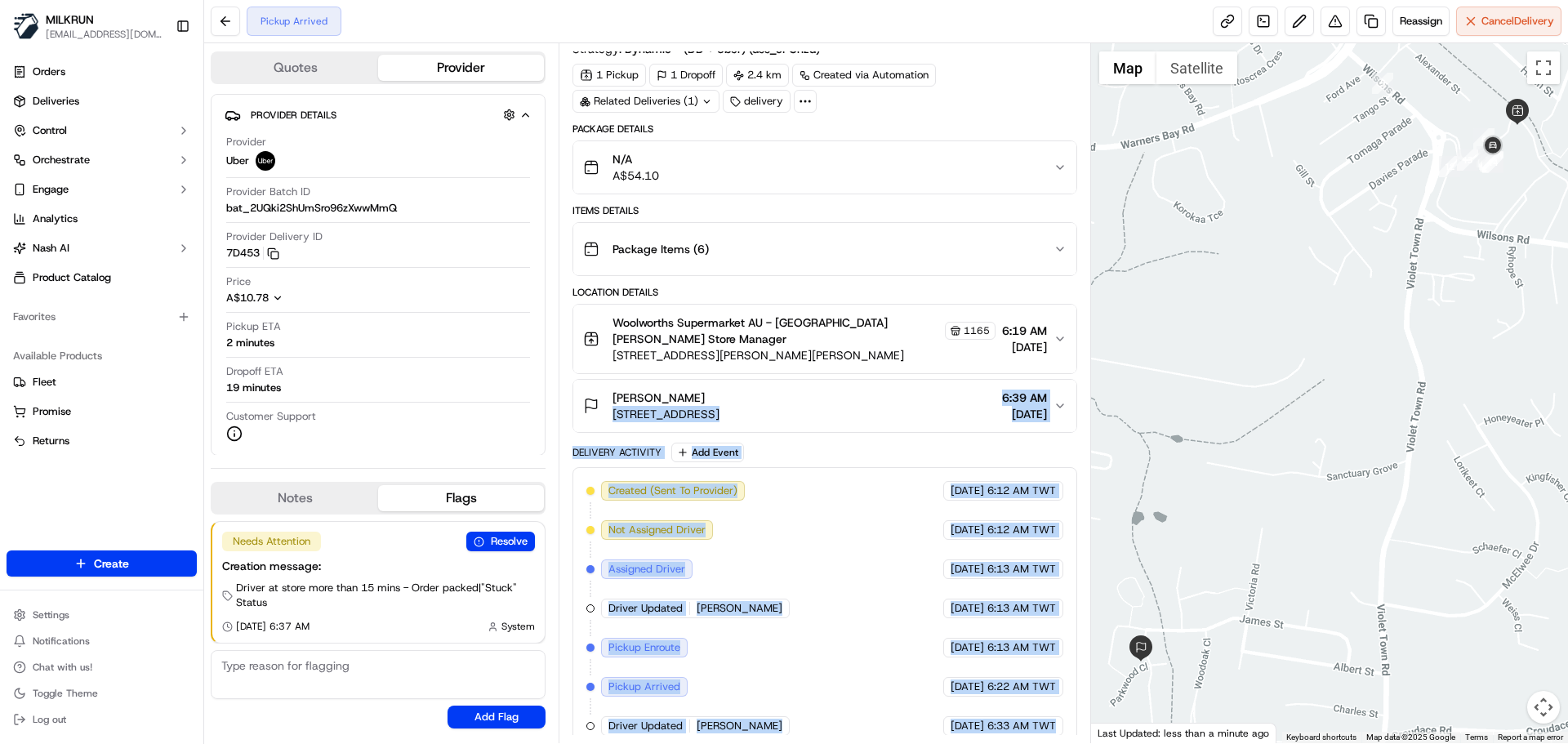
drag, startPoint x: 1030, startPoint y: 718, endPoint x: 593, endPoint y: 365, distance: 561.8
click at [593, 360] on div "Package Details N/A A$54.10 Items Details Package Items ( 6 ) Location Details …" at bounding box center [824, 436] width 504 height 628
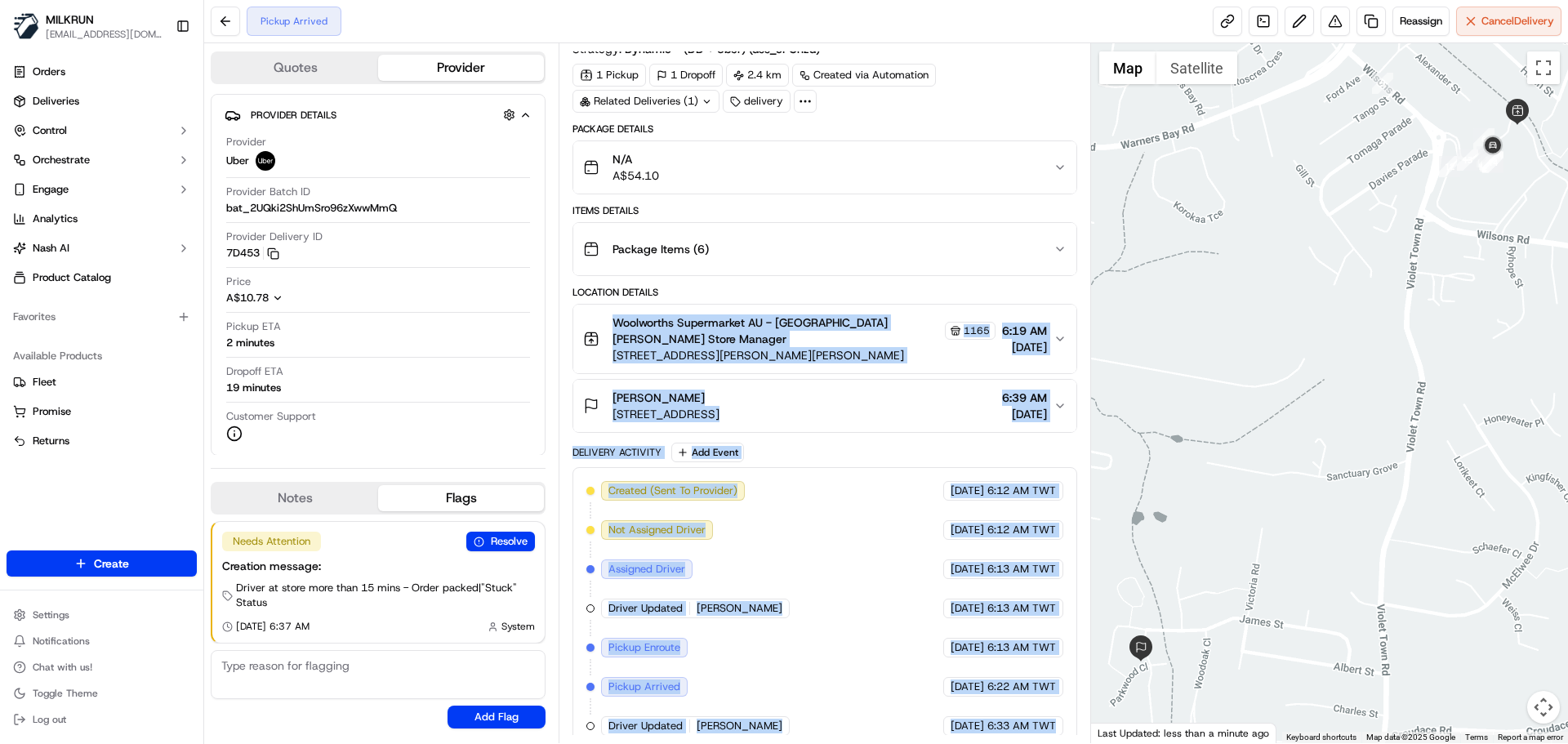
click at [951, 641] on span "[DATE]" at bounding box center [968, 648] width 33 height 15
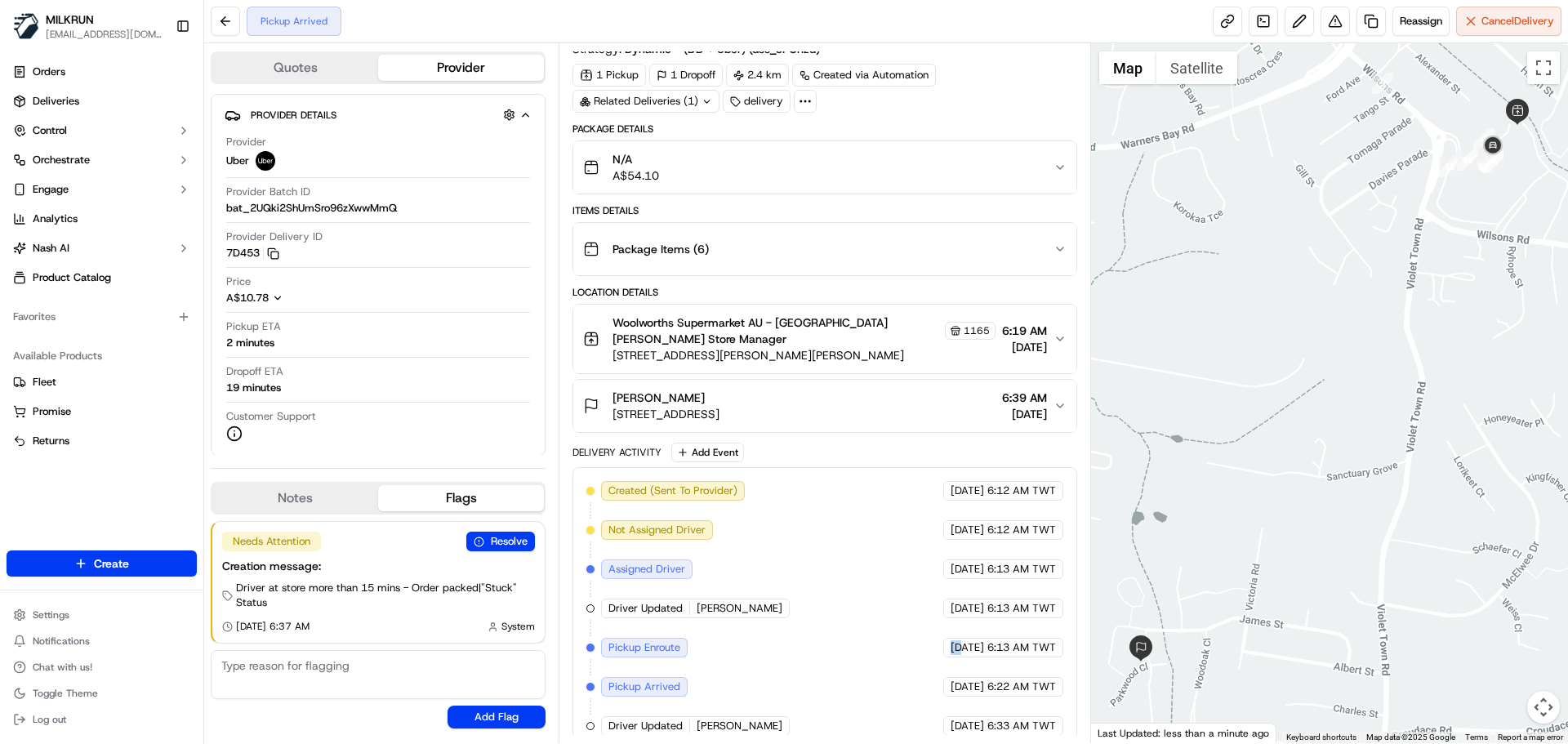
click at [951, 641] on span "[DATE]" at bounding box center [968, 648] width 33 height 15
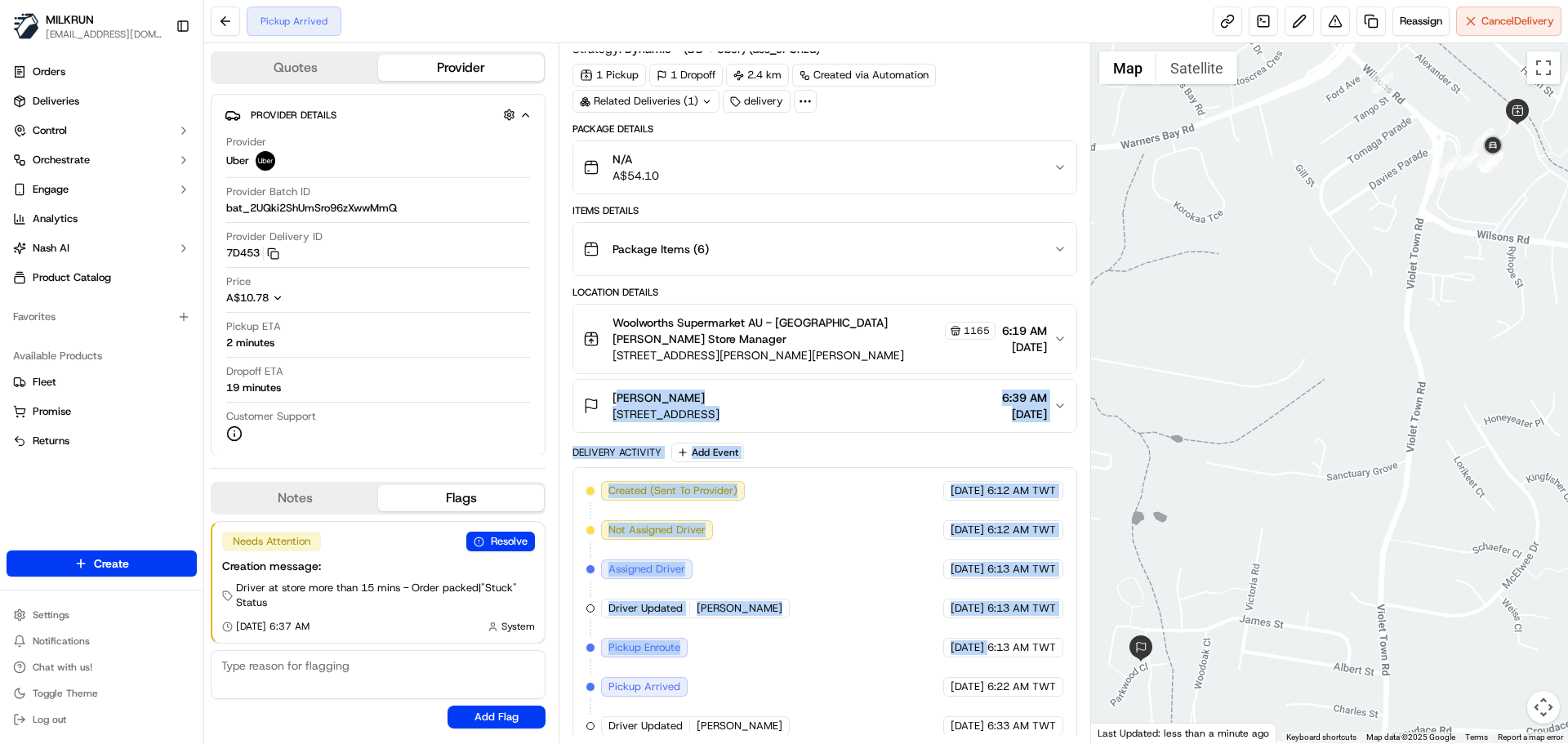
drag, startPoint x: 923, startPoint y: 631, endPoint x: 830, endPoint y: 334, distance: 311.2
click at [829, 332] on div "Package Details N/A A$54.10 Items Details Package Items ( 6 ) Location Details …" at bounding box center [824, 436] width 504 height 628
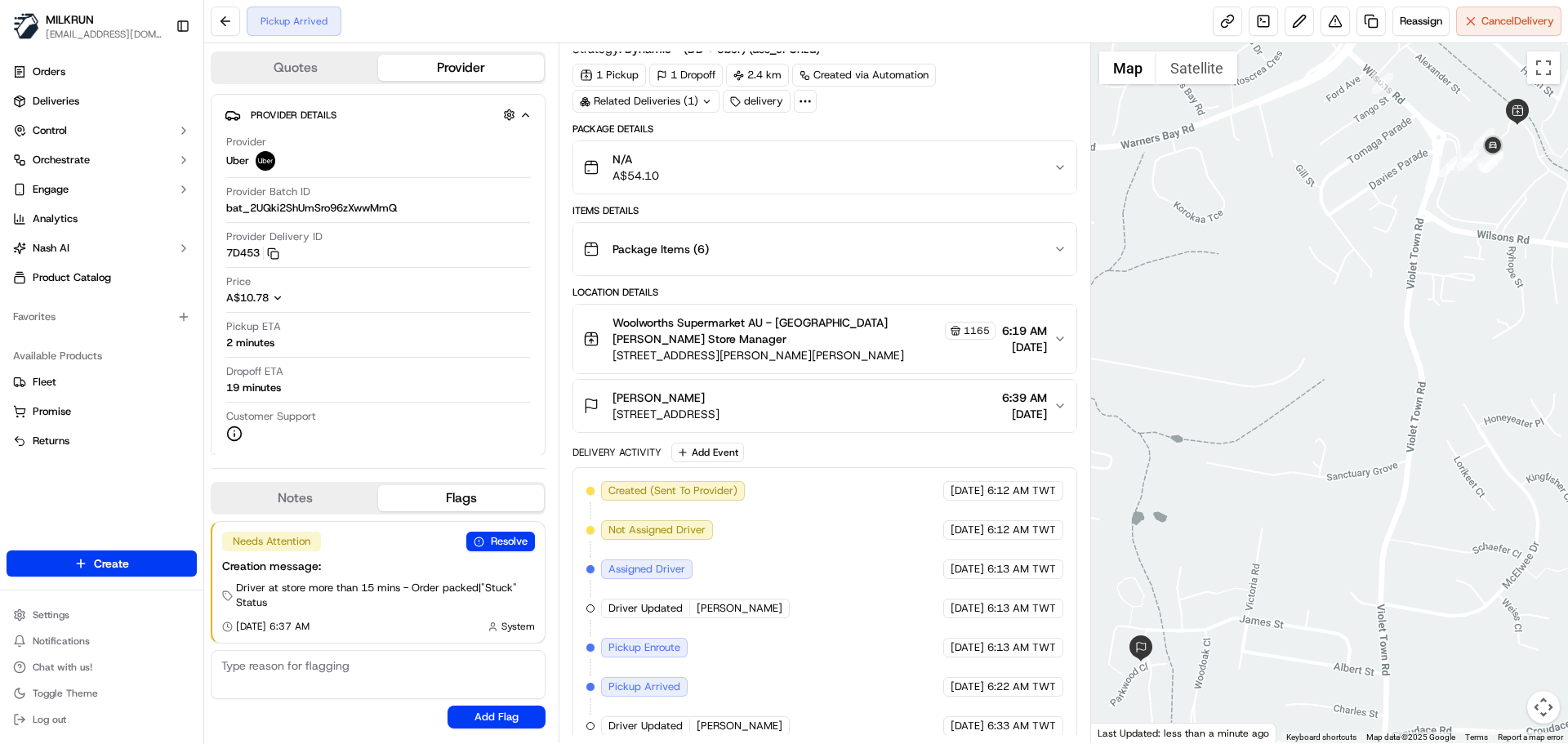
click at [1033, 693] on div "Created (Sent To Provider) Uber 19/09/2025 6:12 AM TWT Not Assigned Driver Uber…" at bounding box center [824, 608] width 476 height 255
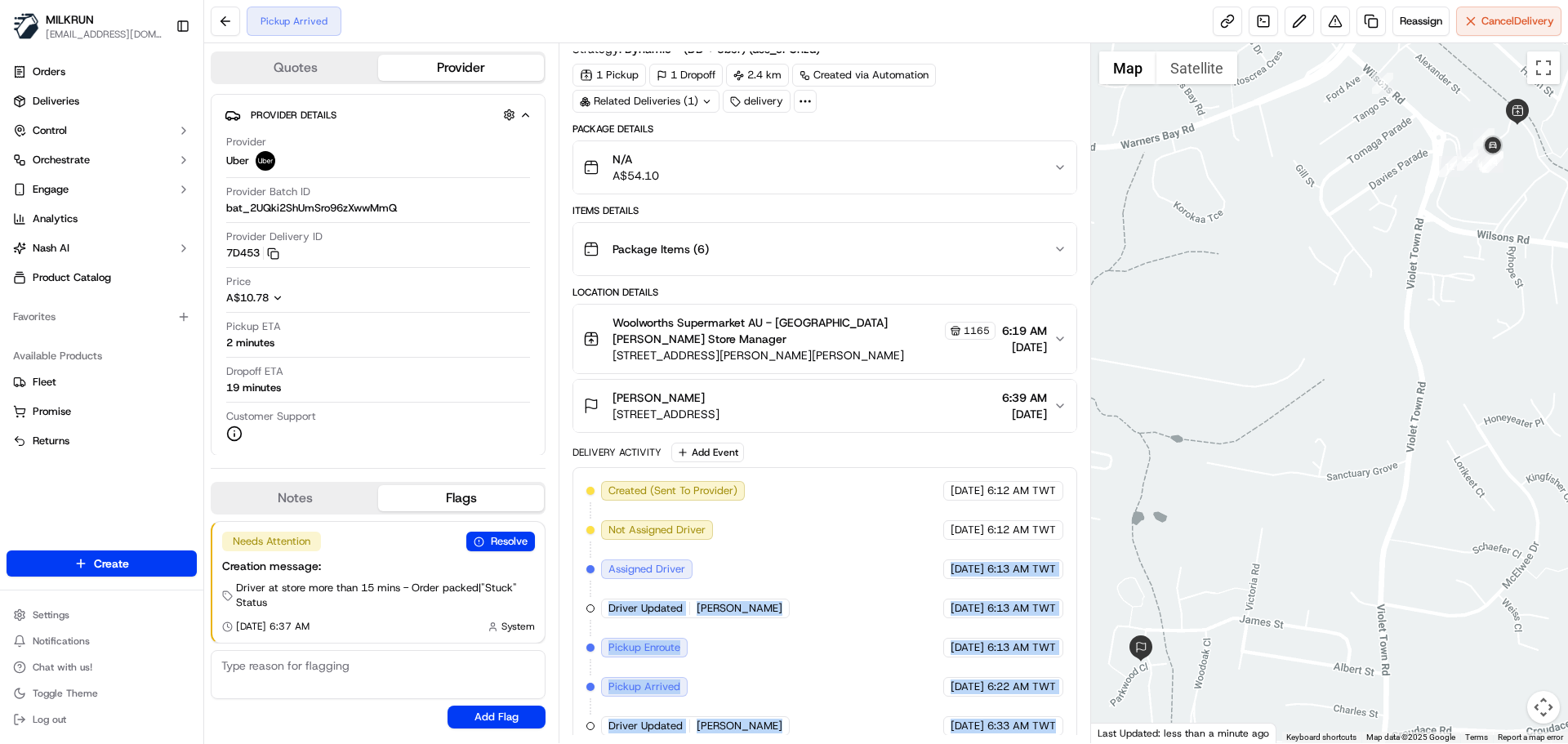
drag, startPoint x: 1033, startPoint y: 693, endPoint x: 933, endPoint y: 527, distance: 193.8
click at [943, 539] on div "Created (Sent To Provider) Uber 19/09/2025 6:12 AM TWT Not Assigned Driver Uber…" at bounding box center [824, 608] width 476 height 255
click at [814, 661] on div "Created (Sent To Provider) Uber 19/09/2025 6:12 AM TWT Not Assigned Driver Uber…" at bounding box center [824, 608] width 476 height 255
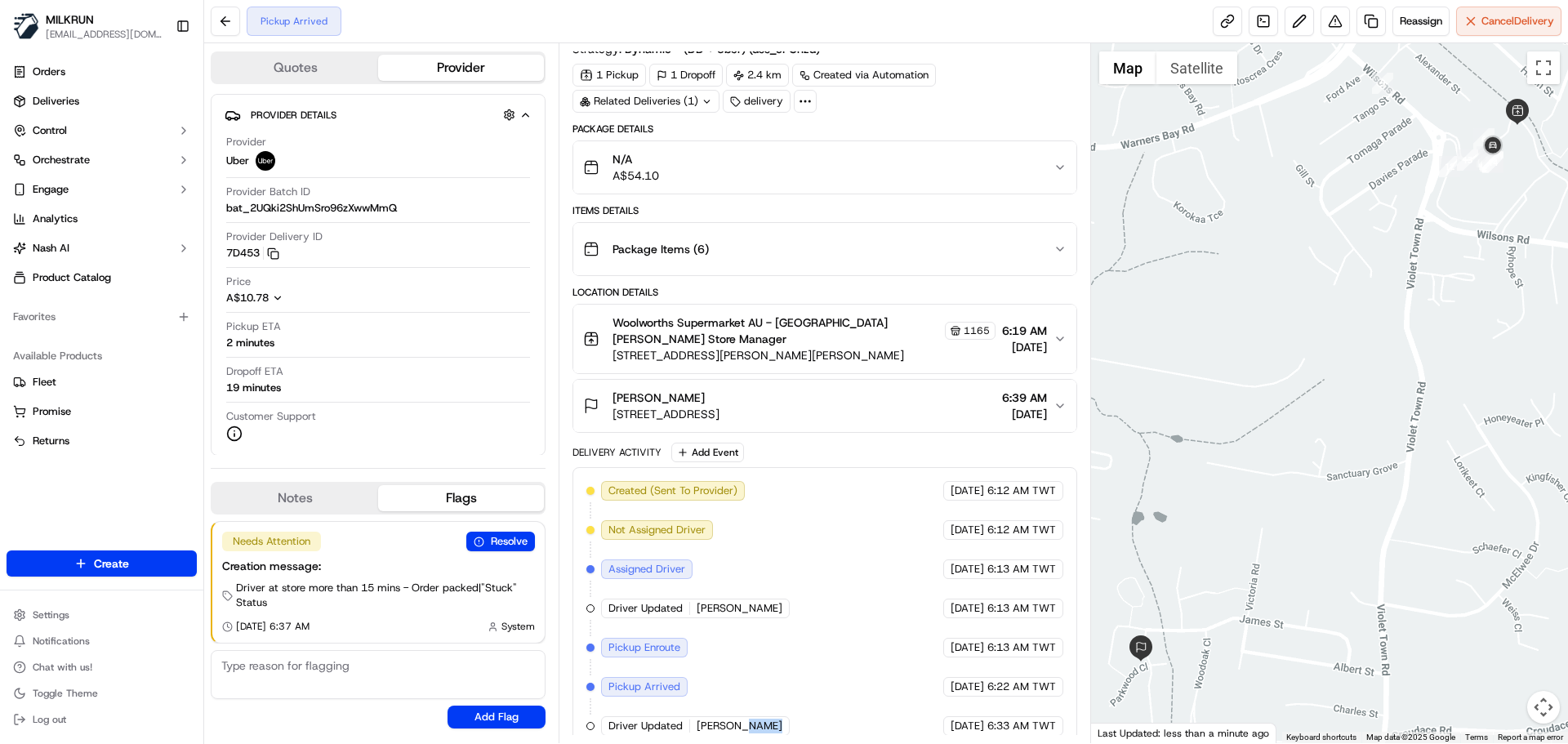
click at [814, 661] on div "Created (Sent To Provider) Uber 19/09/2025 6:12 AM TWT Not Assigned Driver Uber…" at bounding box center [824, 608] width 476 height 255
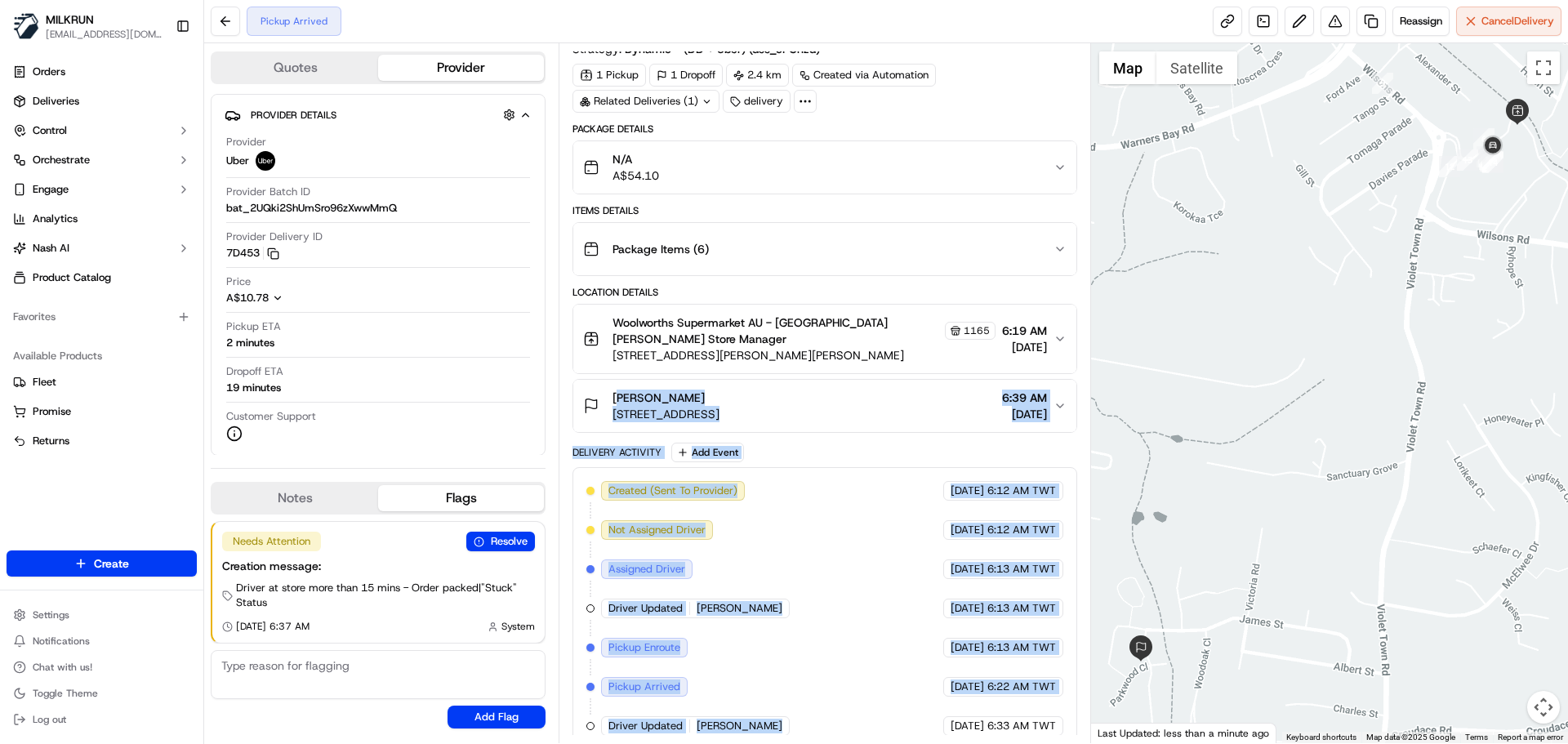
drag, startPoint x: 814, startPoint y: 661, endPoint x: 755, endPoint y: 365, distance: 301.8
click at [755, 365] on div "Package Details N/A A$54.10 Items Details Package Items ( 6 ) Location Details …" at bounding box center [824, 436] width 504 height 628
click at [1012, 692] on div "Created (Sent To Provider) Uber 19/09/2025 6:12 AM TWT Not Assigned Driver Uber…" at bounding box center [824, 608] width 476 height 255
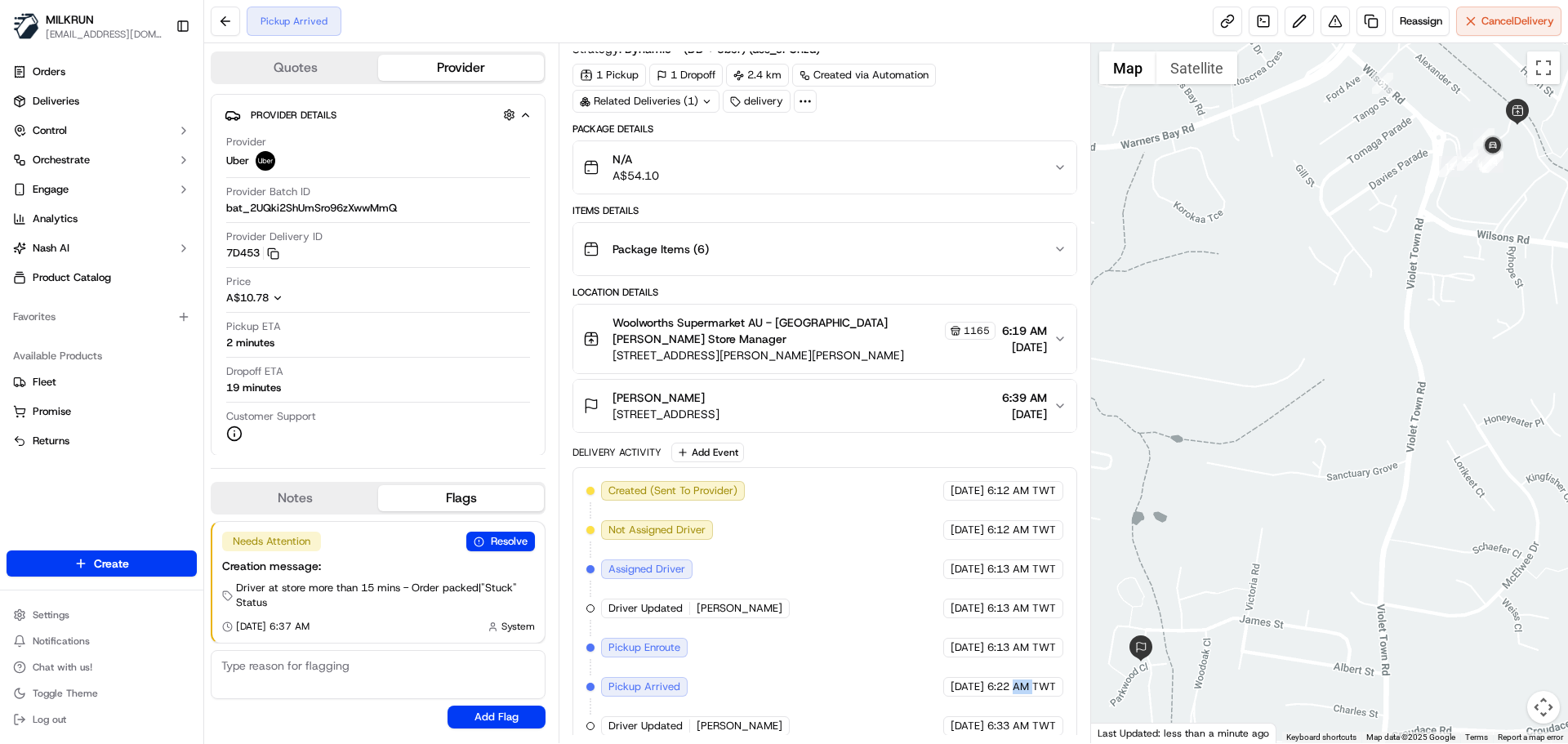
click at [1012, 692] on div "Created (Sent To Provider) Uber 19/09/2025 6:12 AM TWT Not Assigned Driver Uber…" at bounding box center [824, 608] width 476 height 255
drag, startPoint x: 1012, startPoint y: 692, endPoint x: 1057, endPoint y: 734, distance: 61.6
click at [1014, 692] on div "Created (Sent To Provider) Uber 19/09/2025 6:12 AM TWT Not Assigned Driver Uber…" at bounding box center [824, 608] width 476 height 255
click at [1056, 717] on div "19/09/2025 6:33 AM TWT" at bounding box center [1003, 727] width 120 height 19
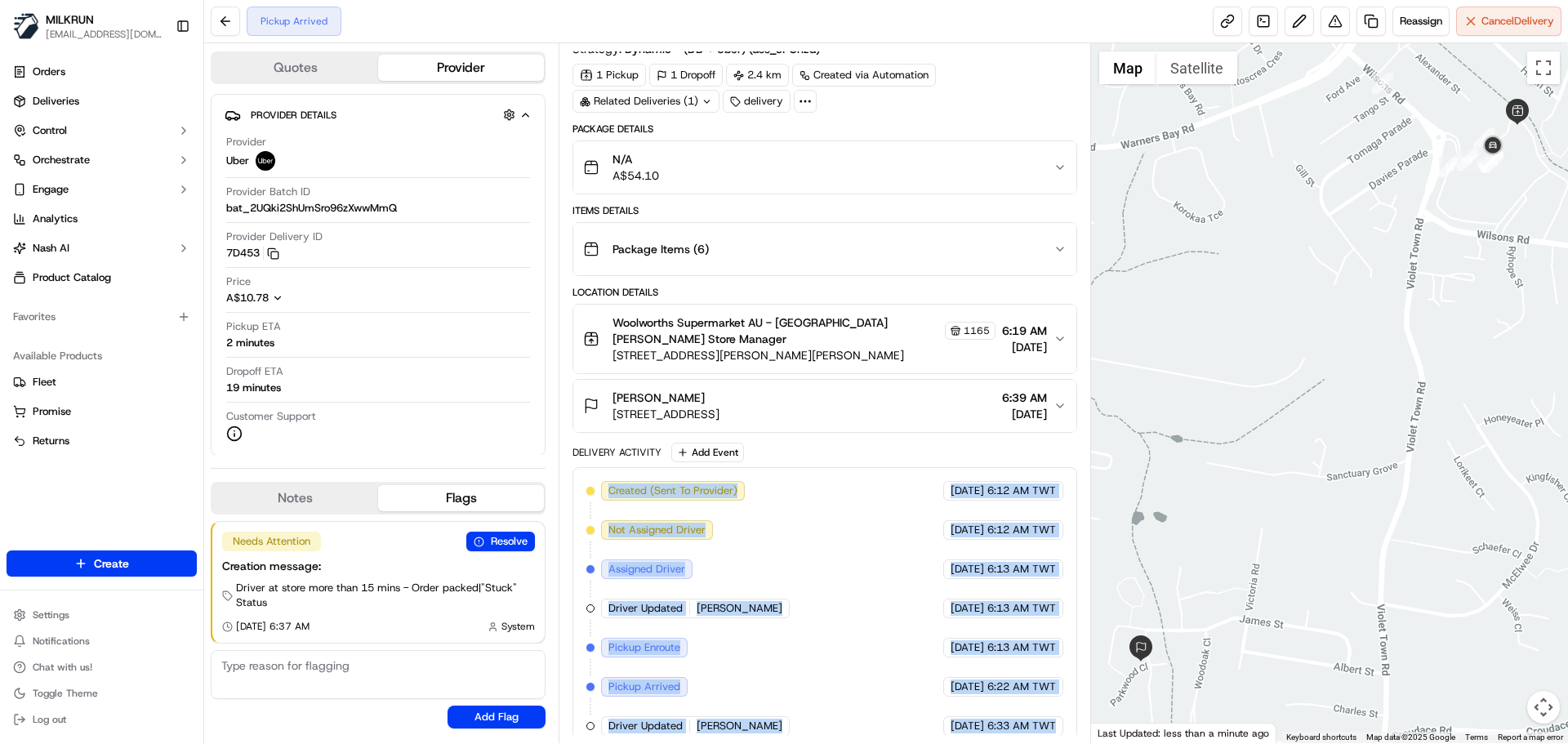
drag, startPoint x: 1056, startPoint y: 714, endPoint x: 630, endPoint y: 420, distance: 517.6
click at [606, 393] on div "Package Details N/A A$54.10 Items Details Package Items ( 6 ) Location Details …" at bounding box center [824, 436] width 504 height 628
click at [890, 654] on div "Created (Sent To Provider) Uber 19/09/2025 6:12 AM TWT Not Assigned Driver Uber…" at bounding box center [824, 608] width 476 height 255
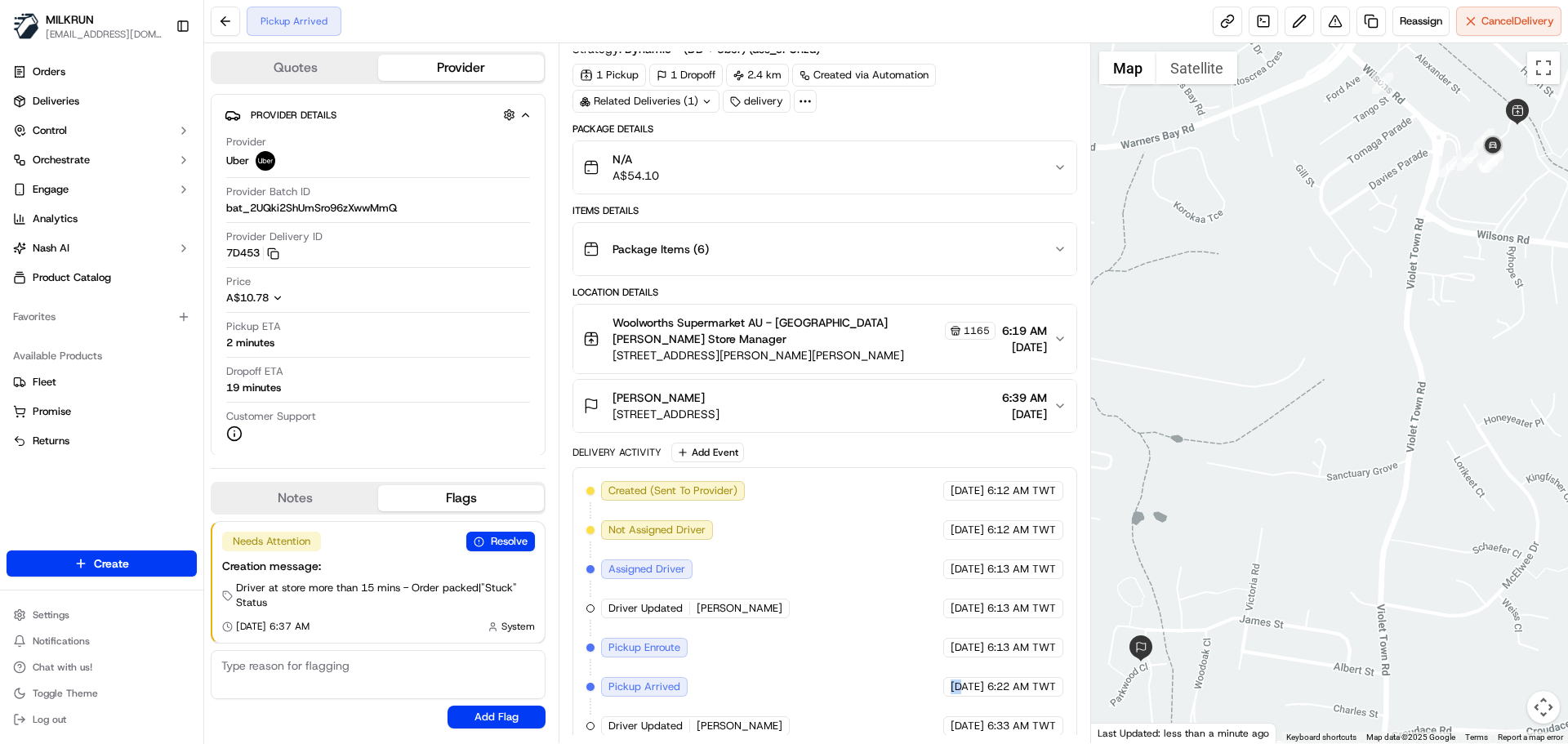
click at [890, 654] on div "Created (Sent To Provider) Uber 19/09/2025 6:12 AM TWT Not Assigned Driver Uber…" at bounding box center [824, 608] width 476 height 255
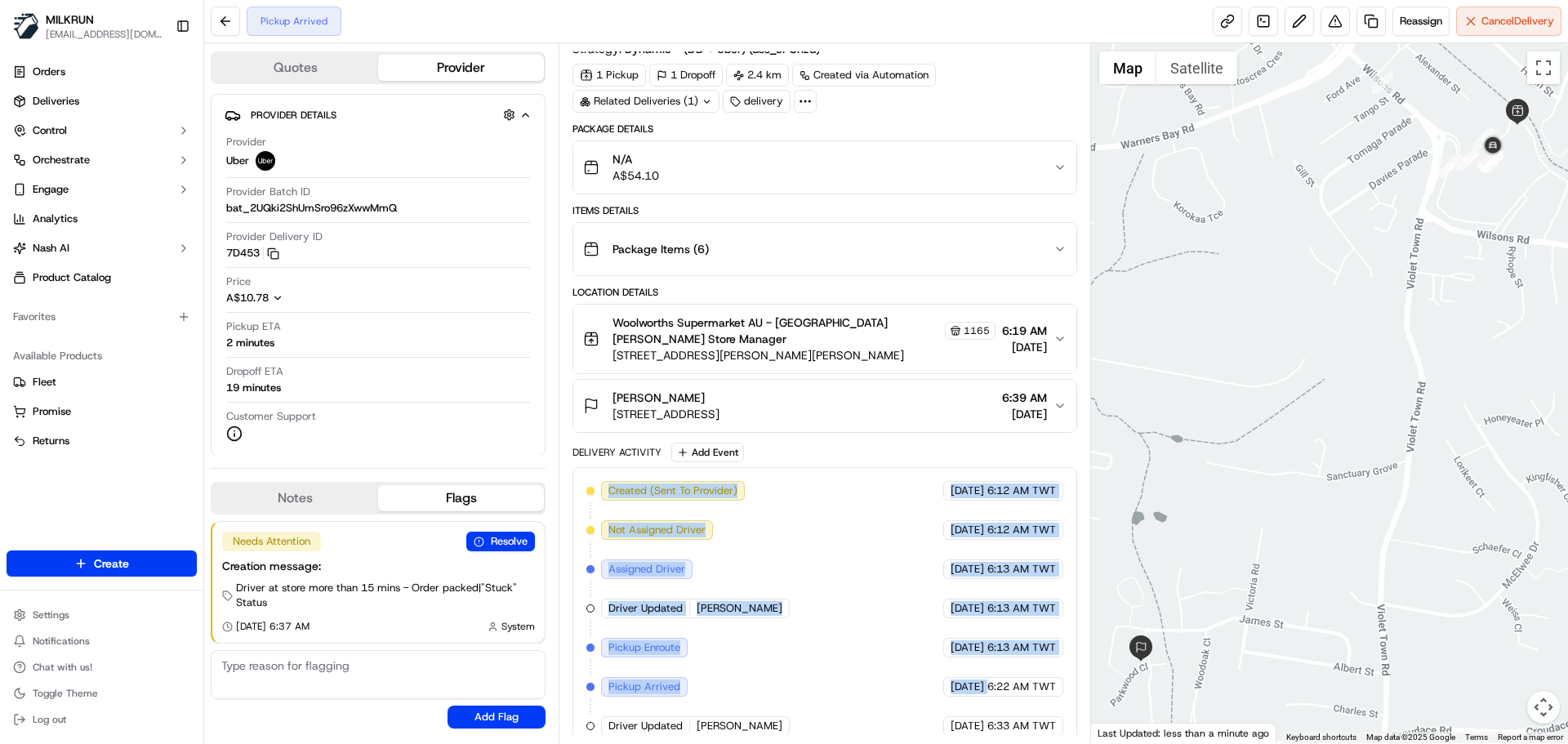
drag, startPoint x: 890, startPoint y: 654, endPoint x: 785, endPoint y: 555, distance: 144.3
click at [743, 468] on div "Created (Sent To Provider) Uber 19/09/2025 6:12 AM TWT Not Assigned Driver Uber…" at bounding box center [824, 608] width 504 height 282
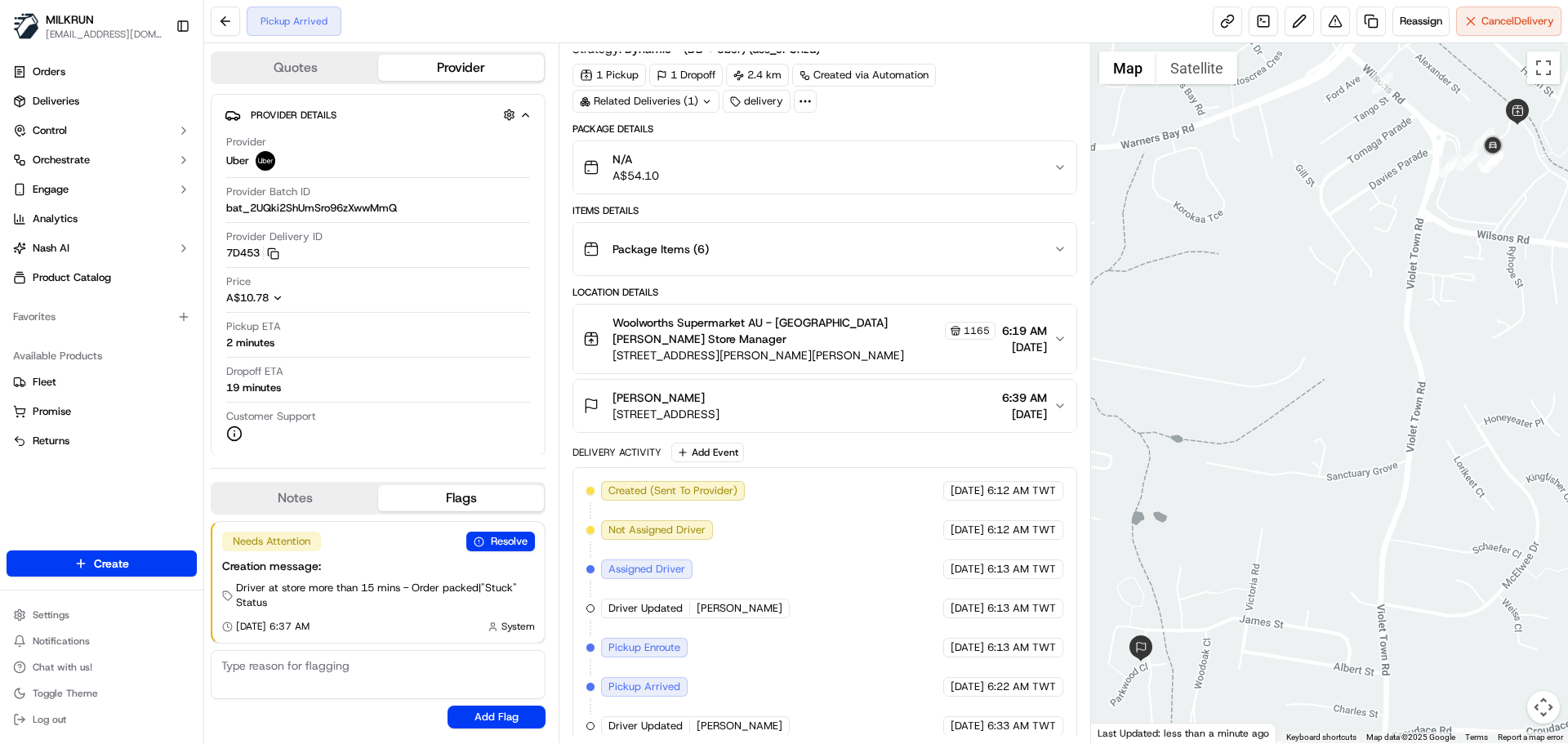
click at [837, 708] on div "Created (Sent To Provider) Uber 19/09/2025 6:12 AM TWT Not Assigned Driver Uber…" at bounding box center [824, 608] width 476 height 255
